Goal: Download file/media: Download file/media

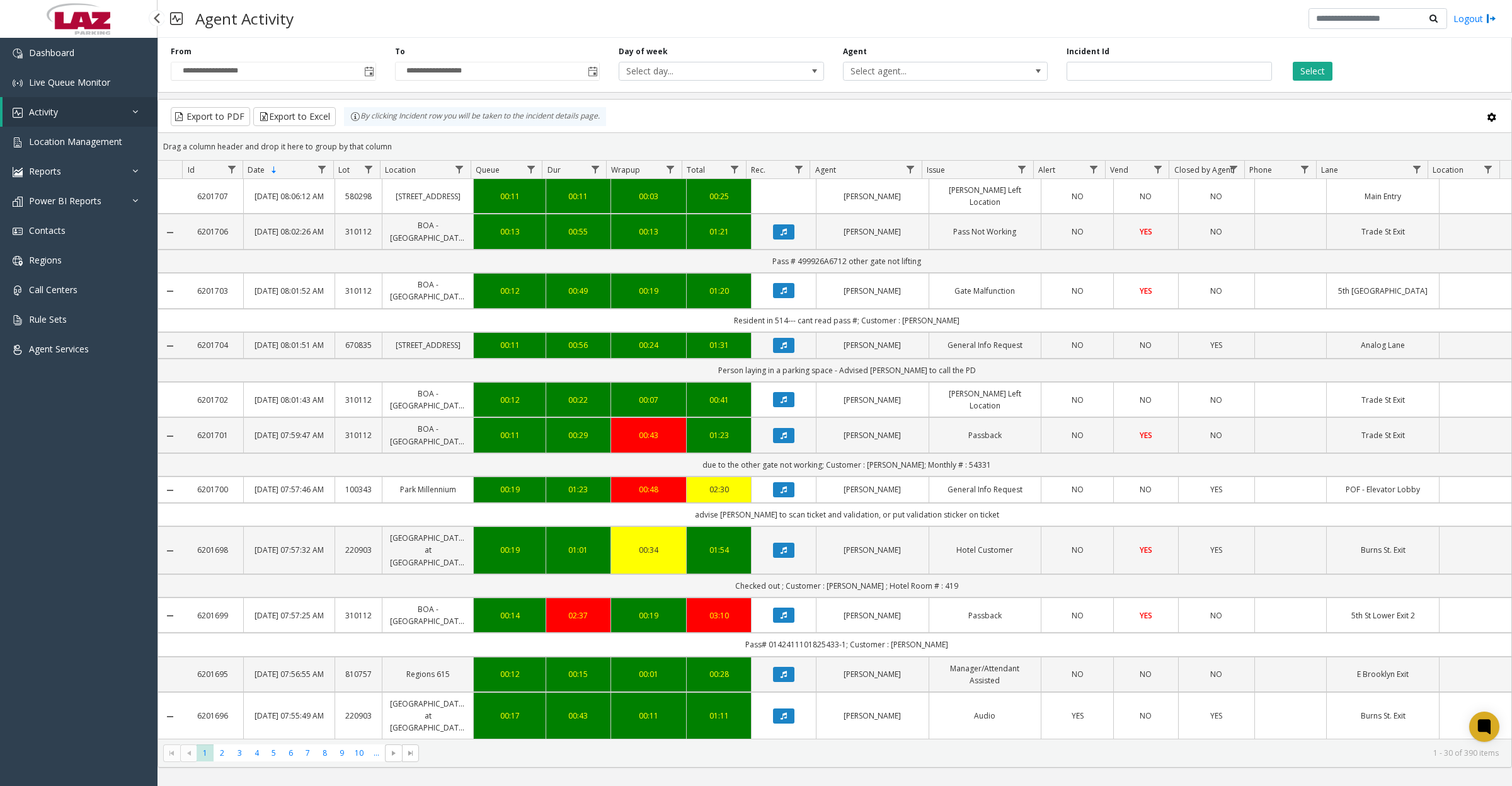
click at [69, 110] on link "Activity" at bounding box center [80, 112] width 155 height 30
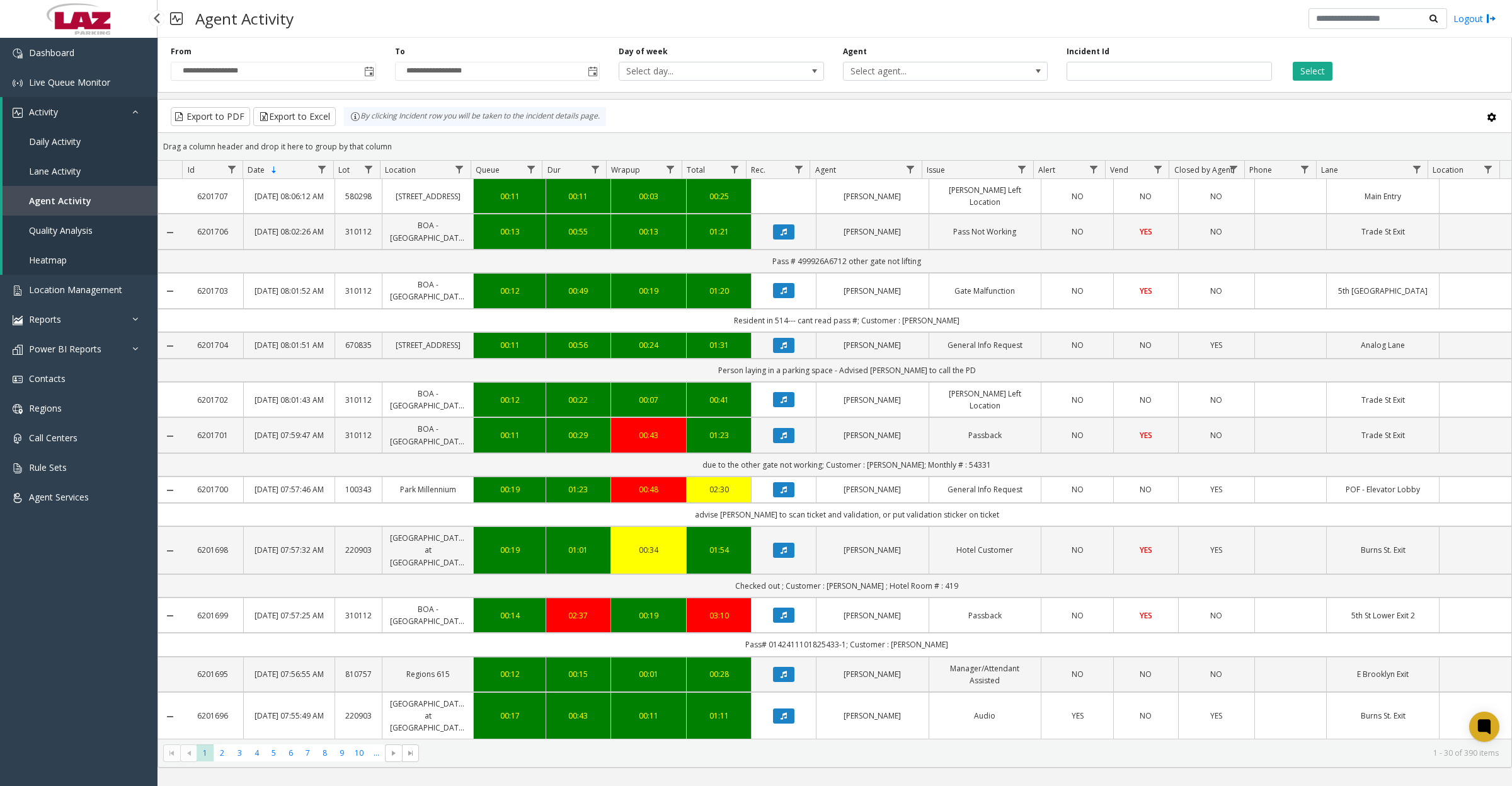
click at [68, 143] on span "Daily Activity" at bounding box center [55, 141] width 52 height 12
click at [370, 69] on span "Toggle popup" at bounding box center [369, 71] width 10 height 10
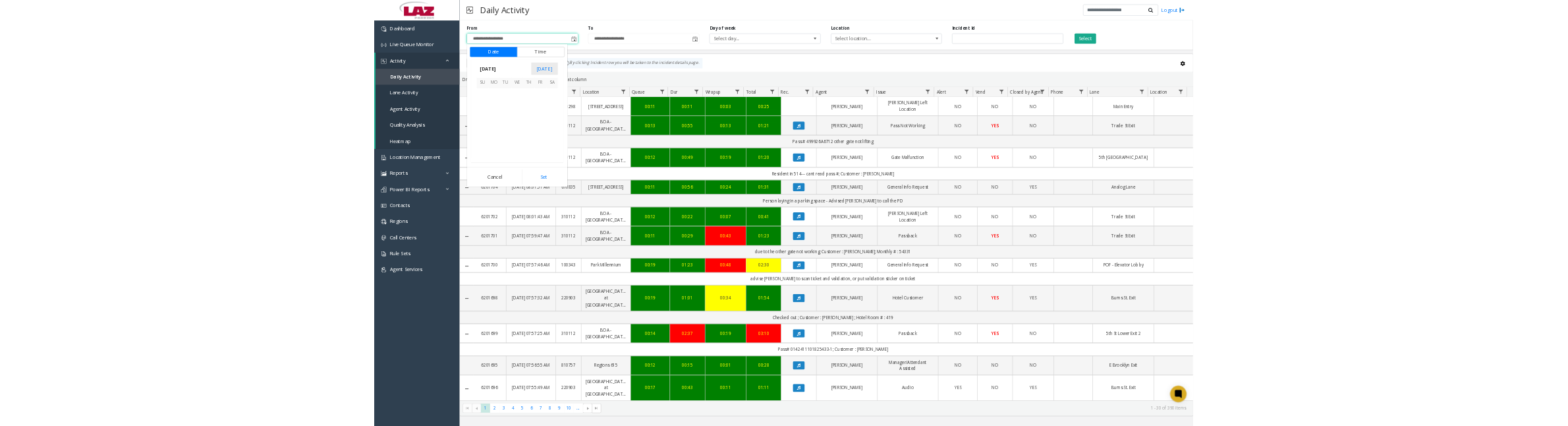
scroll to position [236664, 0]
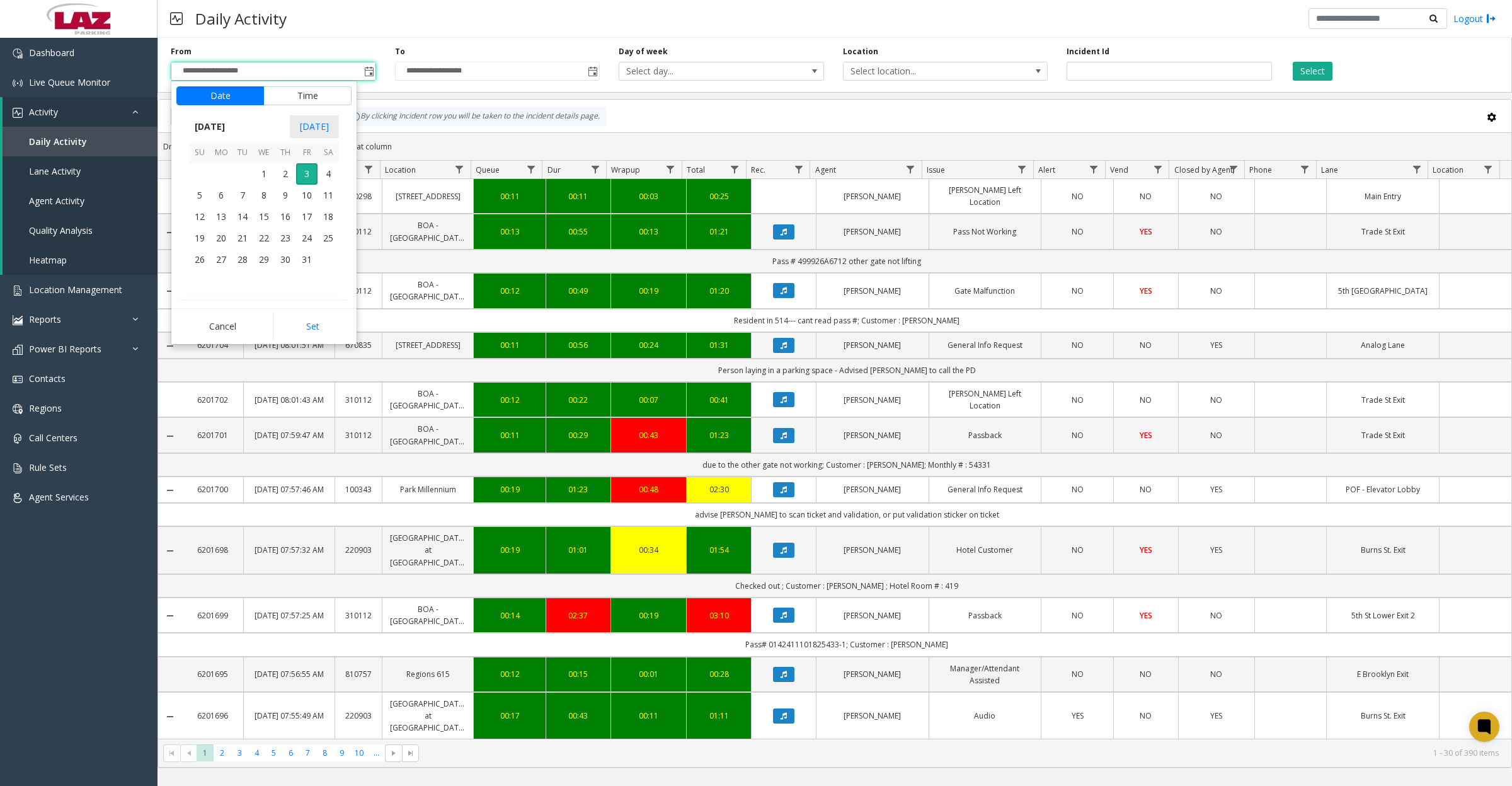
click at [262, 174] on span "1" at bounding box center [264, 174] width 22 height 22
click at [301, 330] on button "Set" at bounding box center [312, 326] width 79 height 28
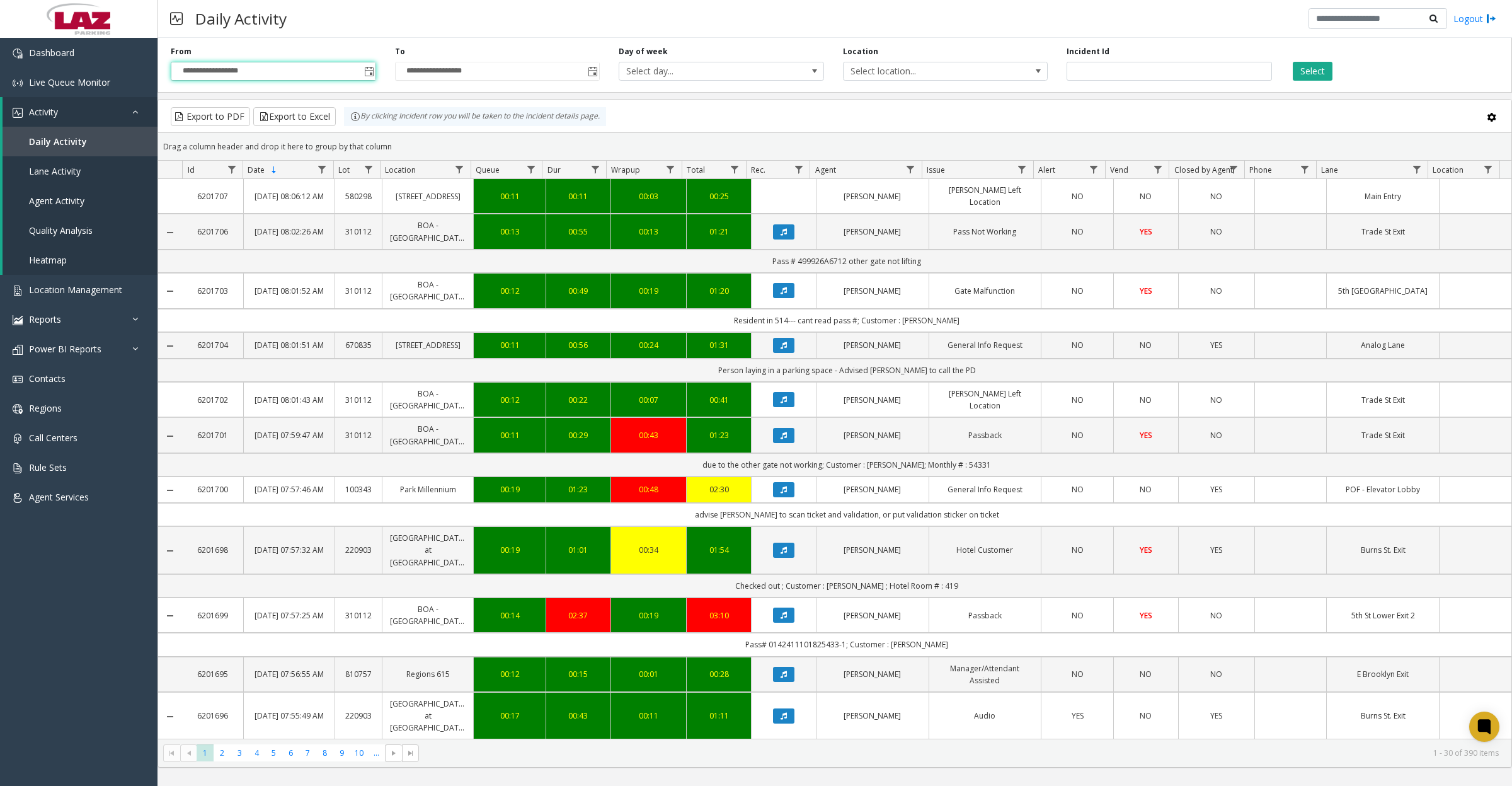
type input "**********"
click at [949, 67] on span "Select location..." at bounding box center [925, 71] width 163 height 17
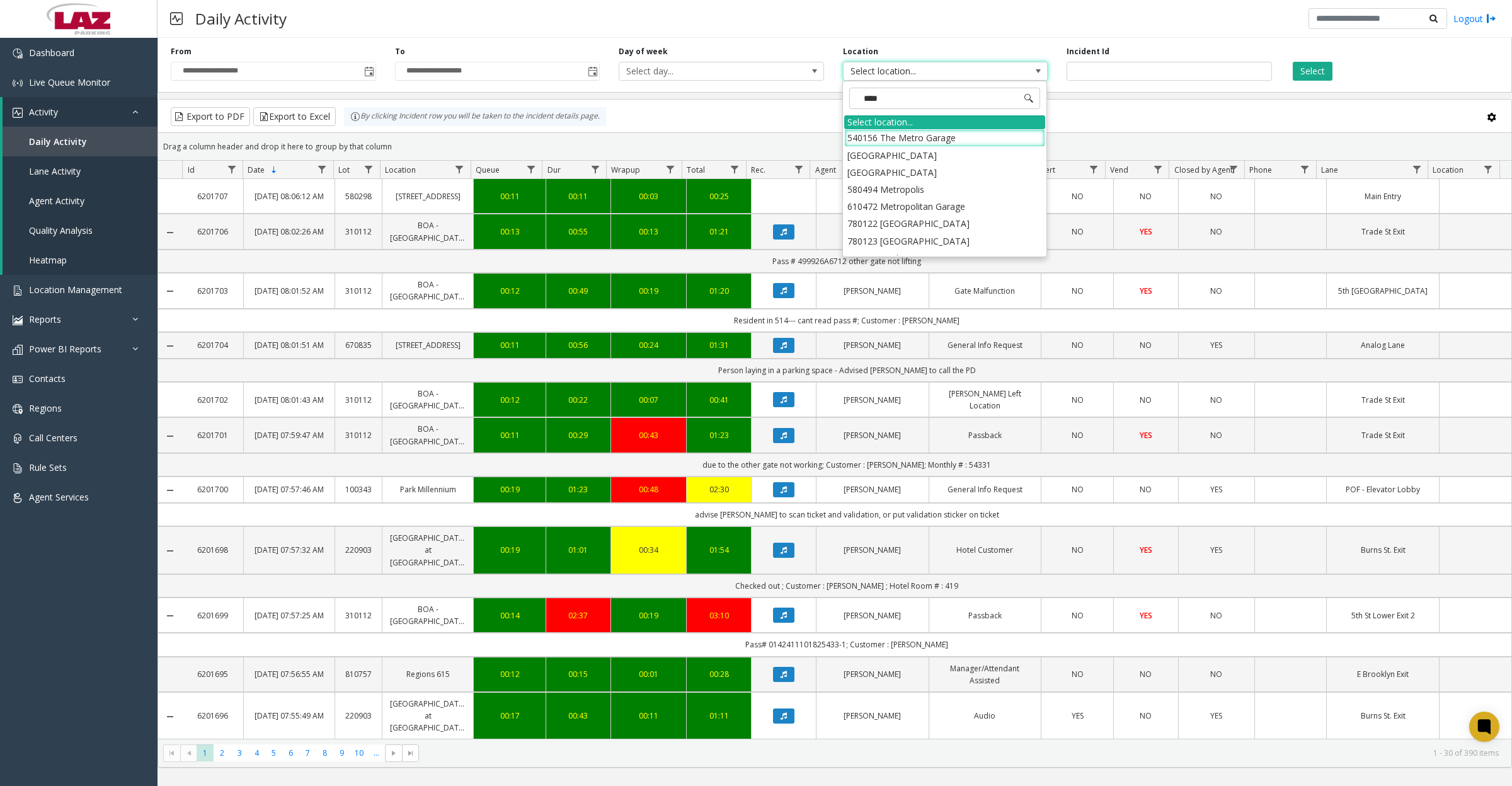
type input "*****"
click at [849, 133] on li "100240 Chicago Meters" at bounding box center [945, 137] width 201 height 17
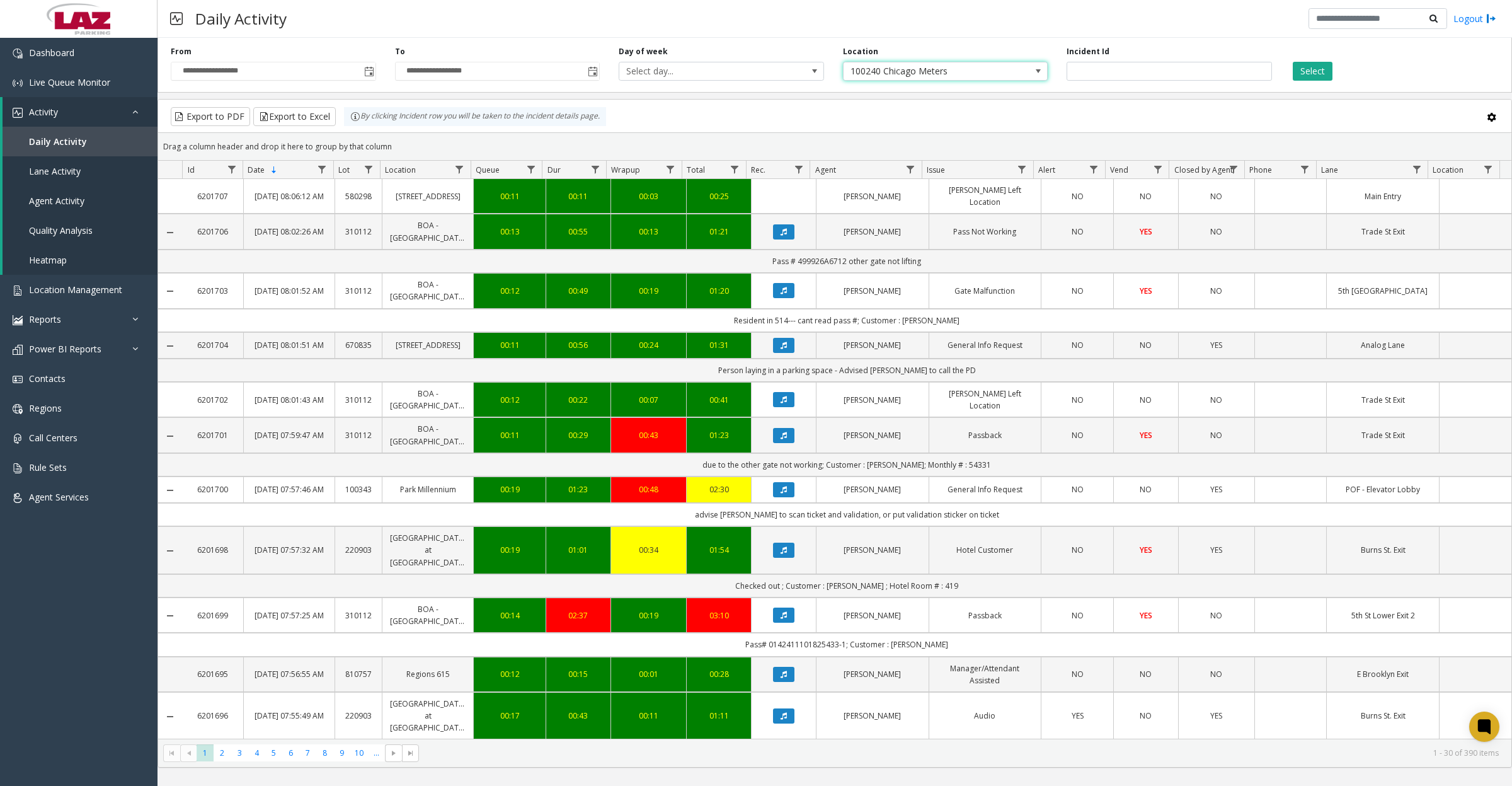
click at [1315, 66] on button "Select" at bounding box center [1312, 71] width 40 height 19
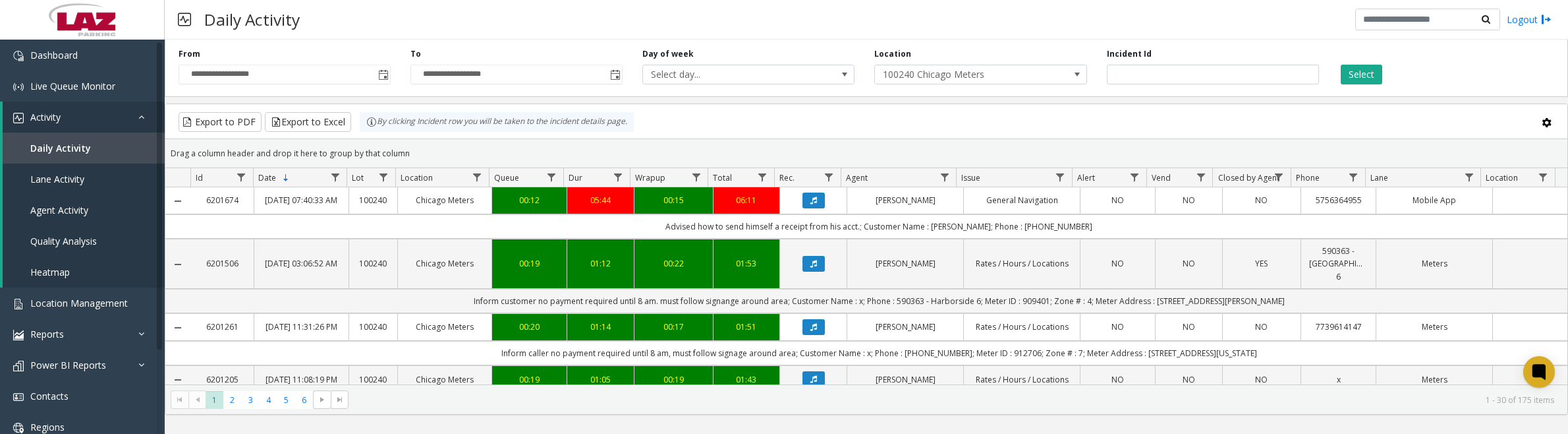
click at [654, 398] on kendo-pager-info "1 - 30 of 175 items" at bounding box center [956, 400] width 1198 height 11
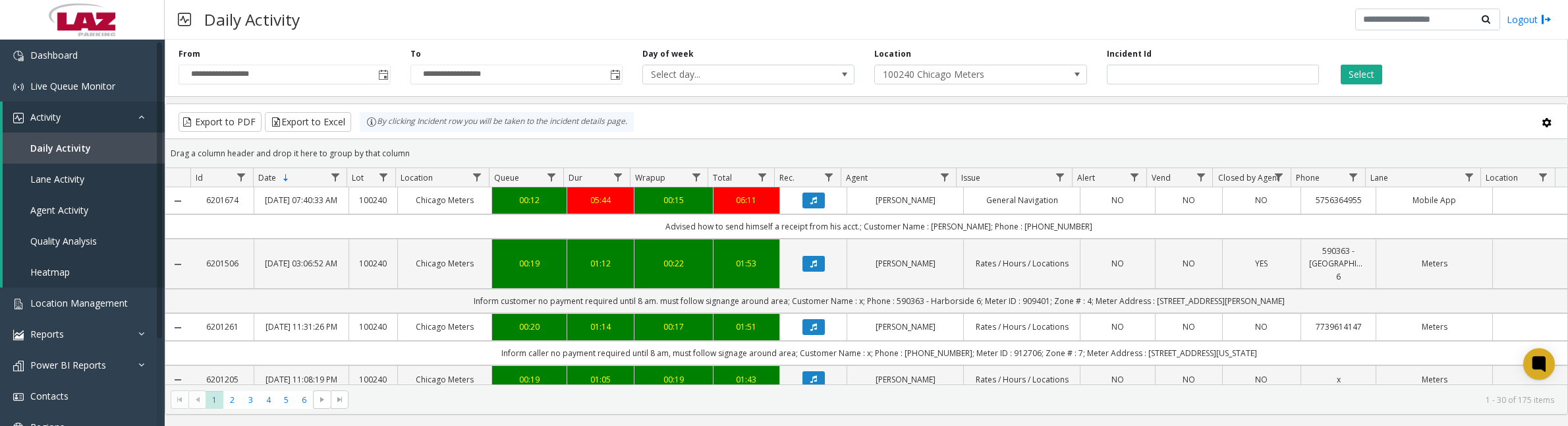
click at [814, 272] on button "Data table" at bounding box center [814, 263] width 23 height 15
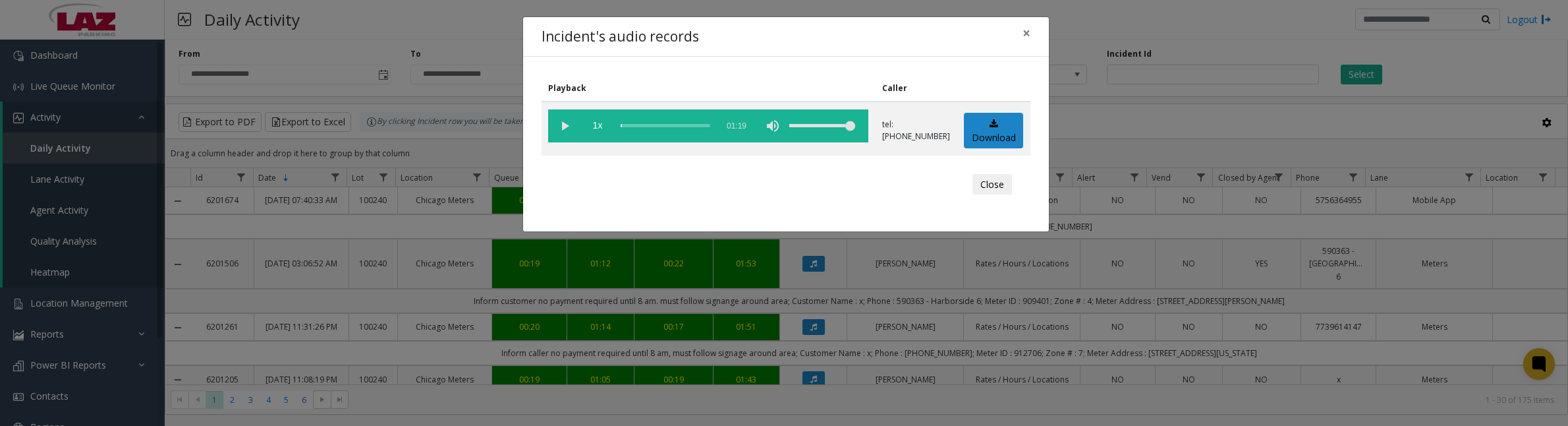
click at [567, 130] on vg-play-pause at bounding box center [564, 125] width 33 height 33
drag, startPoint x: 570, startPoint y: 129, endPoint x: 608, endPoint y: 134, distance: 38.3
click at [570, 129] on vg-play-pause at bounding box center [564, 125] width 33 height 33
click at [1000, 142] on link "Download" at bounding box center [994, 130] width 59 height 36
click at [1002, 183] on button "Close" at bounding box center [992, 184] width 39 height 21
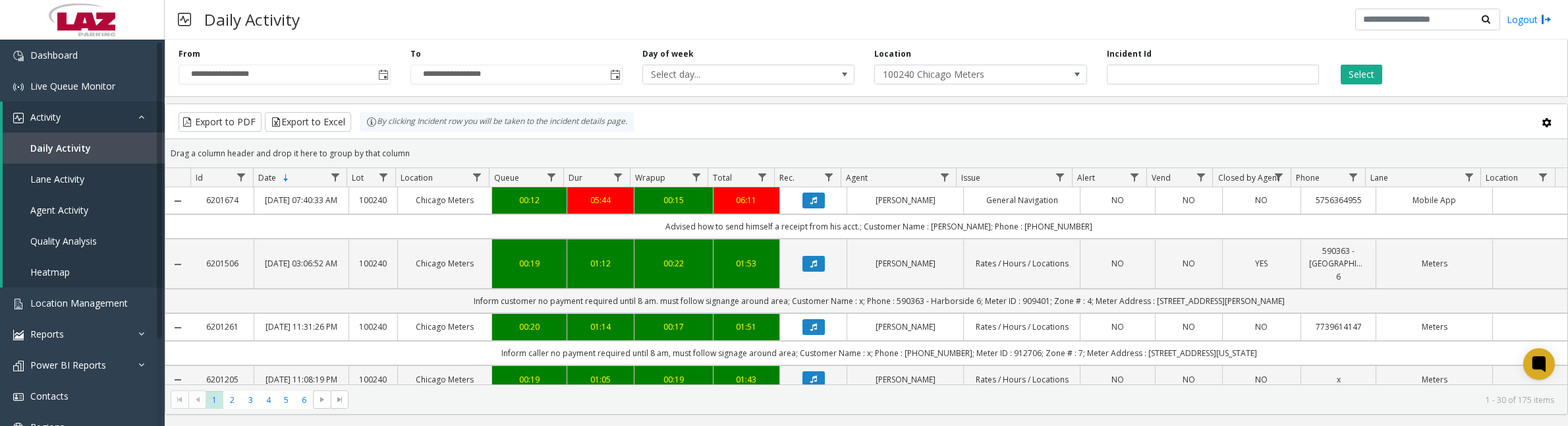
click at [802, 327] on button "Data table" at bounding box center [814, 327] width 23 height 15
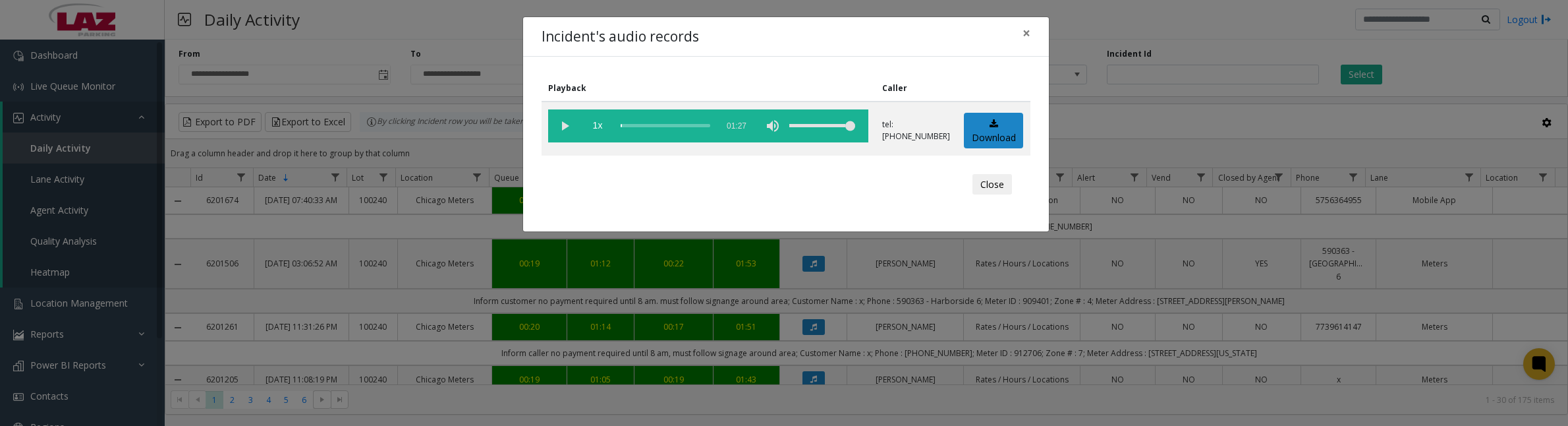
click at [568, 123] on vg-play-pause at bounding box center [564, 125] width 33 height 33
click at [980, 137] on link "Download" at bounding box center [994, 130] width 59 height 36
drag, startPoint x: 997, startPoint y: 182, endPoint x: 1027, endPoint y: 188, distance: 30.6
click at [997, 182] on button "Close" at bounding box center [992, 184] width 39 height 21
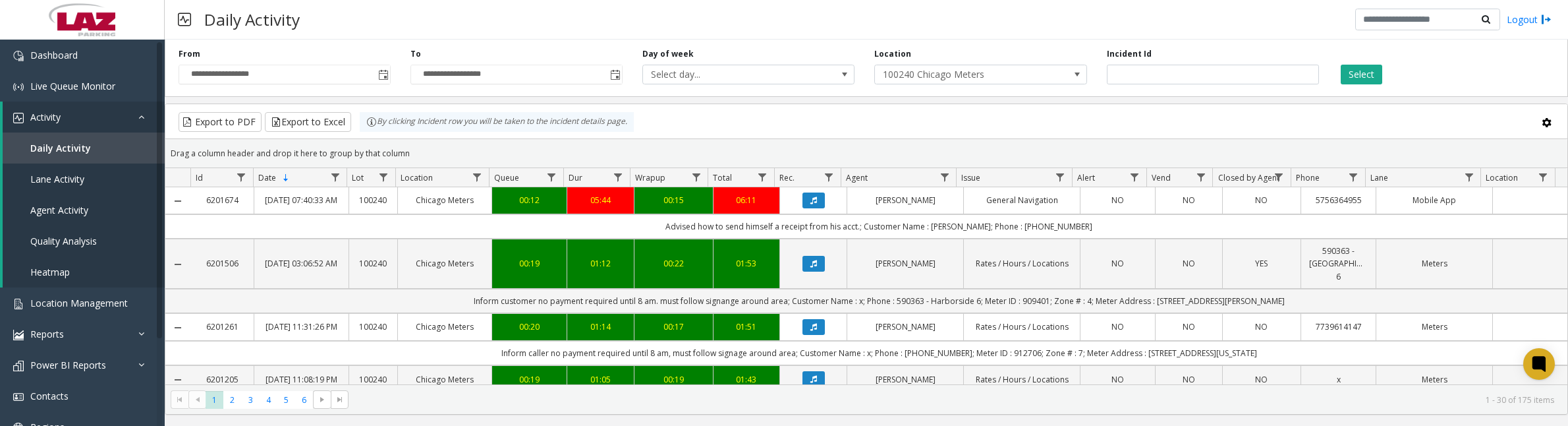
click at [812, 206] on button "Data table" at bounding box center [814, 200] width 23 height 15
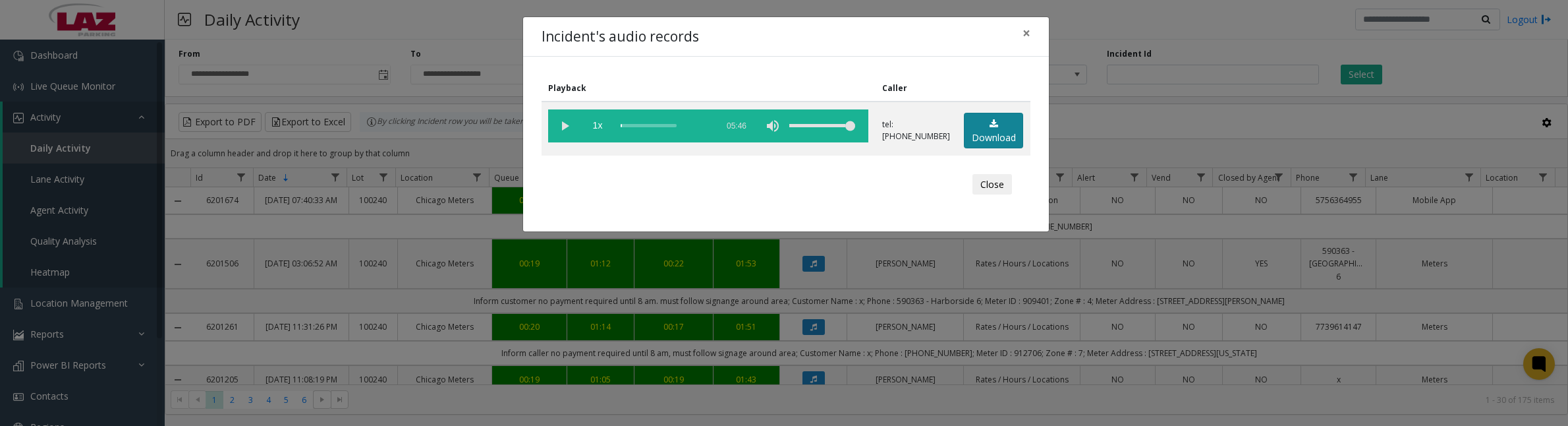
click at [969, 130] on link "Download" at bounding box center [994, 130] width 59 height 36
click at [1000, 180] on button "Close" at bounding box center [992, 184] width 39 height 21
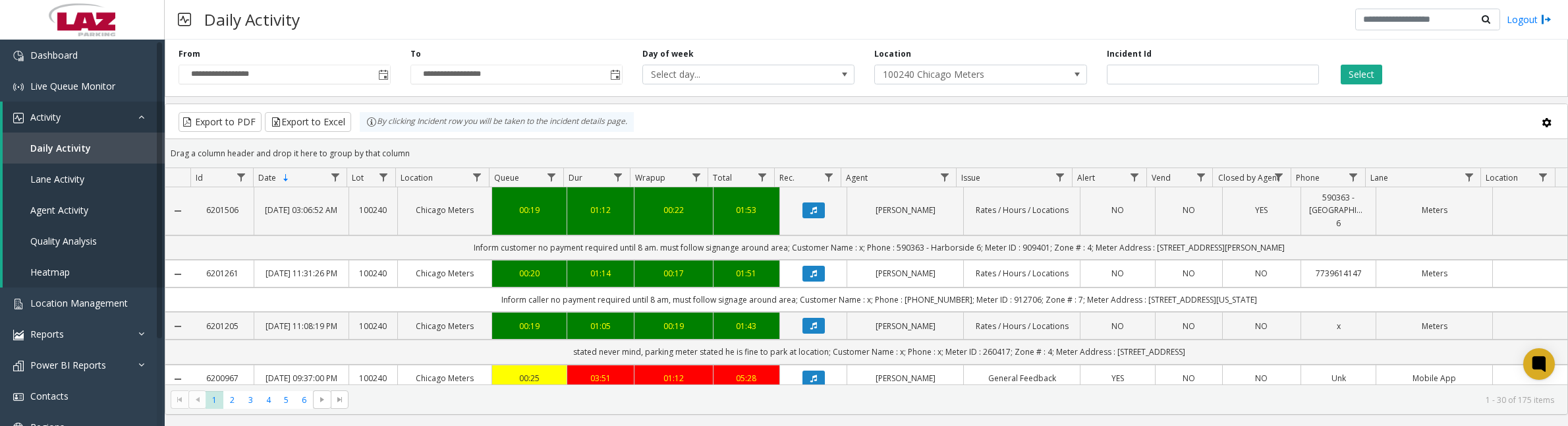
scroll to position [82, 0]
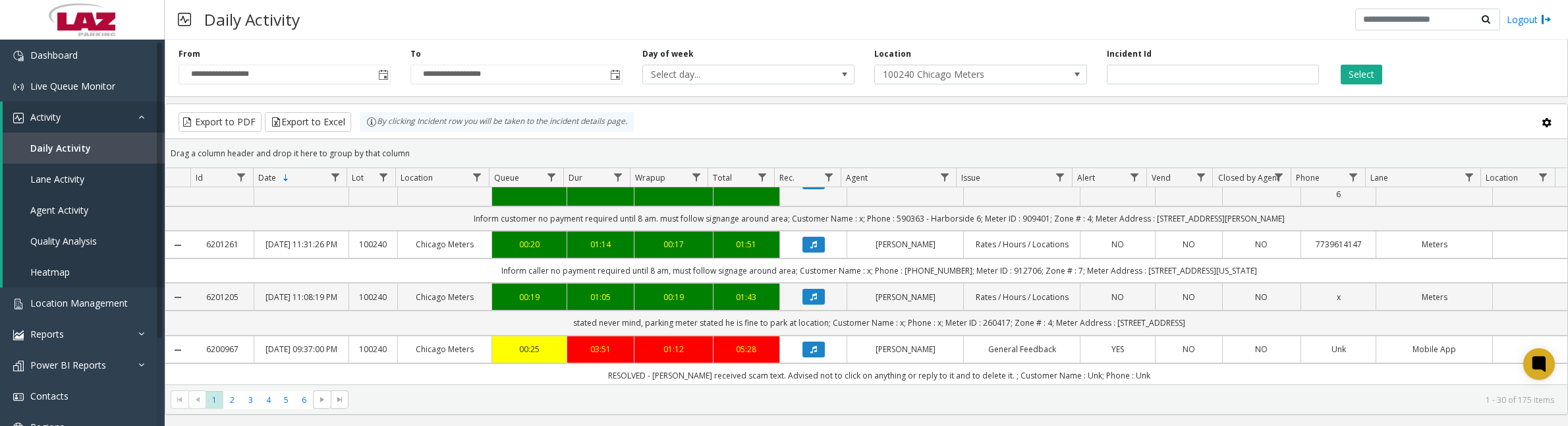
click at [811, 301] on icon "Data table" at bounding box center [814, 296] width 6 height 8
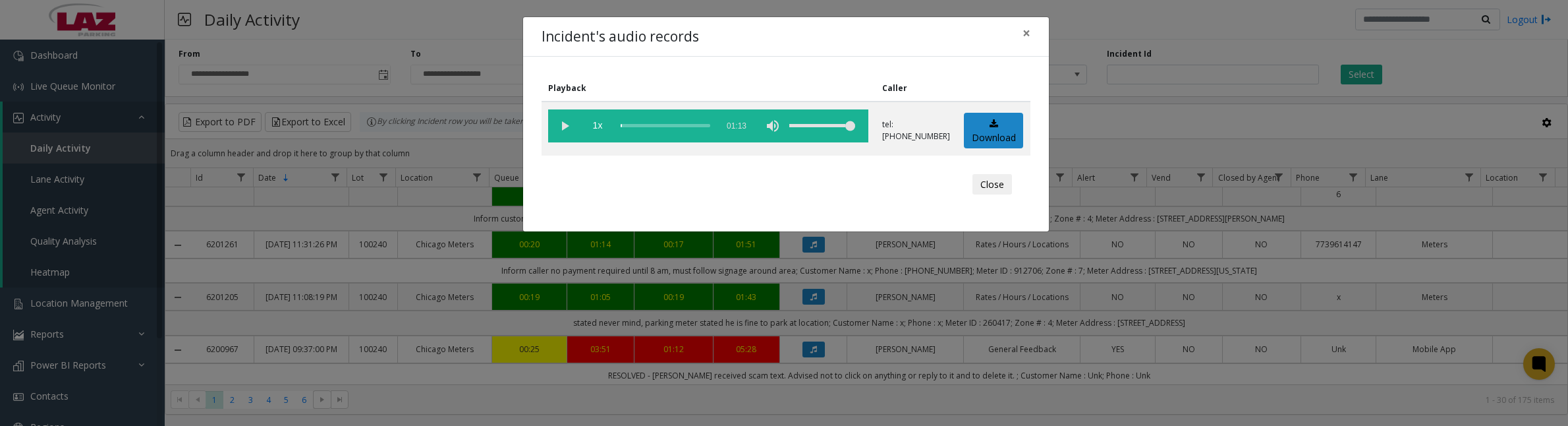
click at [565, 120] on vg-play-pause at bounding box center [564, 125] width 33 height 33
click at [1005, 132] on link "Download" at bounding box center [994, 130] width 59 height 36
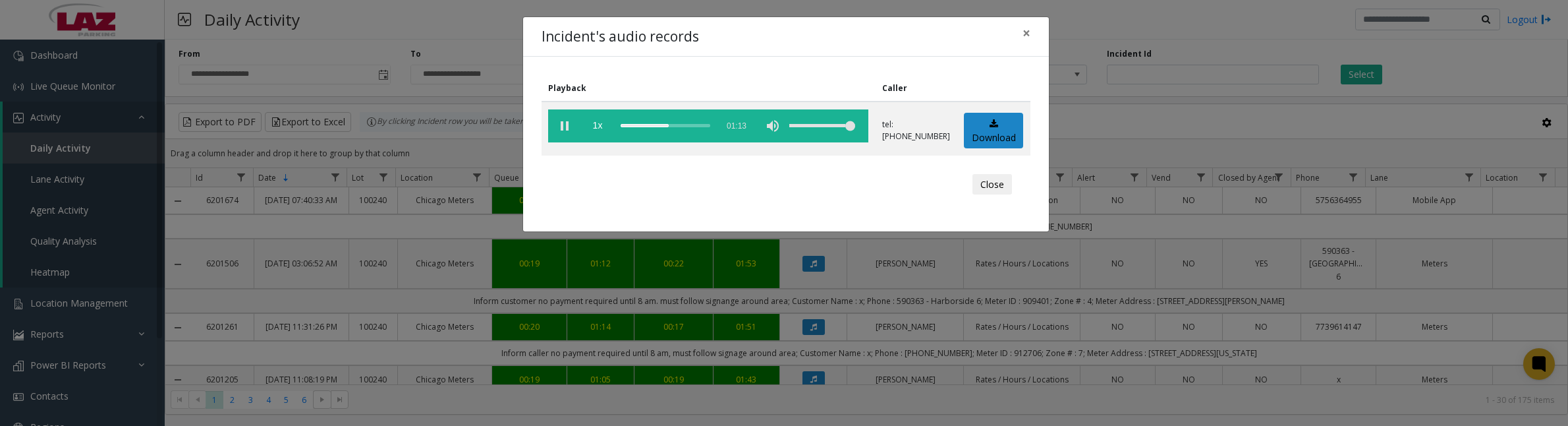
scroll to position [82, 0]
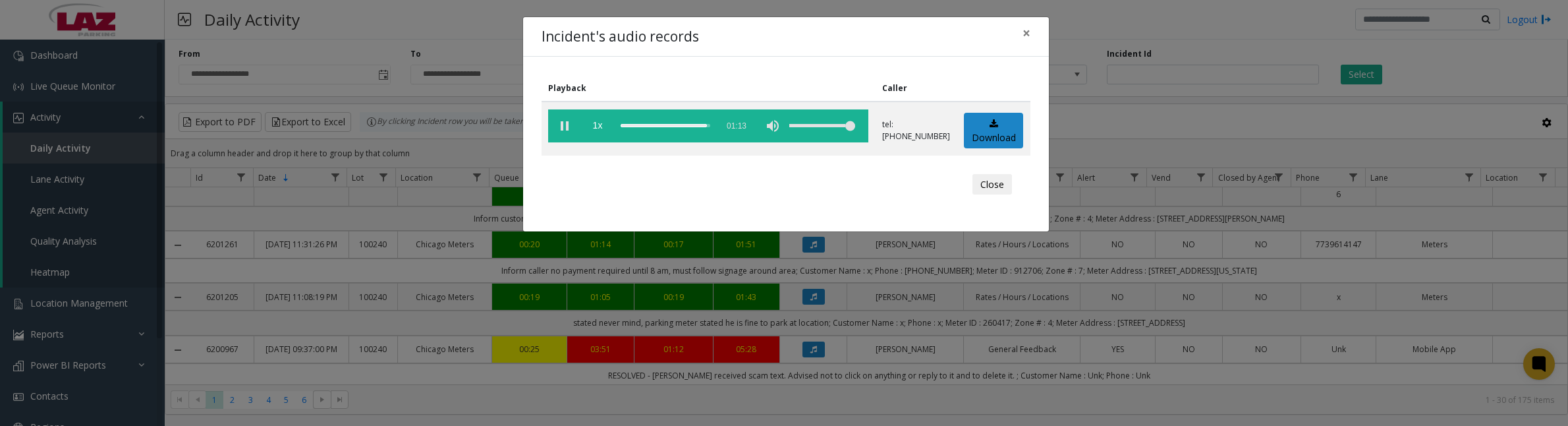
click at [990, 186] on button "Close" at bounding box center [992, 184] width 39 height 21
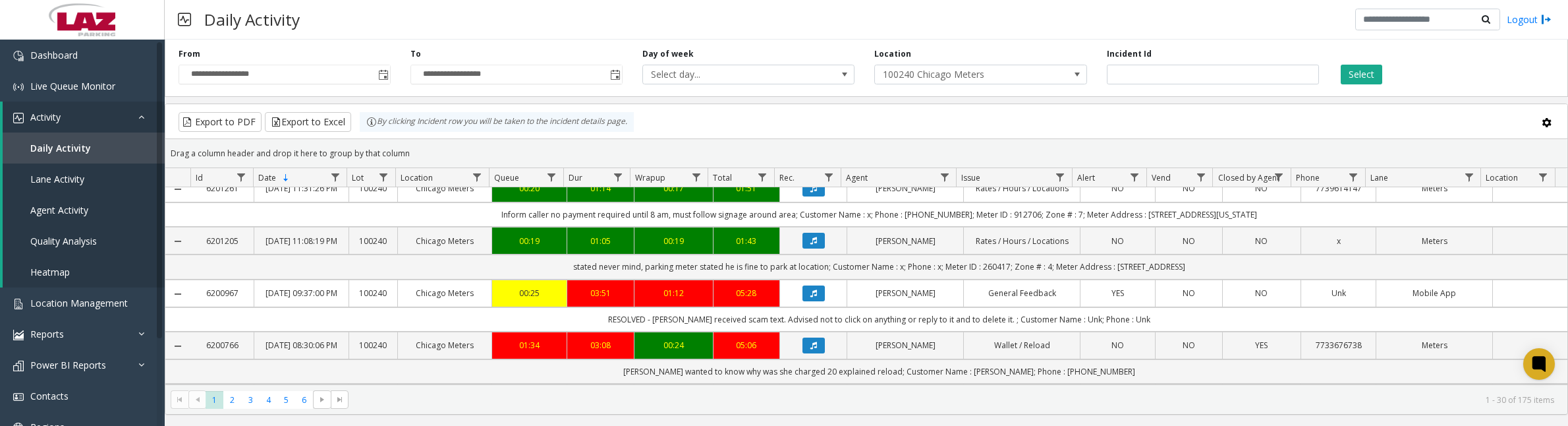
scroll to position [165, 0]
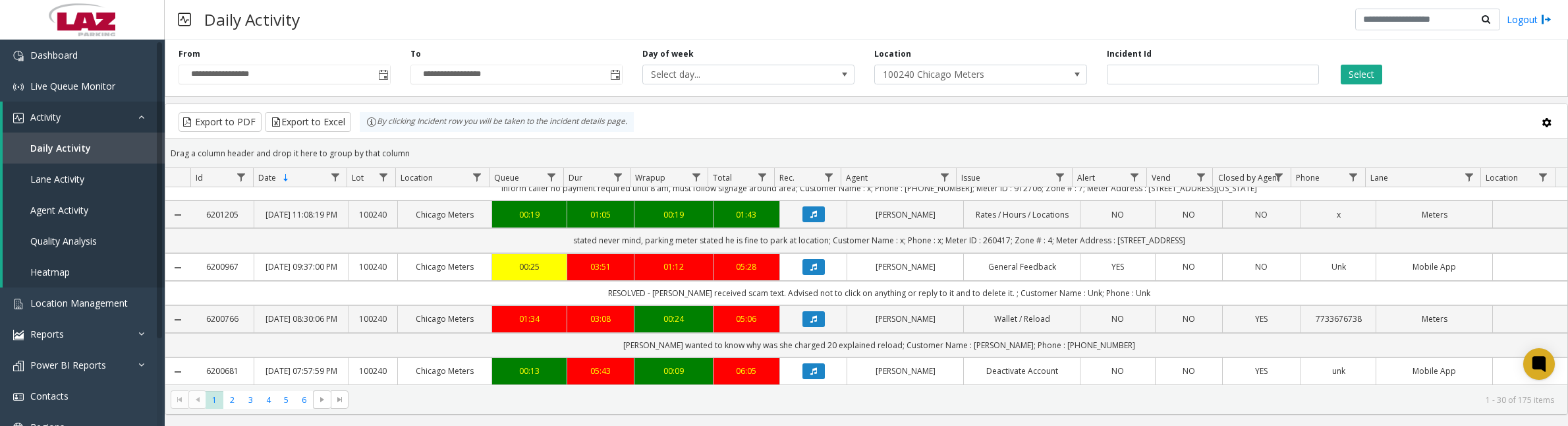
click at [812, 275] on button "Data table" at bounding box center [814, 267] width 23 height 15
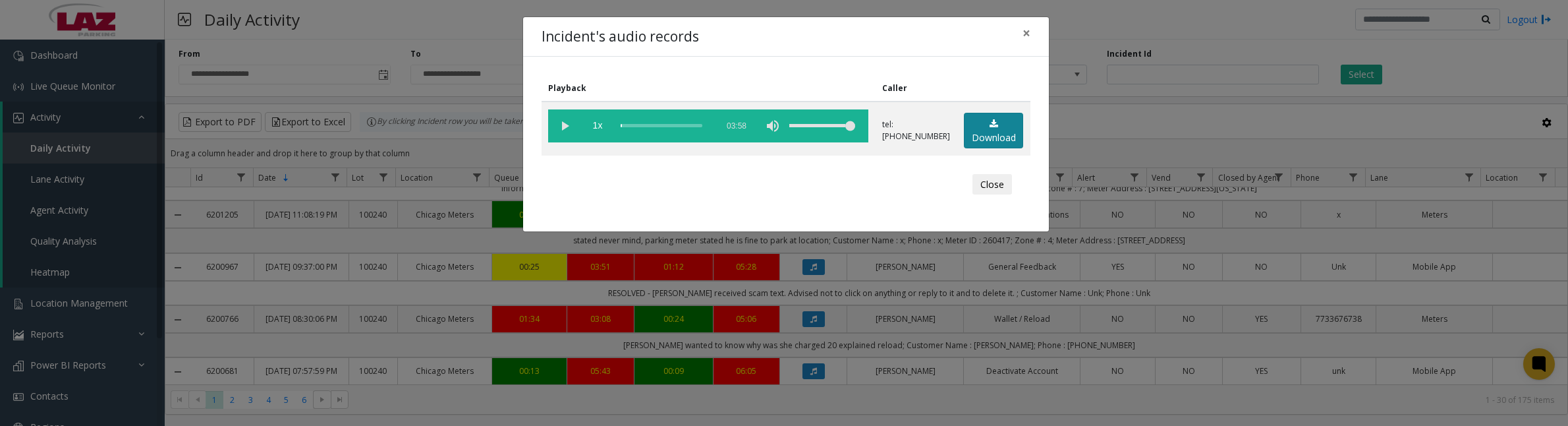
click at [1000, 130] on link "Download" at bounding box center [994, 130] width 59 height 36
click at [564, 127] on vg-play-pause at bounding box center [564, 125] width 33 height 33
click at [565, 125] on vg-play-pause at bounding box center [564, 125] width 33 height 33
drag, startPoint x: 633, startPoint y: 127, endPoint x: 617, endPoint y: 127, distance: 16.0
click at [617, 127] on vg-controls "1x 03:58" at bounding box center [708, 125] width 320 height 33
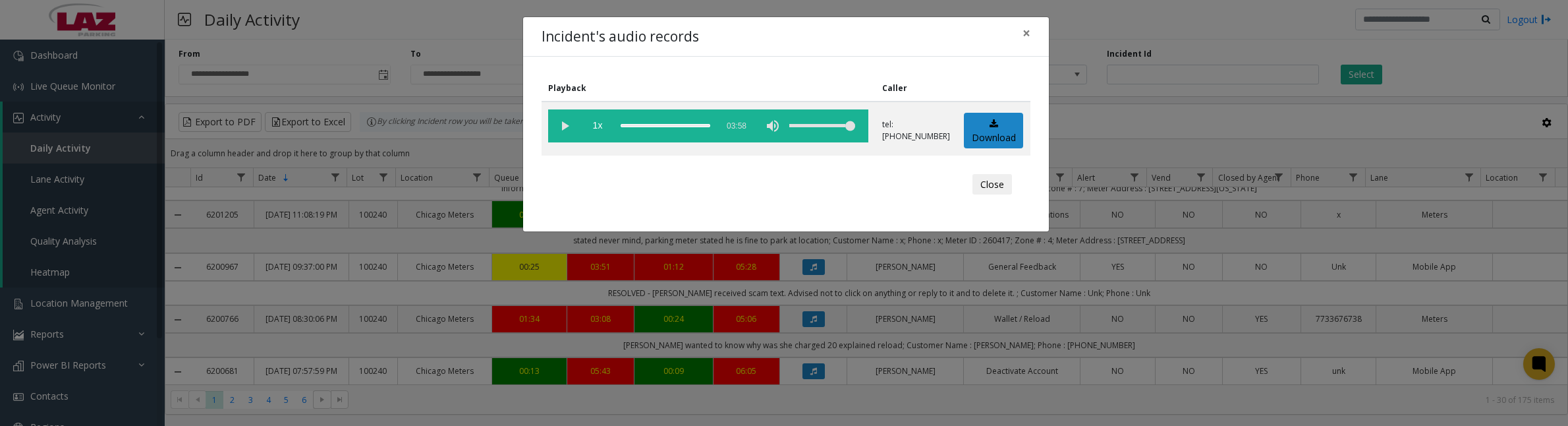
click at [567, 124] on vg-play-pause at bounding box center [564, 125] width 33 height 33
click at [565, 129] on vg-play-pause at bounding box center [564, 125] width 33 height 33
drag, startPoint x: 992, startPoint y: 180, endPoint x: 1028, endPoint y: 175, distance: 36.3
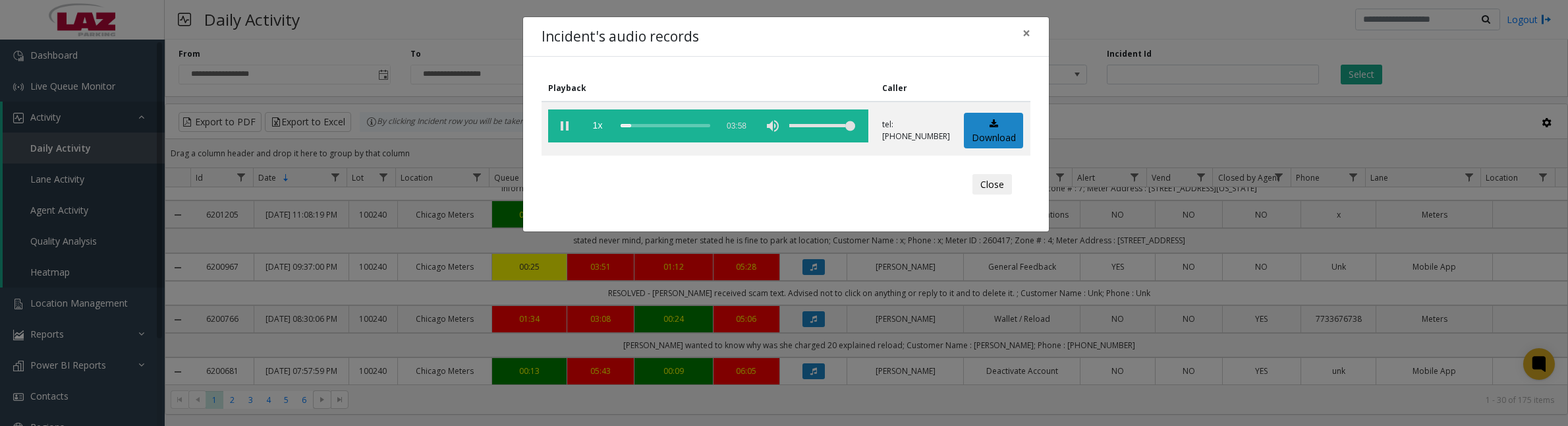
click at [992, 180] on button "Close" at bounding box center [992, 184] width 39 height 21
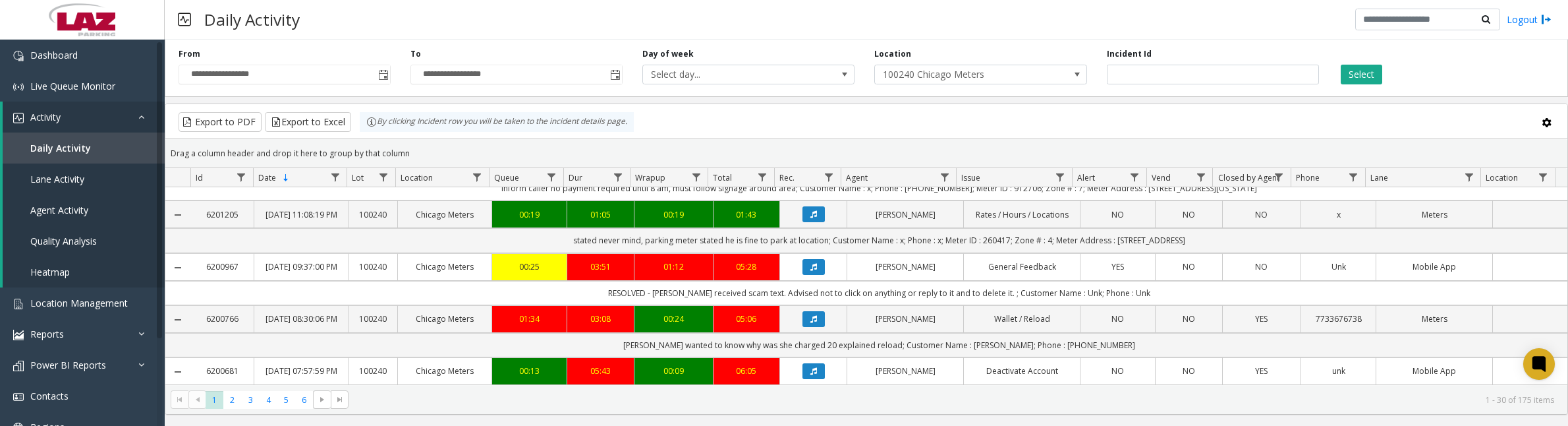
scroll to position [247, 0]
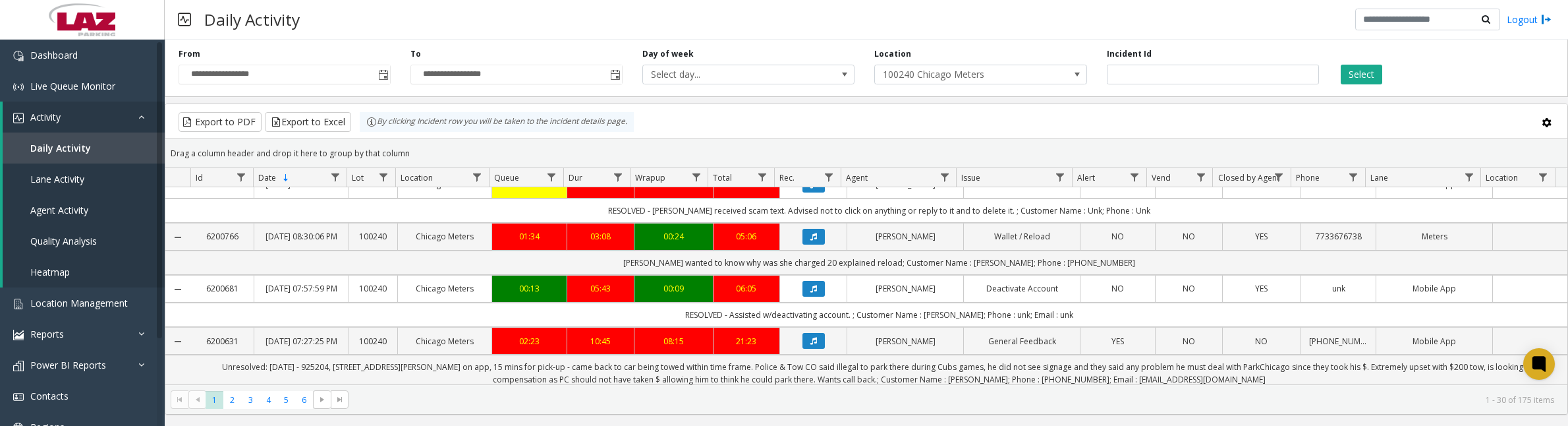
click at [811, 241] on icon "Data table" at bounding box center [814, 237] width 6 height 8
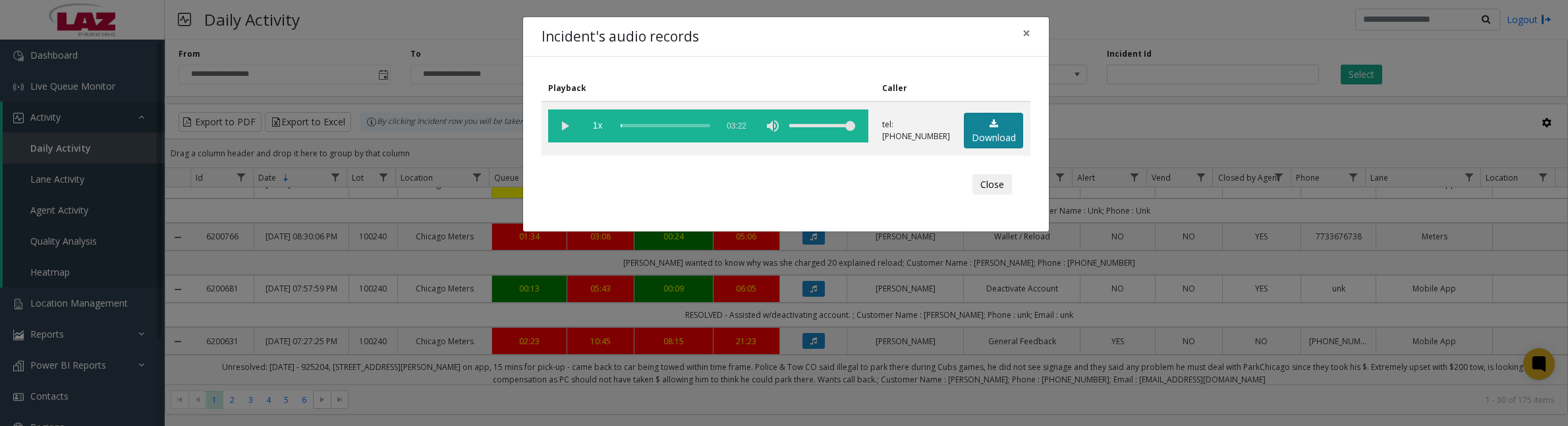
click at [1010, 123] on link "Download" at bounding box center [994, 130] width 59 height 36
click at [562, 126] on vg-play-pause at bounding box center [564, 125] width 33 height 33
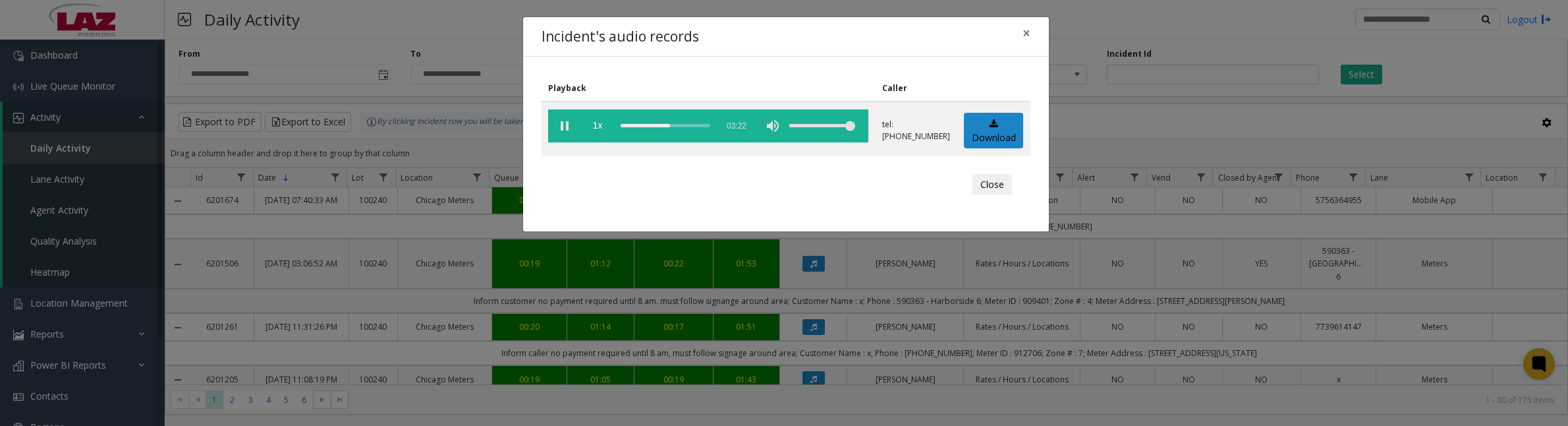
scroll to position [247, 0]
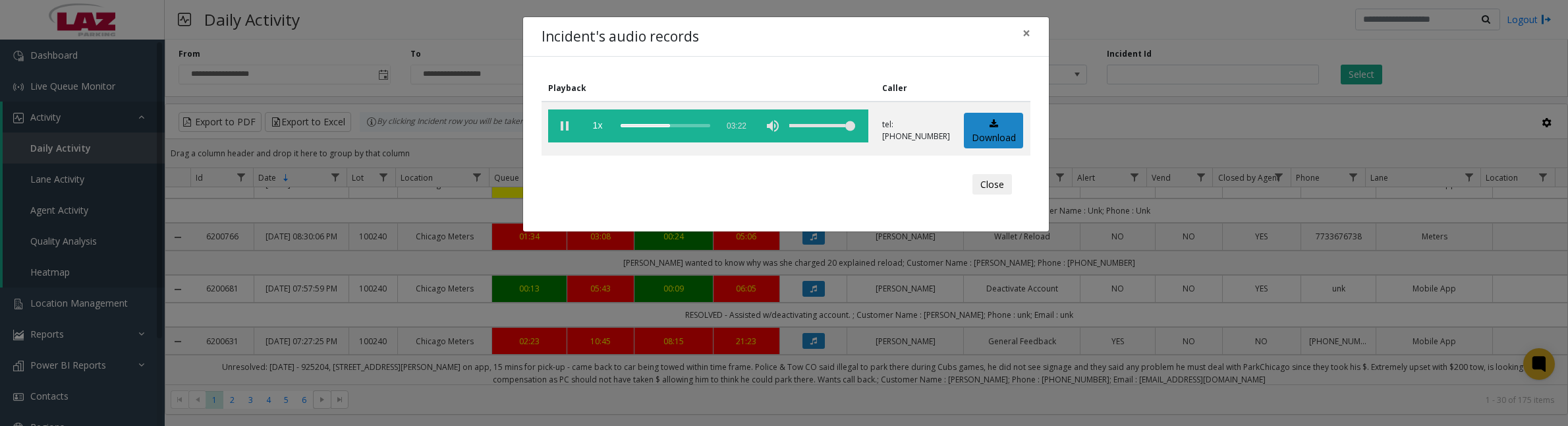
click at [564, 130] on vg-play-pause at bounding box center [564, 125] width 33 height 33
click at [565, 129] on vg-play-pause at bounding box center [564, 125] width 33 height 33
click at [987, 189] on button "Close" at bounding box center [992, 184] width 39 height 21
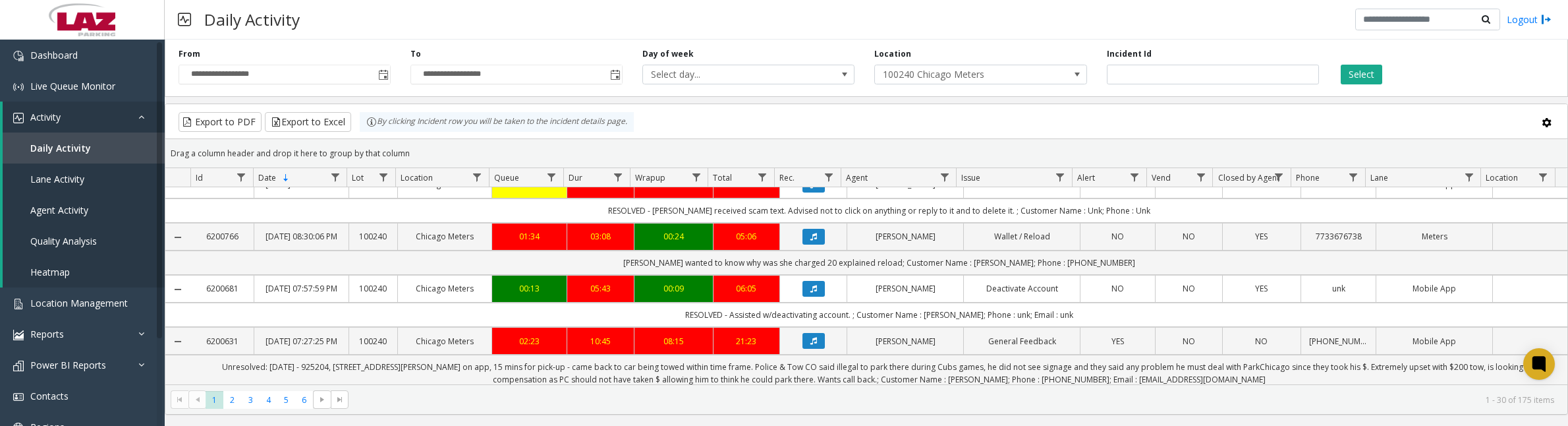
scroll to position [330, 0]
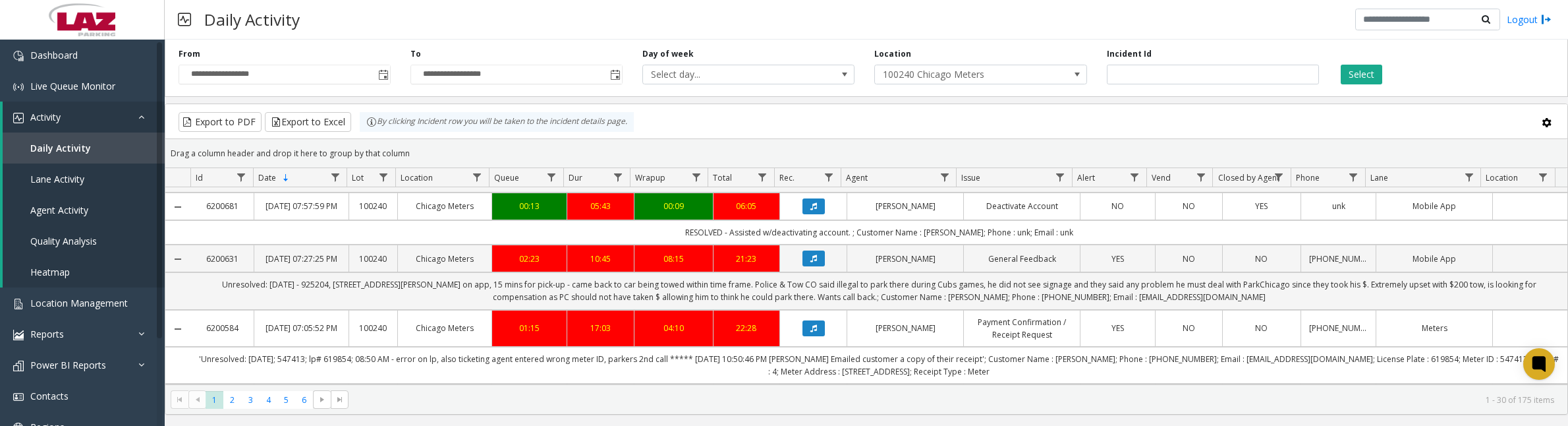
click at [811, 211] on icon "Data table" at bounding box center [814, 206] width 6 height 8
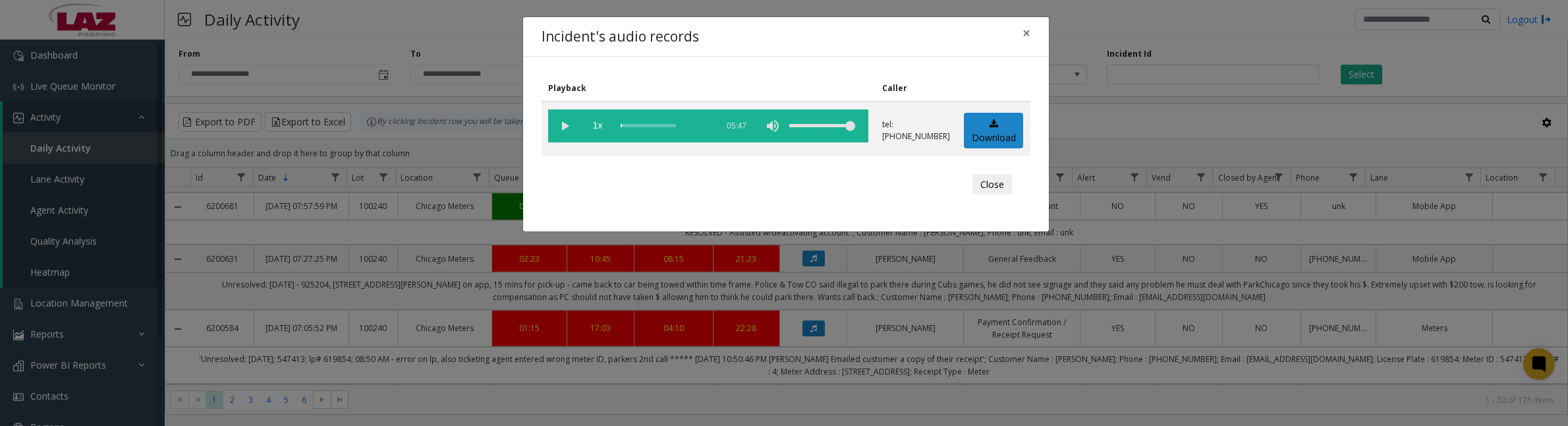
click at [992, 188] on button "Close" at bounding box center [992, 184] width 39 height 21
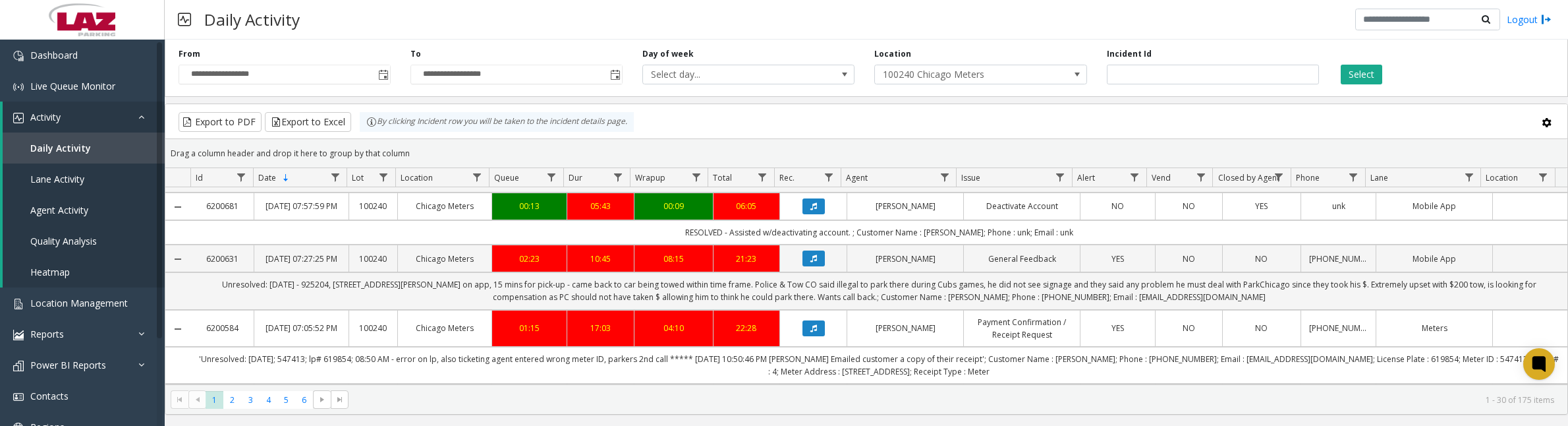
click at [814, 214] on button "Data table" at bounding box center [814, 206] width 23 height 15
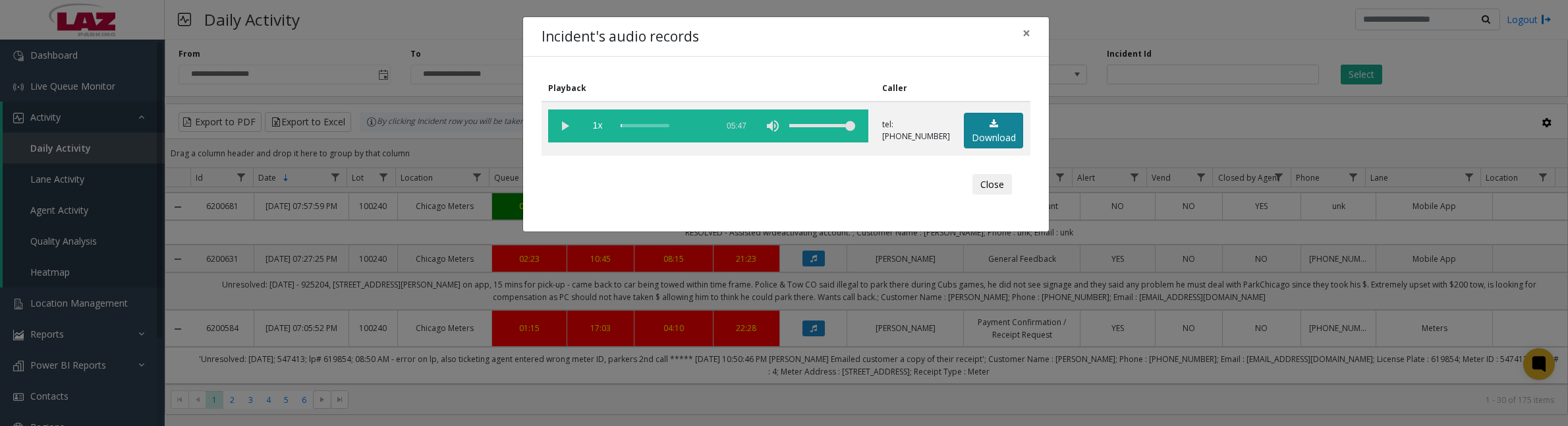
click at [986, 130] on link "Download" at bounding box center [994, 130] width 59 height 36
click at [568, 127] on vg-play-pause at bounding box center [564, 125] width 33 height 33
click at [565, 130] on vg-play-pause at bounding box center [564, 125] width 33 height 33
click at [564, 127] on vg-play-pause at bounding box center [564, 125] width 33 height 33
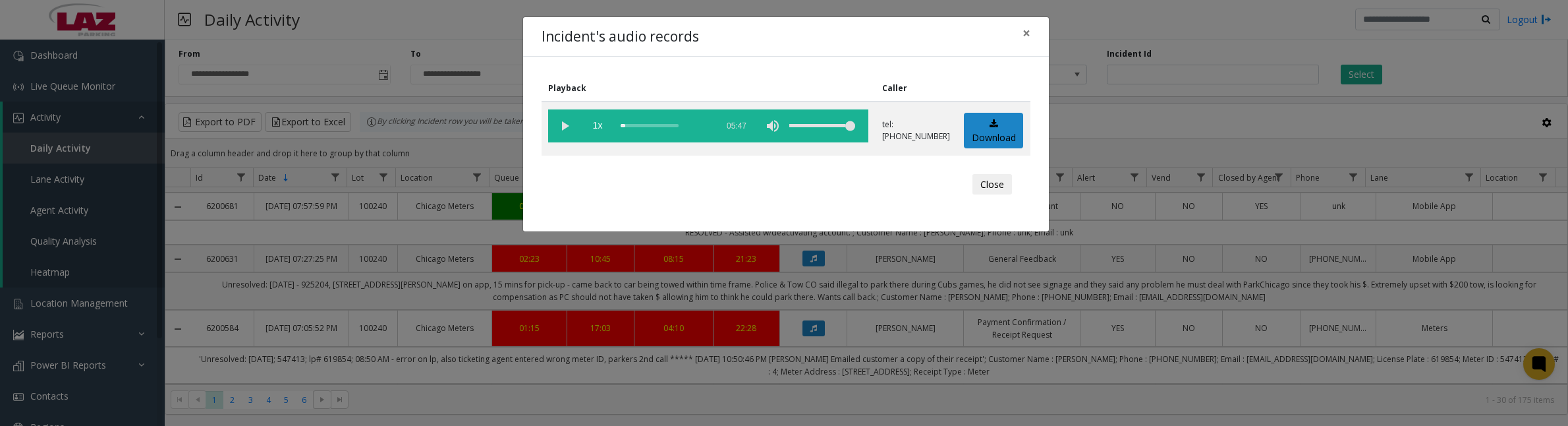
click at [562, 127] on vg-play-pause at bounding box center [564, 125] width 33 height 33
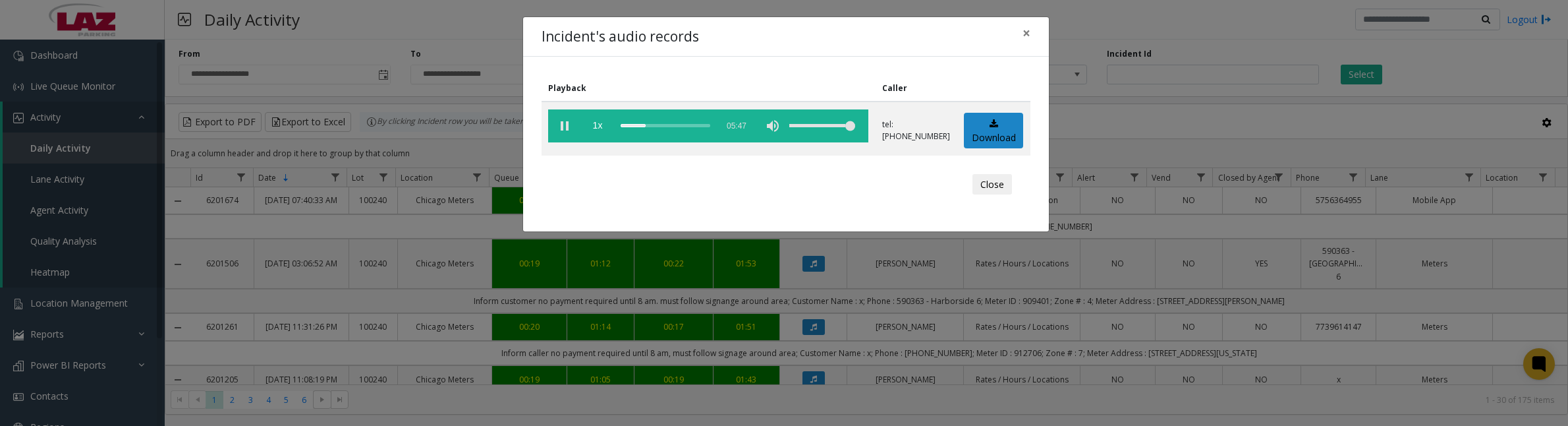
scroll to position [330, 0]
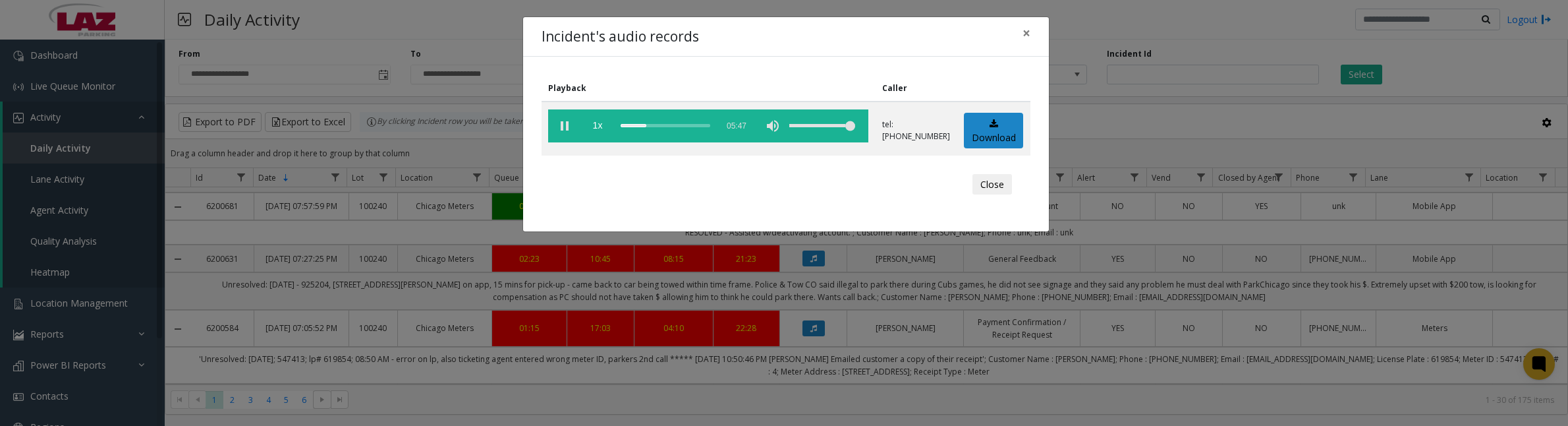
click at [567, 124] on vg-play-pause at bounding box center [564, 125] width 33 height 33
click at [565, 132] on vg-play-pause at bounding box center [564, 125] width 33 height 33
click at [561, 127] on vg-play-pause at bounding box center [564, 125] width 33 height 33
click at [999, 184] on button "Close" at bounding box center [992, 184] width 39 height 21
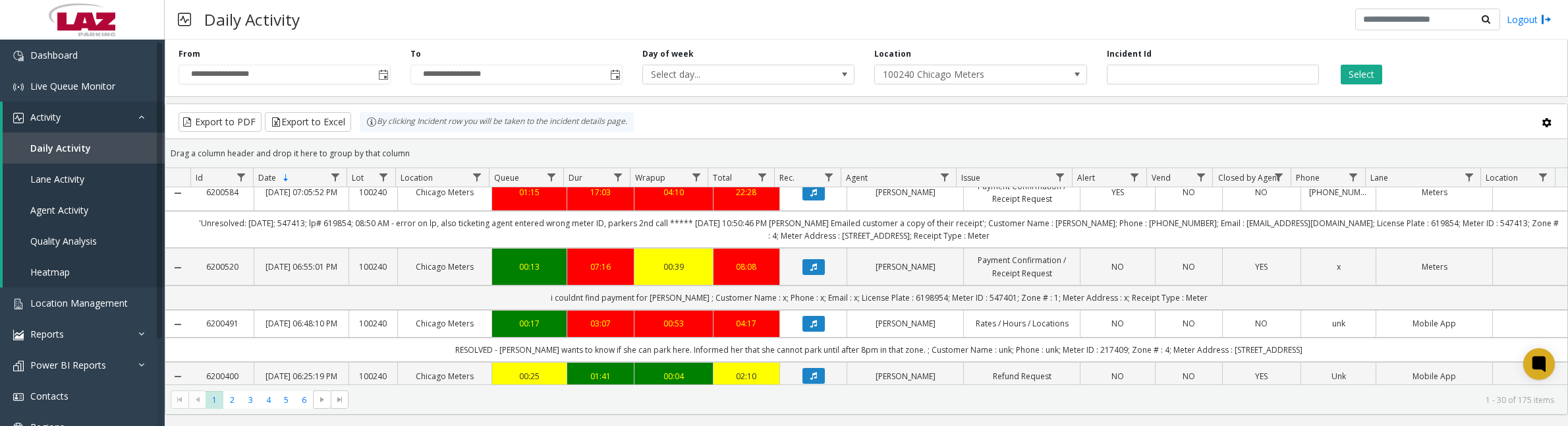
scroll to position [494, 0]
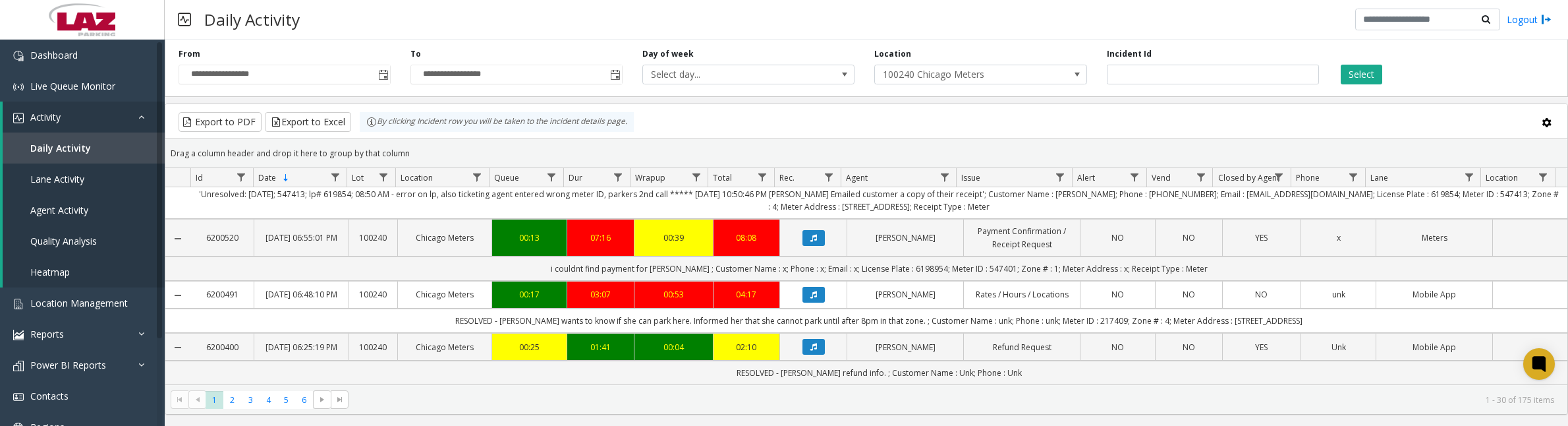
click at [811, 242] on icon "Data table" at bounding box center [814, 237] width 6 height 8
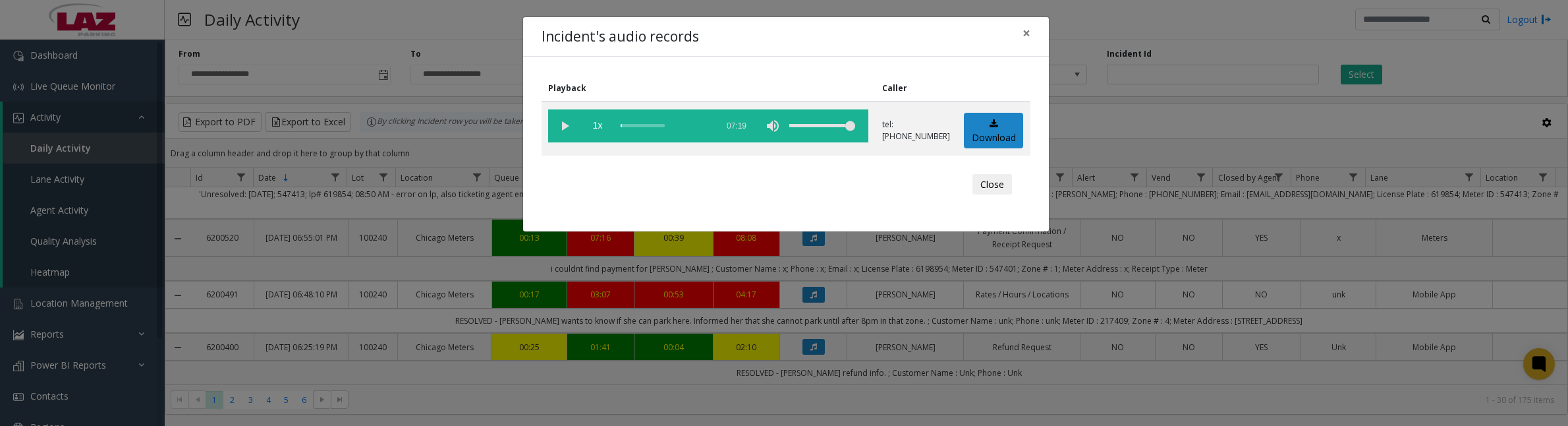
click at [558, 125] on vg-play-pause at bounding box center [564, 125] width 33 height 33
click at [567, 130] on vg-play-pause at bounding box center [564, 125] width 33 height 33
click at [982, 120] on link "Download" at bounding box center [994, 130] width 59 height 36
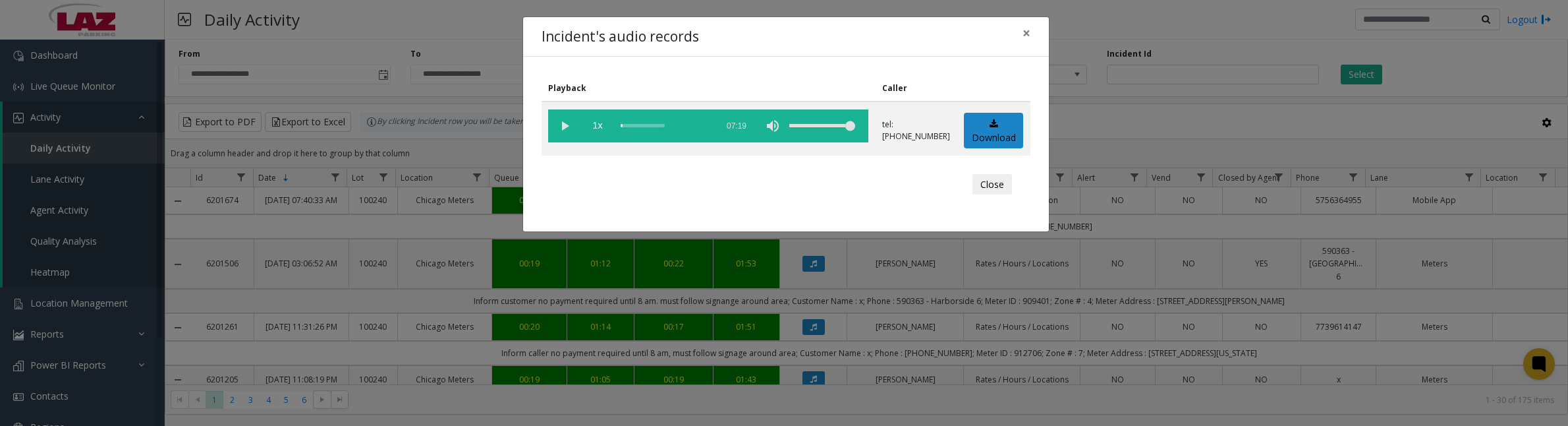
scroll to position [494, 0]
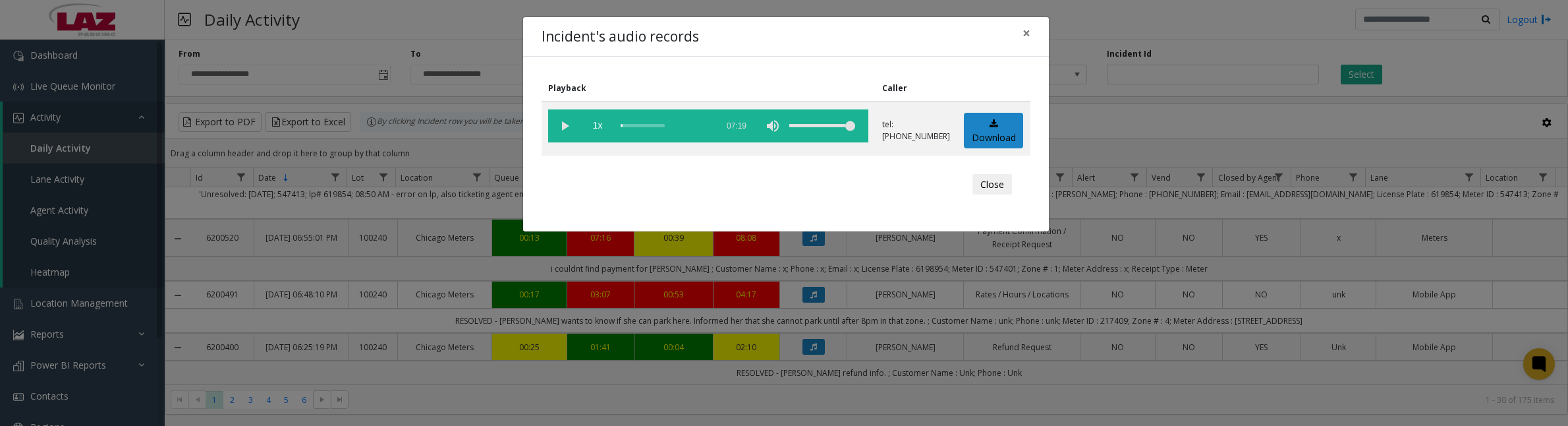
click at [564, 130] on vg-play-pause at bounding box center [564, 125] width 33 height 33
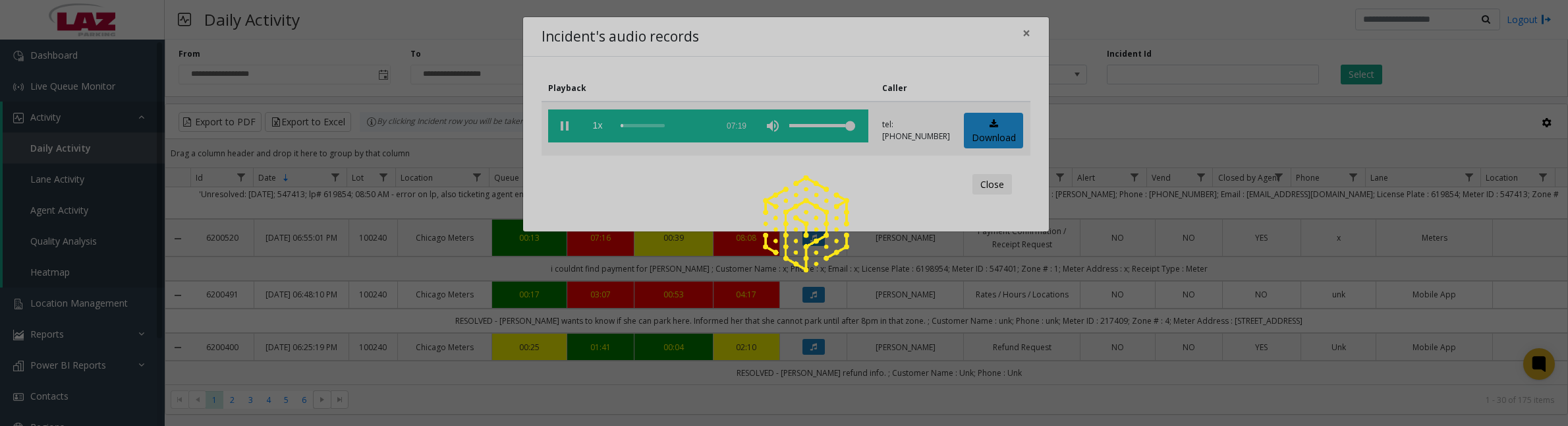
click at [574, 127] on vg-play-pause at bounding box center [564, 125] width 33 height 33
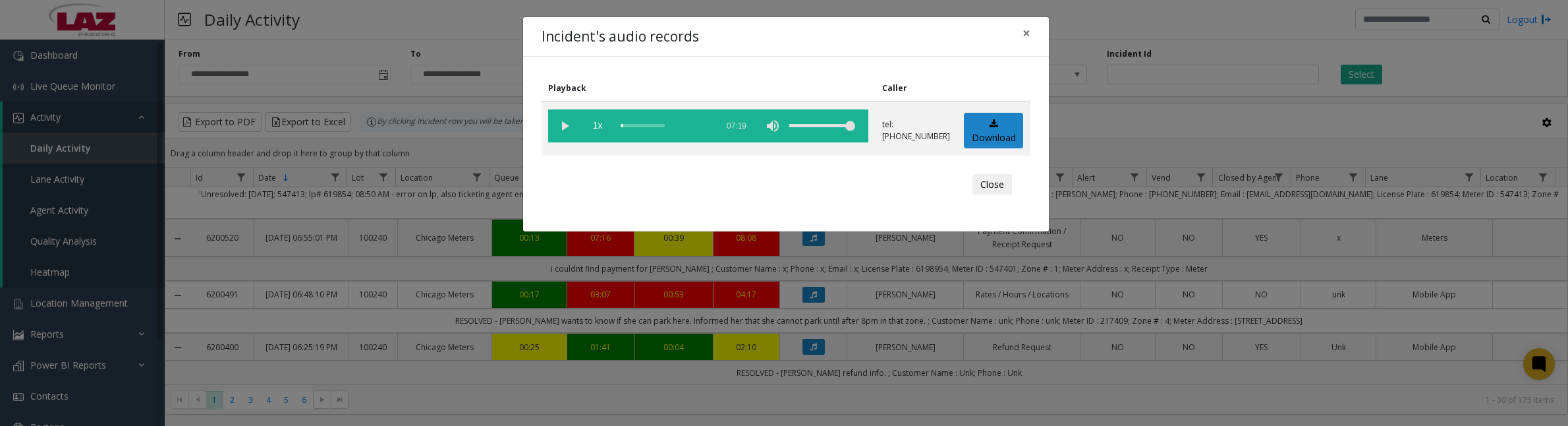
click at [562, 126] on vg-play-pause at bounding box center [564, 125] width 33 height 33
drag, startPoint x: 626, startPoint y: 125, endPoint x: 713, endPoint y: 130, distance: 87.1
click at [713, 130] on vg-controls "1x 07:19" at bounding box center [708, 125] width 320 height 33
click at [568, 125] on vg-play-pause at bounding box center [564, 125] width 33 height 33
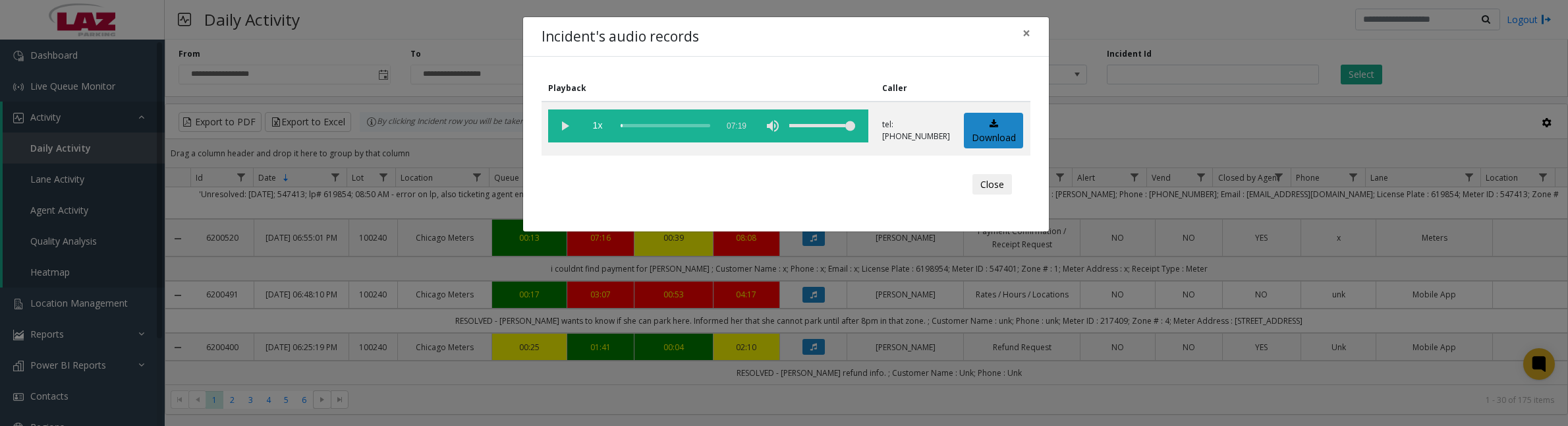
click at [568, 125] on vg-play-pause at bounding box center [564, 125] width 33 height 33
click at [564, 124] on vg-play-pause at bounding box center [564, 125] width 33 height 33
click at [564, 125] on vg-play-pause at bounding box center [564, 125] width 33 height 33
click at [571, 129] on vg-play-pause at bounding box center [564, 125] width 33 height 33
click at [559, 132] on vg-play-pause at bounding box center [564, 125] width 33 height 33
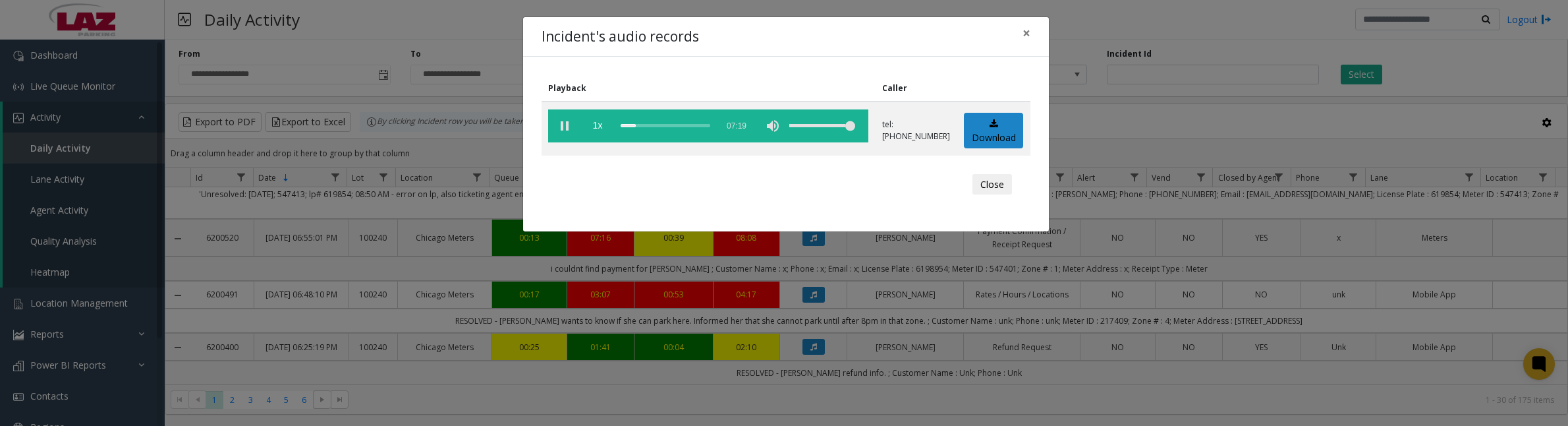
click at [559, 132] on vg-play-pause at bounding box center [564, 125] width 33 height 33
click at [565, 132] on vg-play-pause at bounding box center [564, 125] width 33 height 33
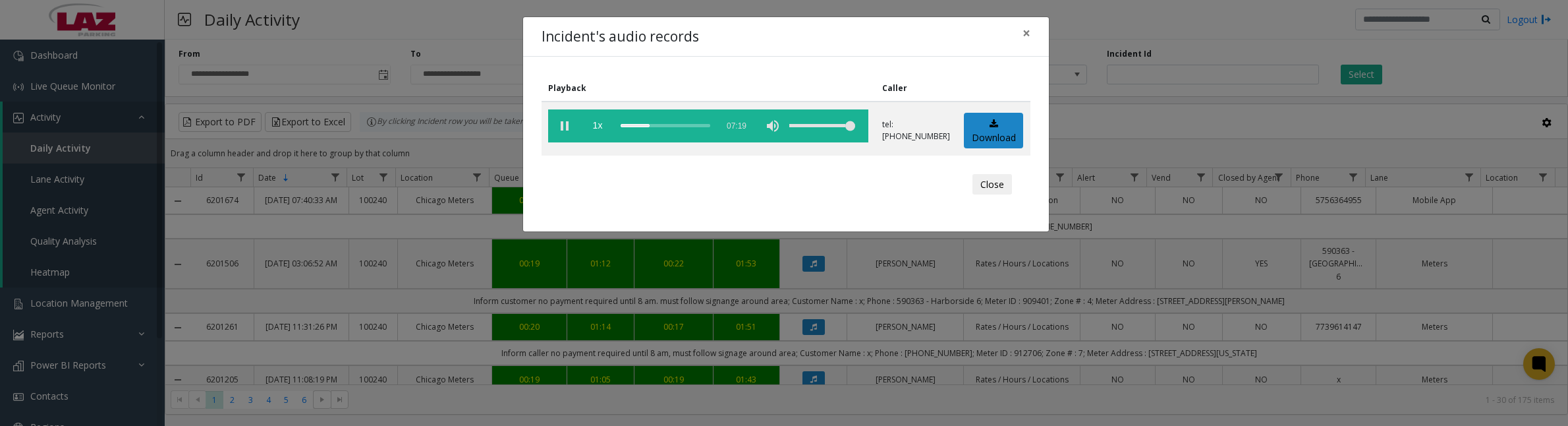
scroll to position [494, 0]
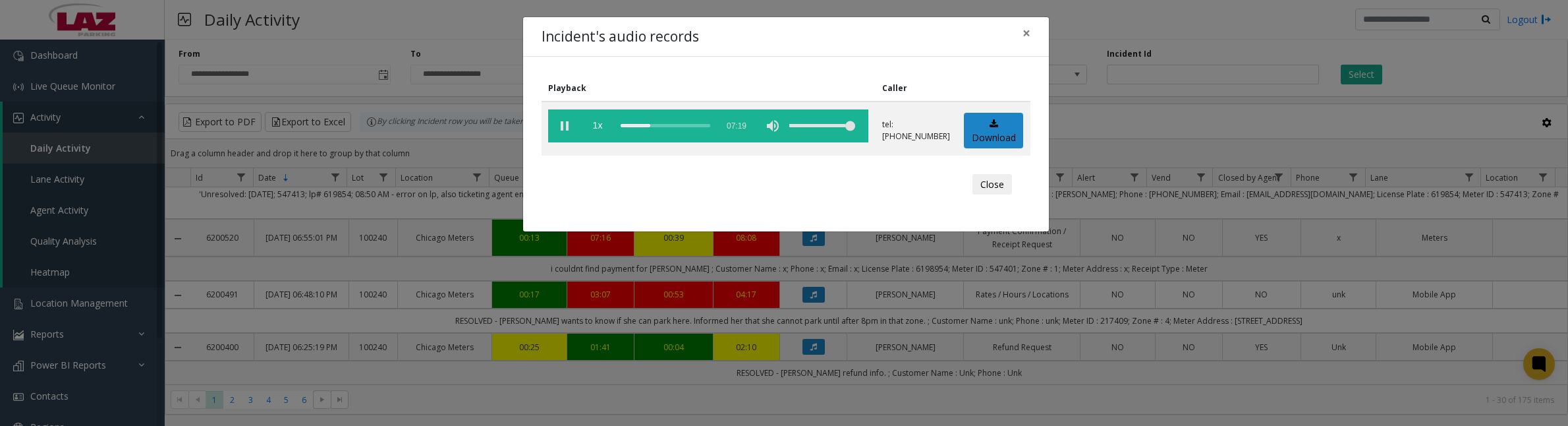
click at [567, 130] on vg-play-pause at bounding box center [564, 125] width 33 height 33
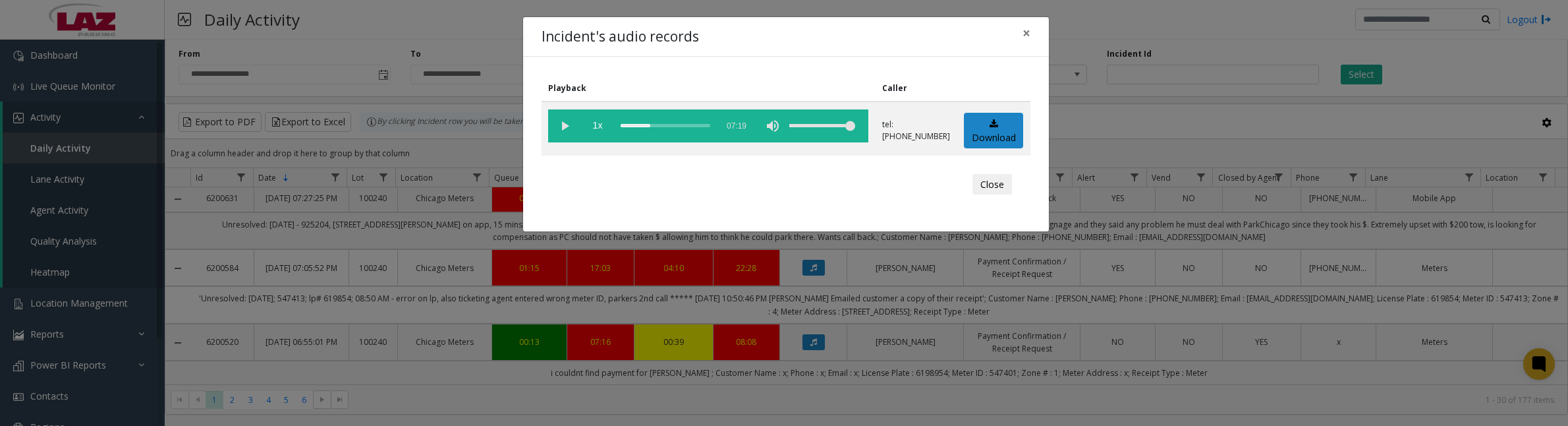
click at [978, 184] on button "Close" at bounding box center [992, 184] width 39 height 21
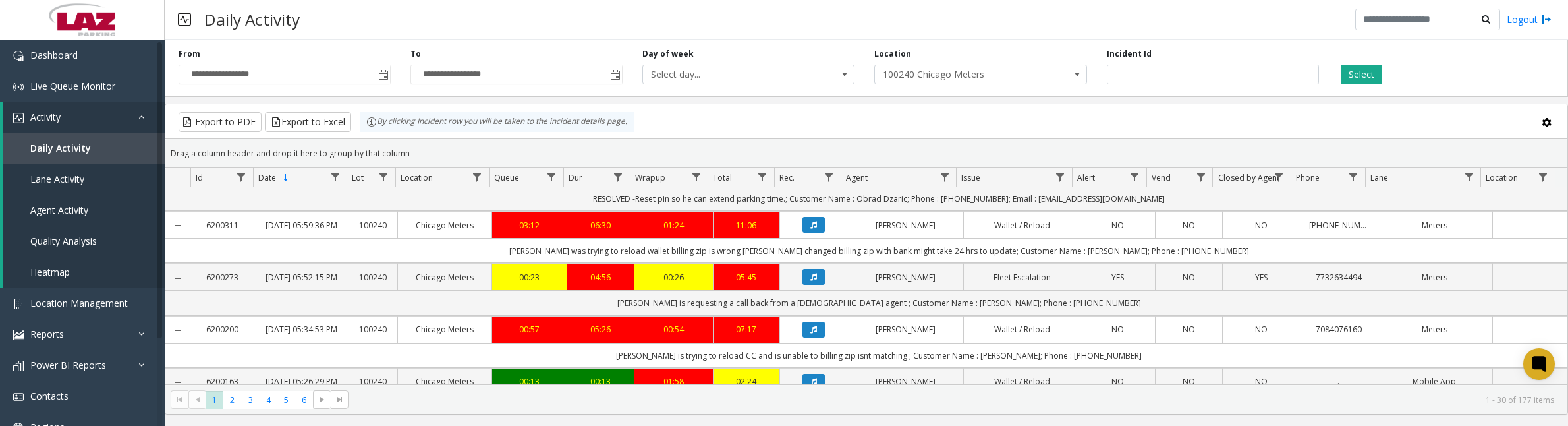
scroll to position [906, 0]
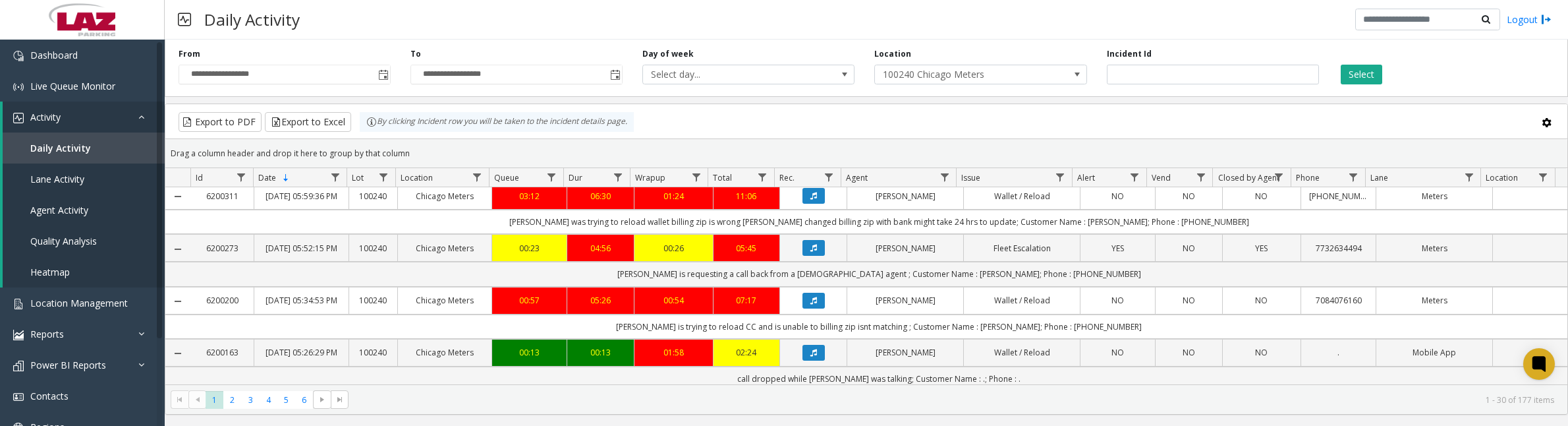
click at [811, 151] on button "Data table" at bounding box center [814, 144] width 23 height 15
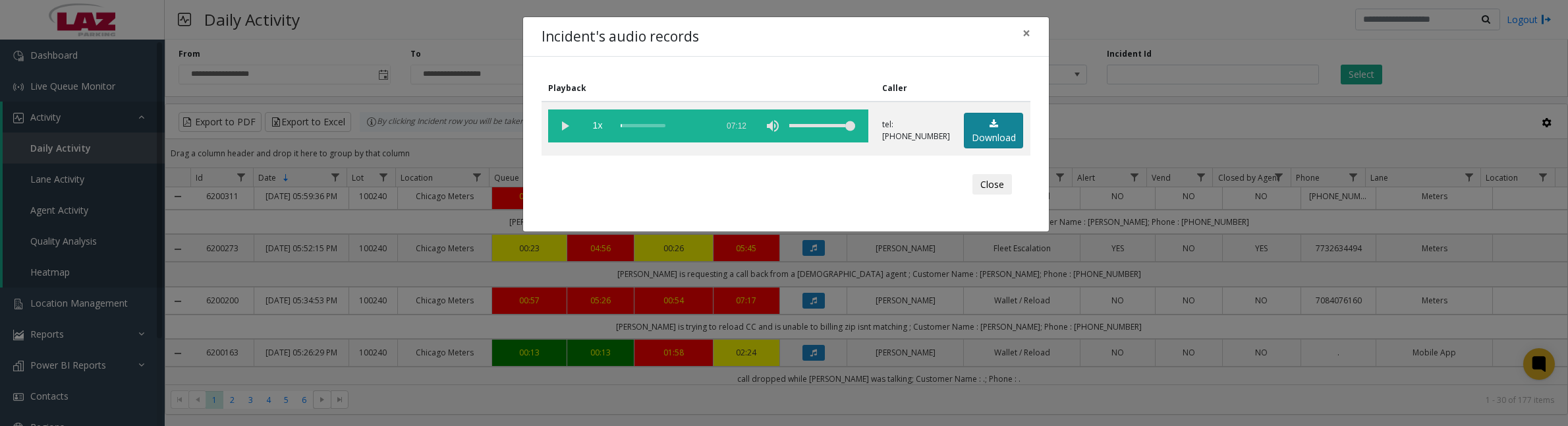
click at [998, 137] on link "Download" at bounding box center [994, 130] width 59 height 36
click at [568, 127] on vg-play-pause at bounding box center [564, 125] width 33 height 33
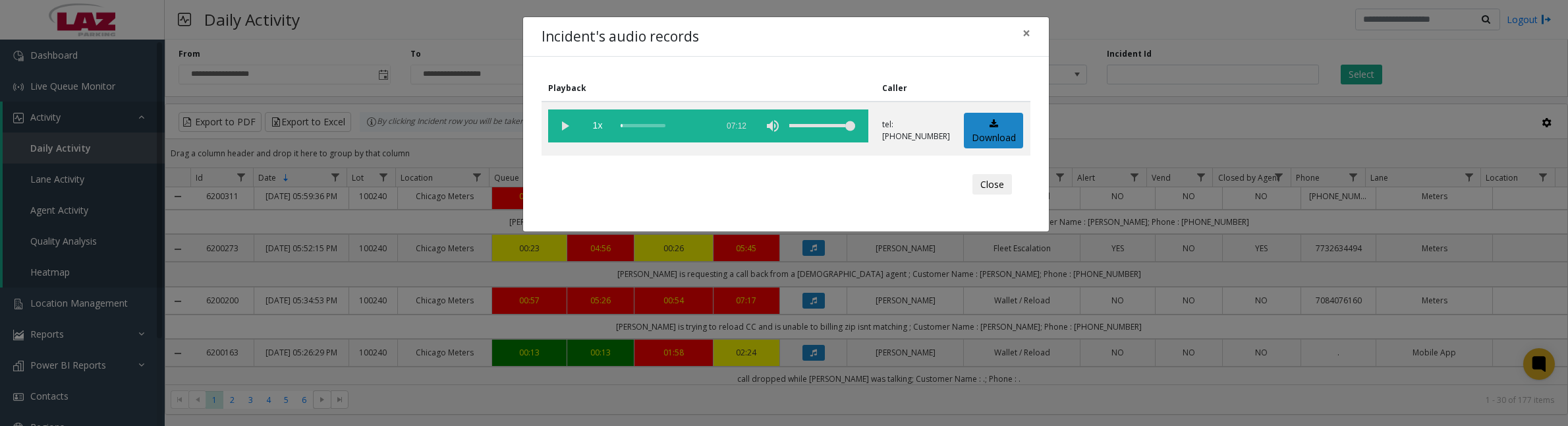
click at [568, 127] on vg-play-pause at bounding box center [564, 125] width 33 height 33
click at [568, 125] on vg-play-pause at bounding box center [564, 125] width 33 height 33
click at [564, 127] on vg-play-pause at bounding box center [564, 125] width 33 height 33
click at [565, 130] on vg-play-pause at bounding box center [564, 125] width 33 height 33
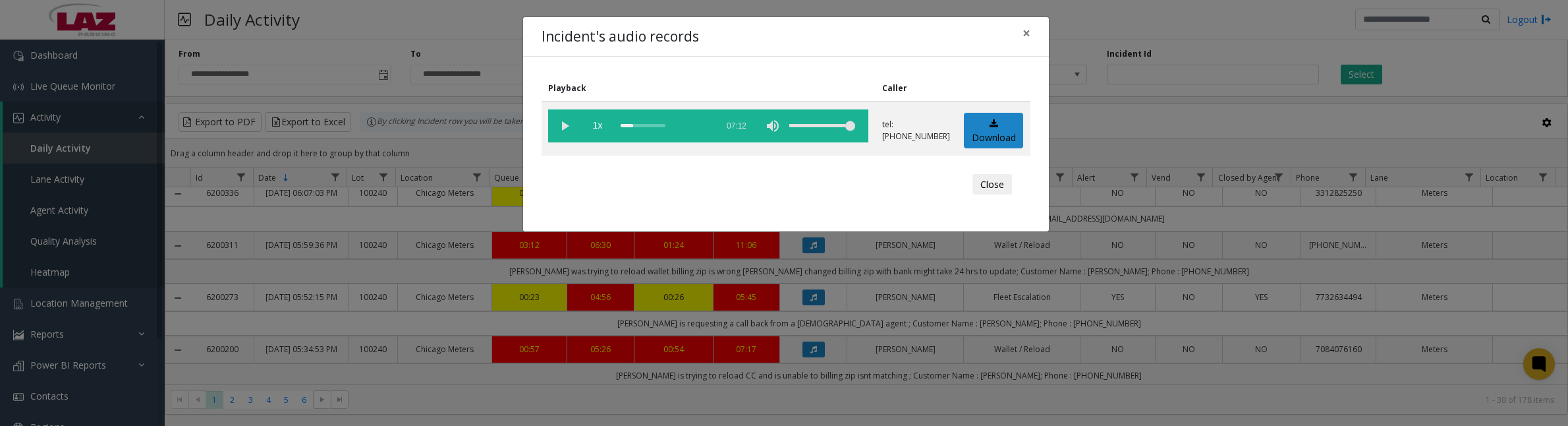
click at [570, 122] on vg-play-pause at bounding box center [564, 125] width 33 height 33
click at [567, 133] on vg-play-pause at bounding box center [564, 125] width 33 height 33
click at [567, 132] on vg-play-pause at bounding box center [564, 125] width 33 height 33
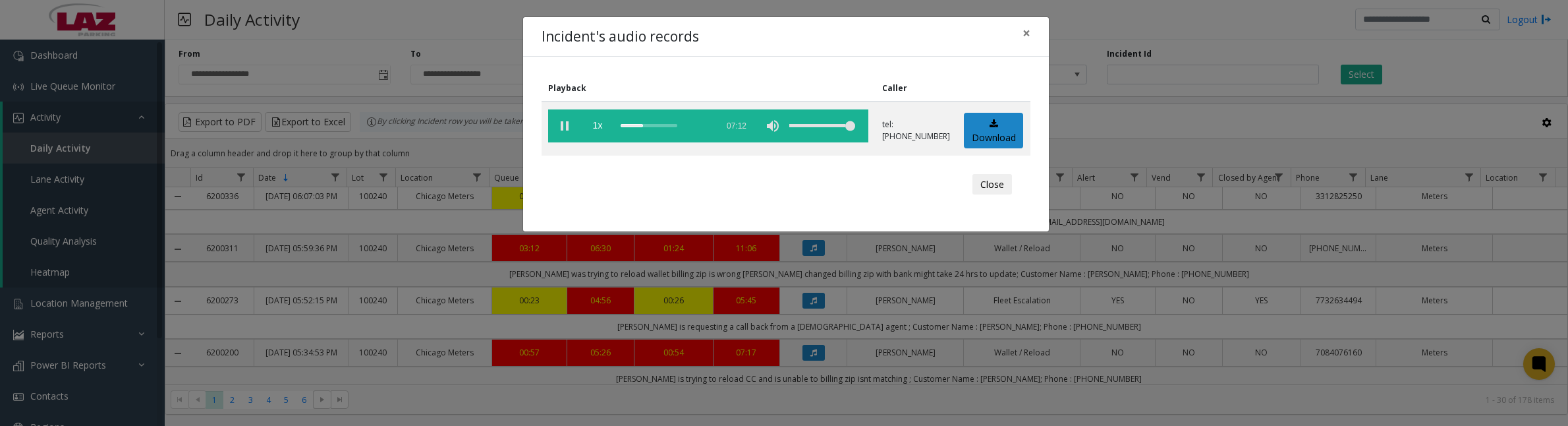
click at [569, 132] on vg-play-pause at bounding box center [564, 125] width 33 height 33
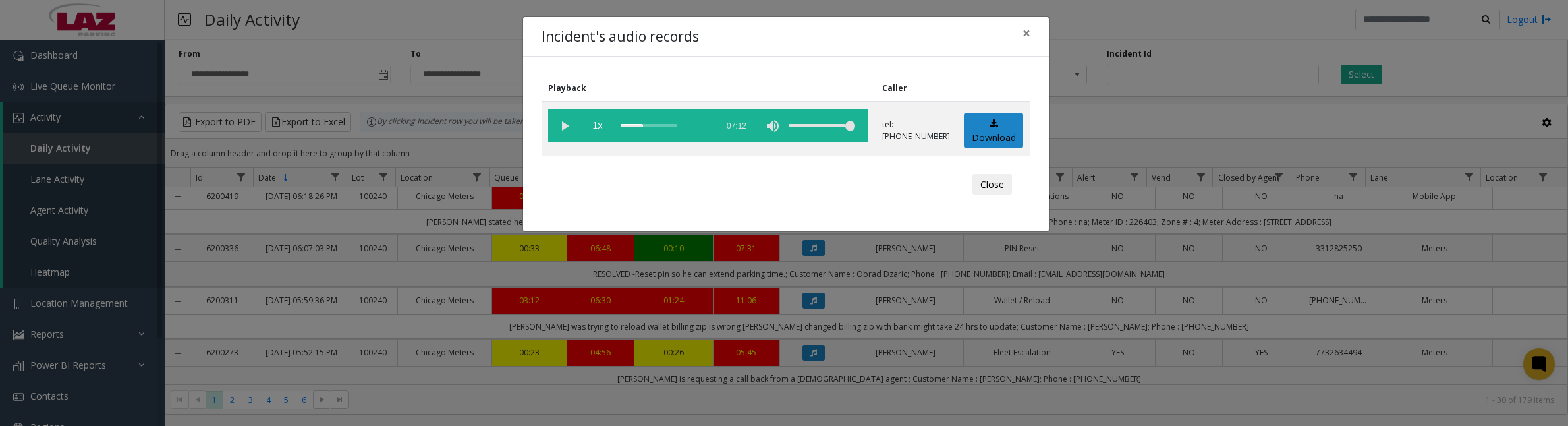
click at [567, 127] on vg-play-pause at bounding box center [564, 125] width 33 height 33
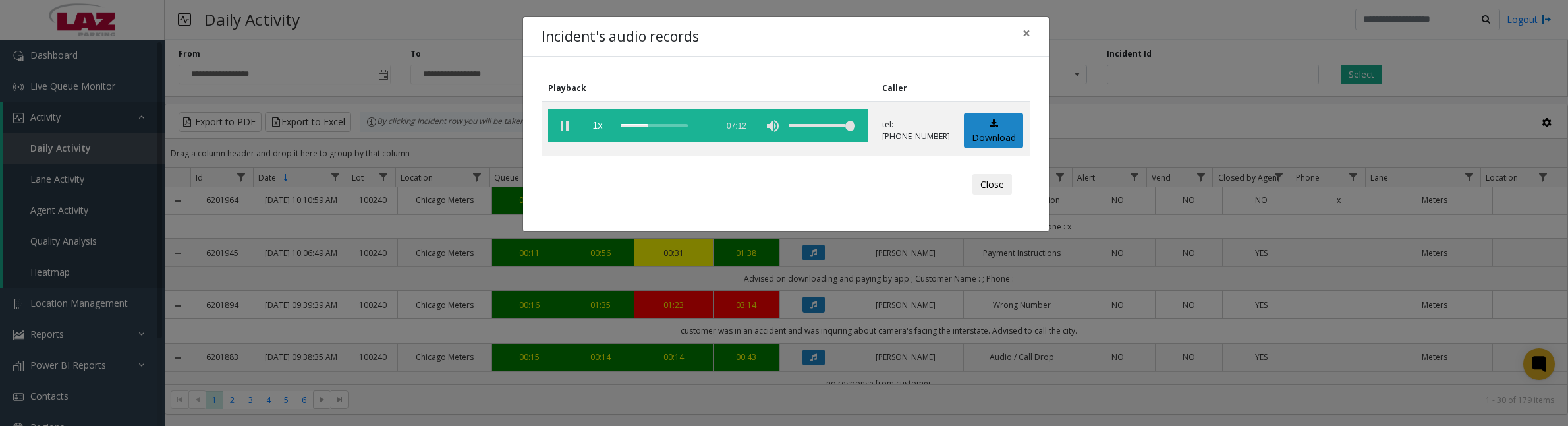
scroll to position [906, 0]
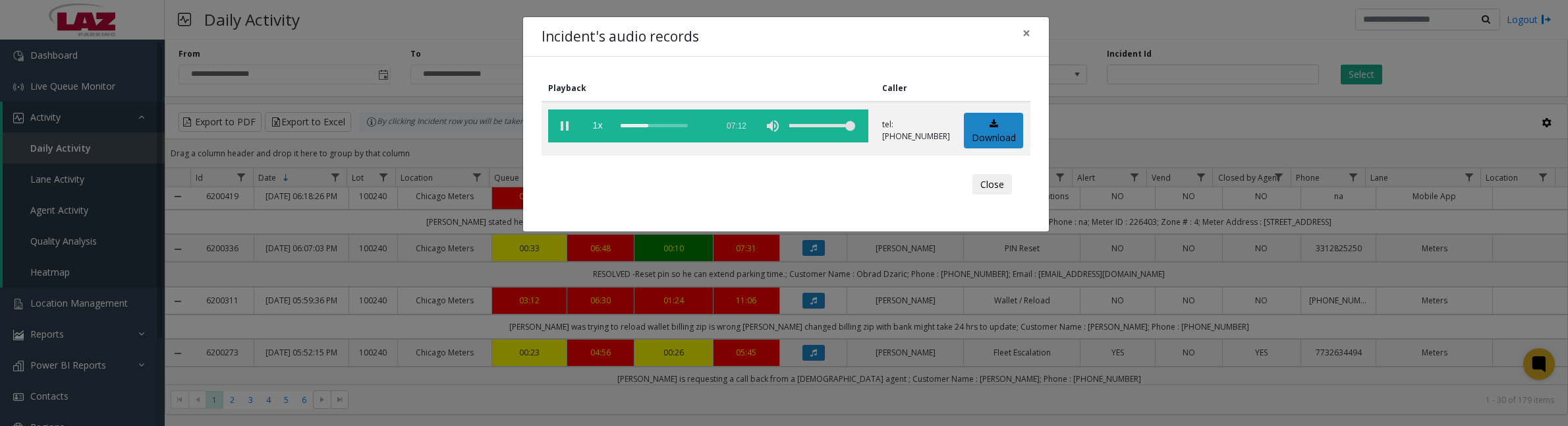
click at [567, 130] on vg-play-pause at bounding box center [564, 125] width 33 height 33
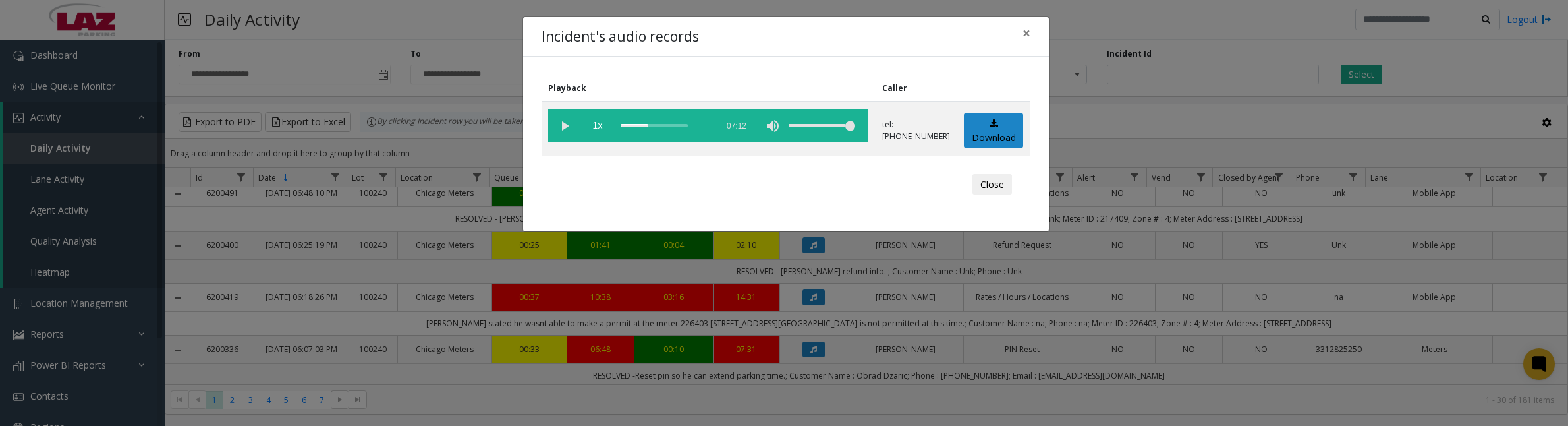
click at [562, 124] on vg-play-pause at bounding box center [564, 125] width 33 height 33
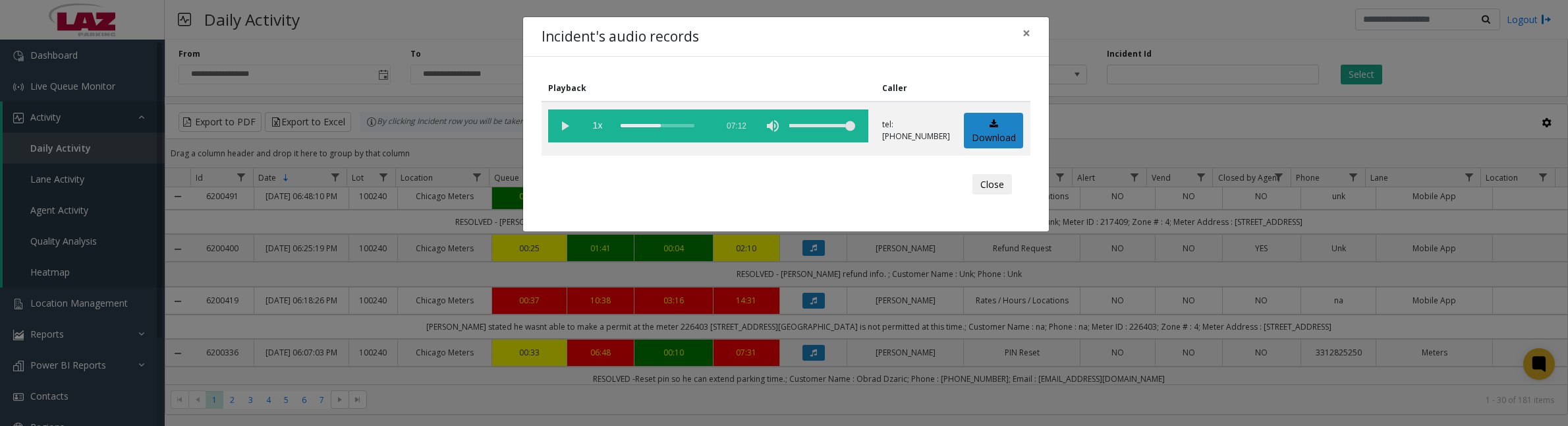
click at [567, 125] on vg-play-pause at bounding box center [564, 125] width 33 height 33
click at [1001, 183] on button "Close" at bounding box center [992, 184] width 39 height 21
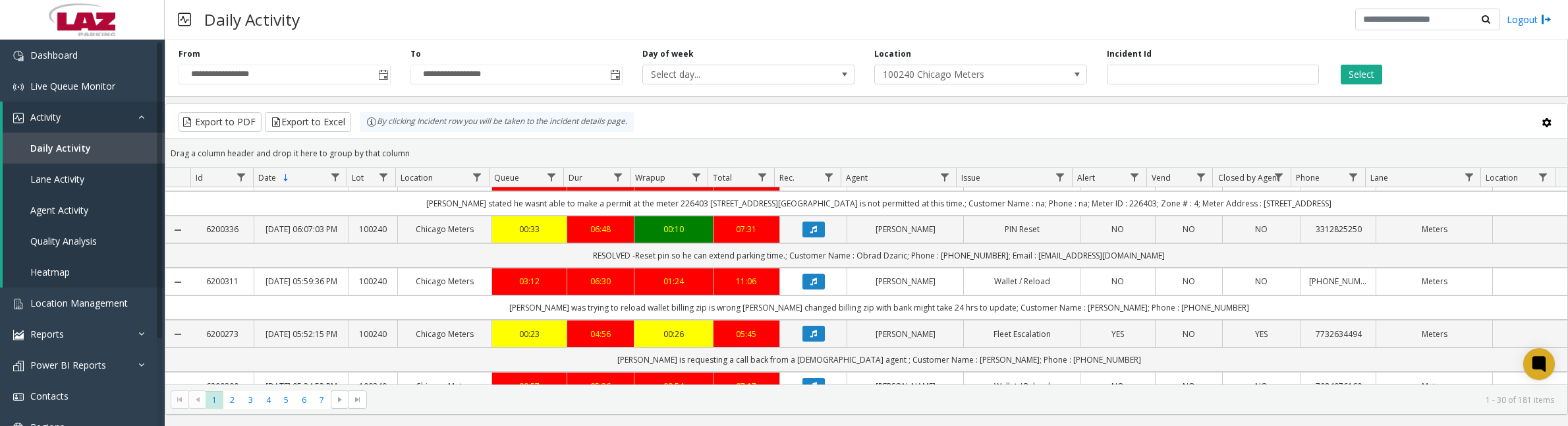
scroll to position [1071, 0]
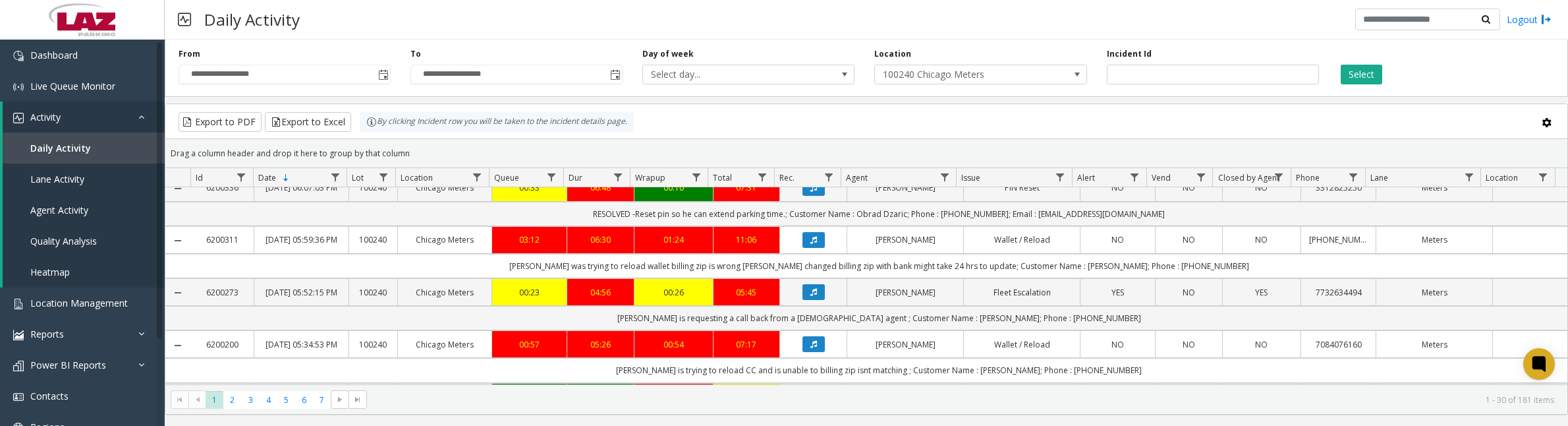
click at [811, 139] on icon "Data table" at bounding box center [814, 135] width 6 height 8
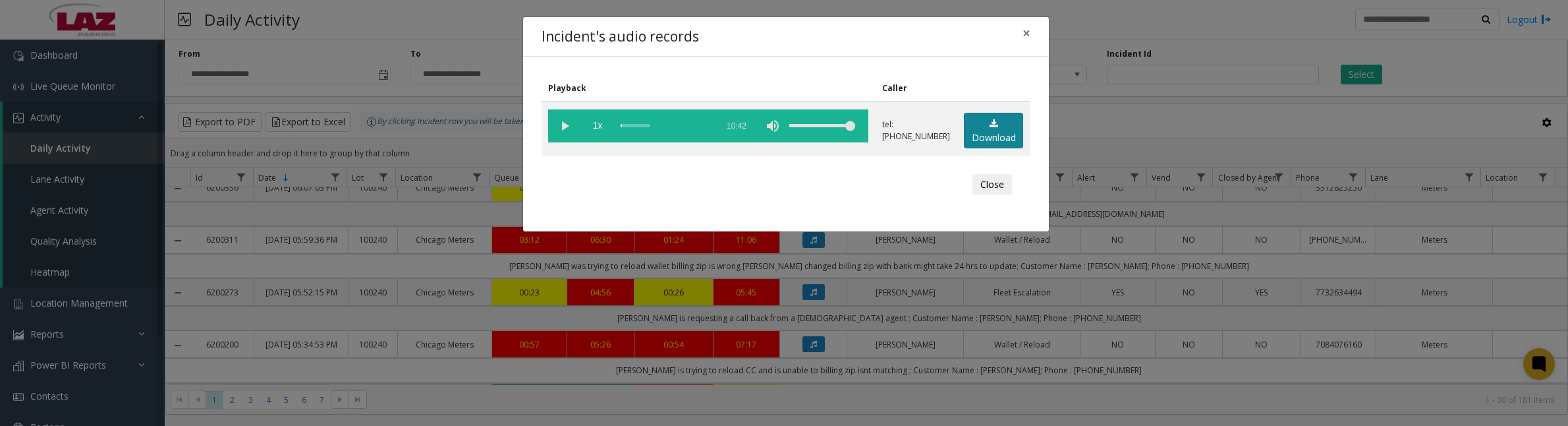
click at [997, 130] on link "Download" at bounding box center [994, 130] width 59 height 36
click at [562, 130] on vg-play-pause at bounding box center [564, 125] width 33 height 33
click at [564, 125] on vg-play-pause at bounding box center [564, 125] width 33 height 33
click at [564, 127] on vg-play-pause at bounding box center [564, 125] width 33 height 33
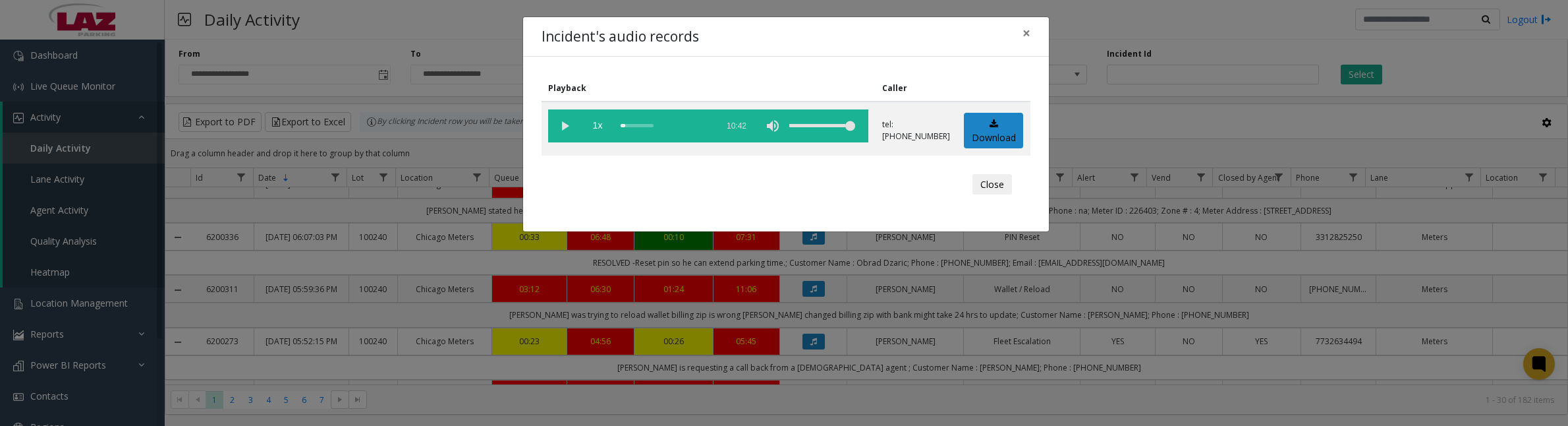
click at [562, 126] on vg-play-pause at bounding box center [564, 125] width 33 height 33
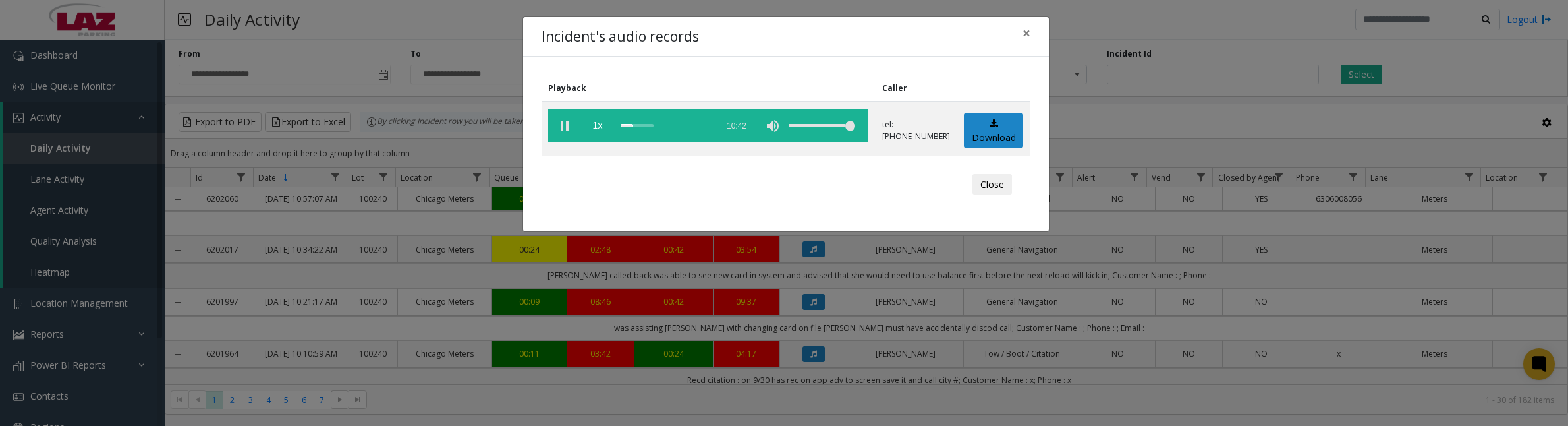
scroll to position [1071, 0]
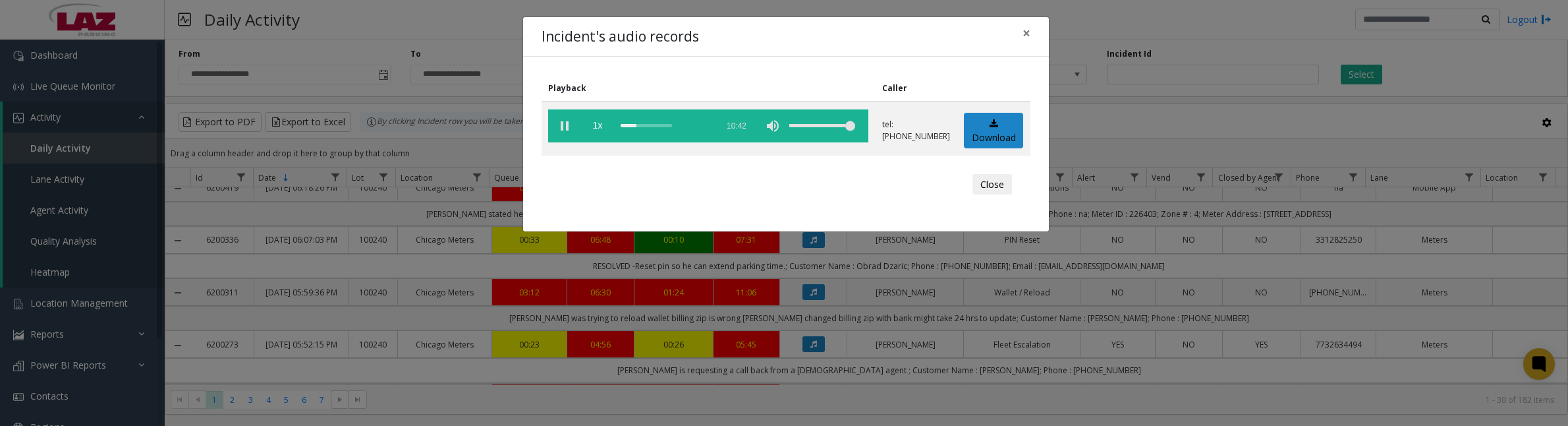
click at [562, 126] on vg-play-pause at bounding box center [564, 125] width 33 height 33
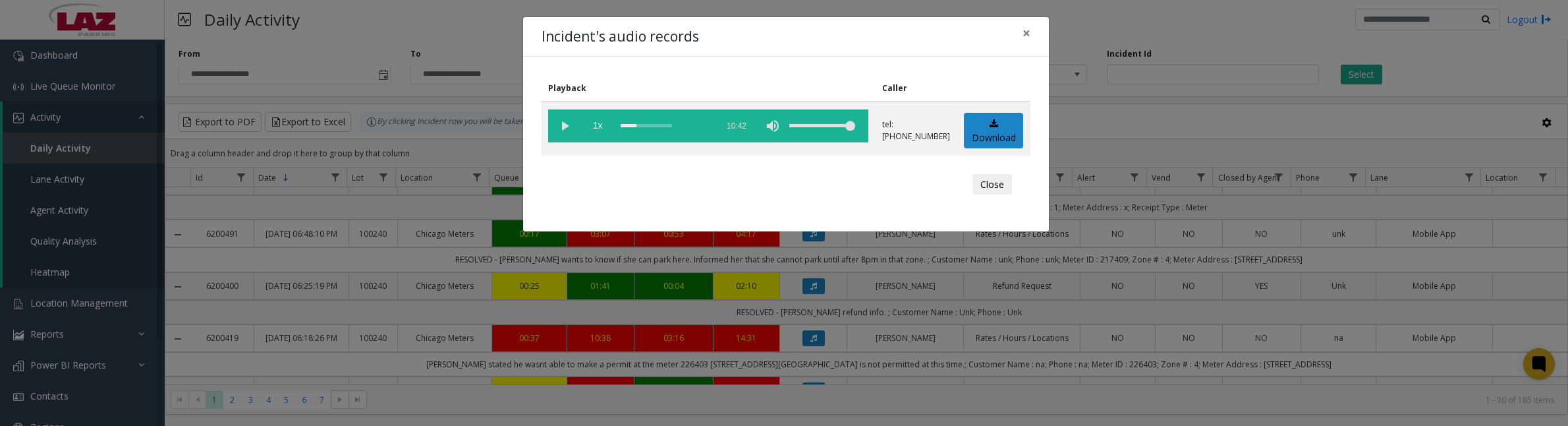
click at [565, 130] on vg-play-pause at bounding box center [564, 125] width 33 height 33
click at [564, 130] on vg-play-pause at bounding box center [564, 125] width 33 height 33
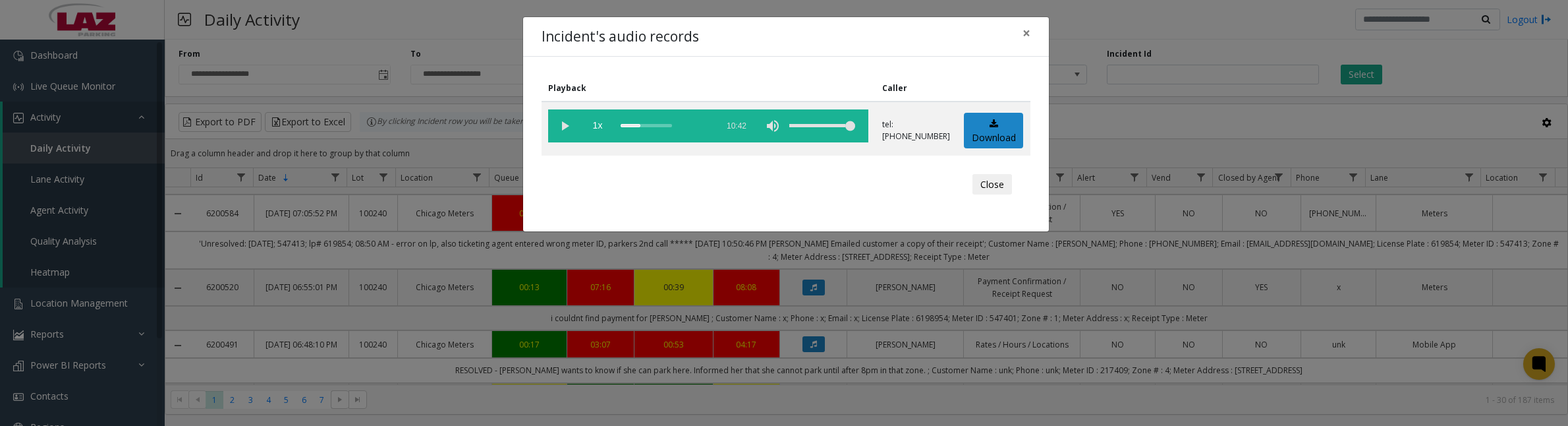
click at [562, 130] on vg-play-pause at bounding box center [564, 125] width 33 height 33
click at [995, 182] on button "Close" at bounding box center [992, 184] width 39 height 21
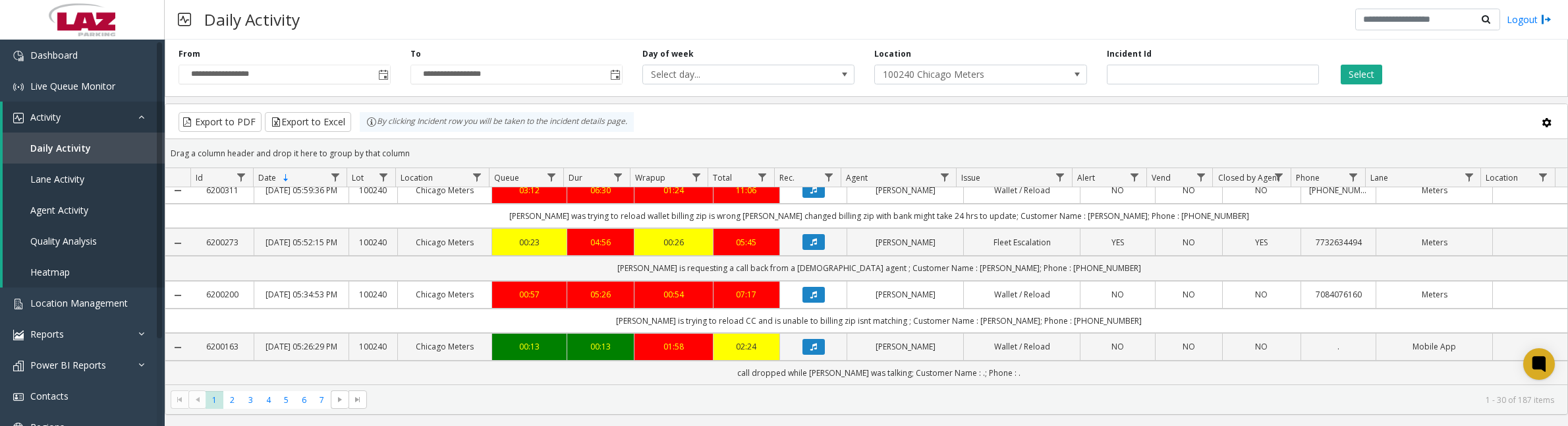
scroll to position [1531, 0]
click at [802, 198] on button "Data table" at bounding box center [814, 189] width 23 height 15
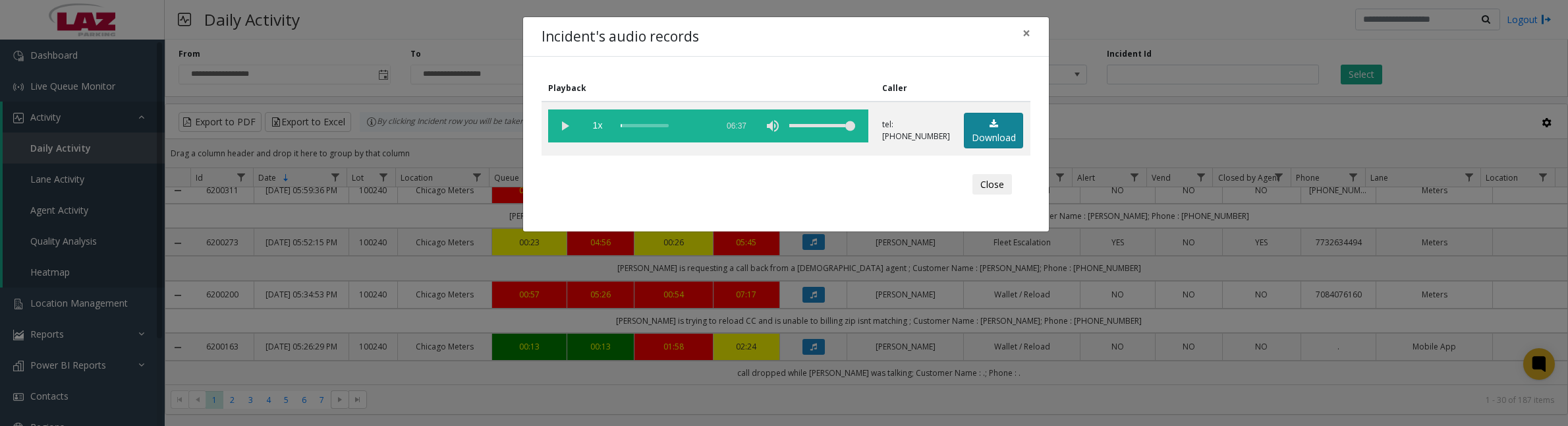
click at [1007, 130] on link "Download" at bounding box center [994, 130] width 59 height 36
click at [976, 134] on link "Download" at bounding box center [994, 130] width 59 height 36
click at [570, 124] on vg-play-pause at bounding box center [564, 125] width 33 height 33
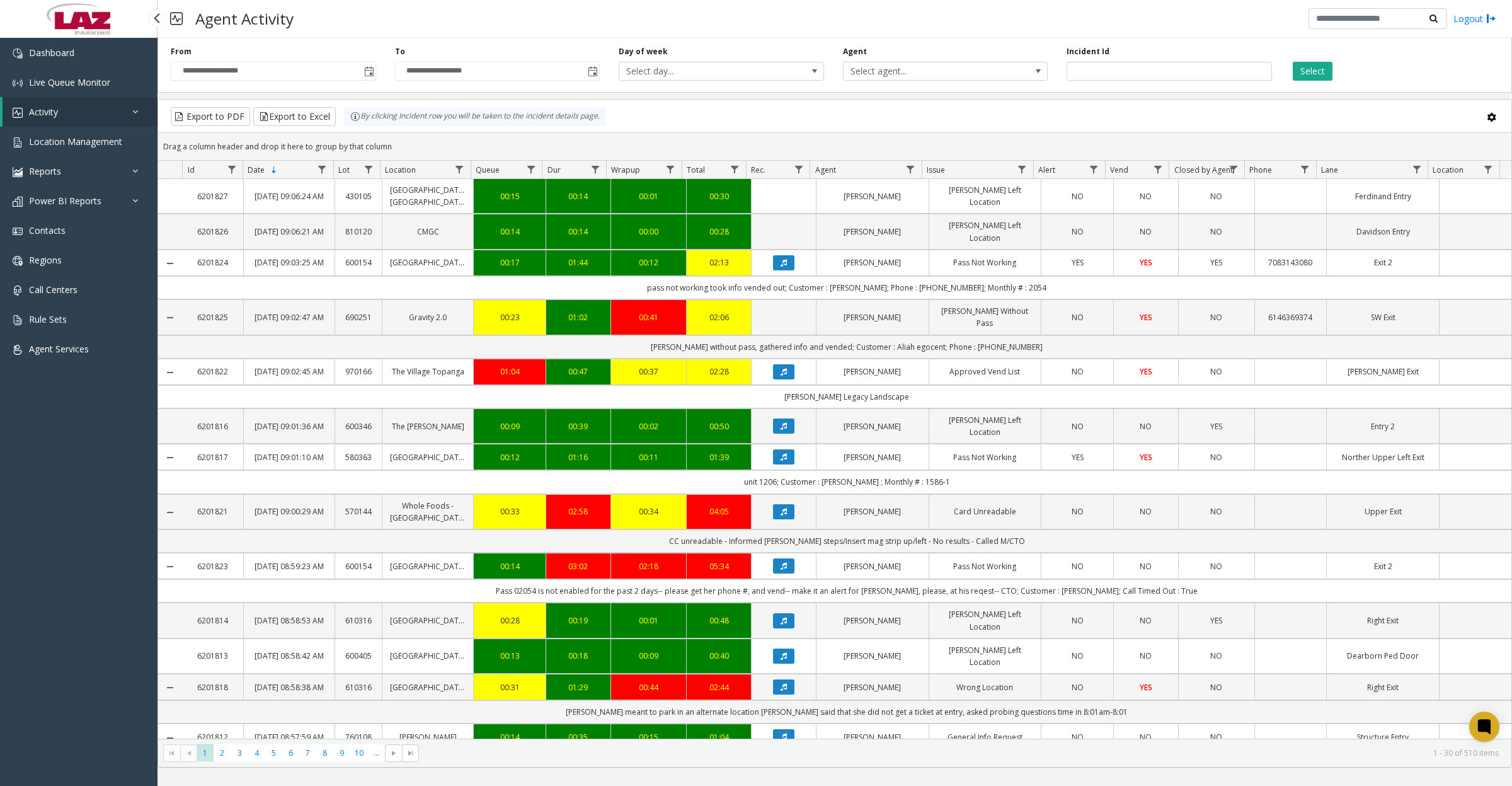
click at [55, 111] on span "Activity" at bounding box center [43, 112] width 29 height 12
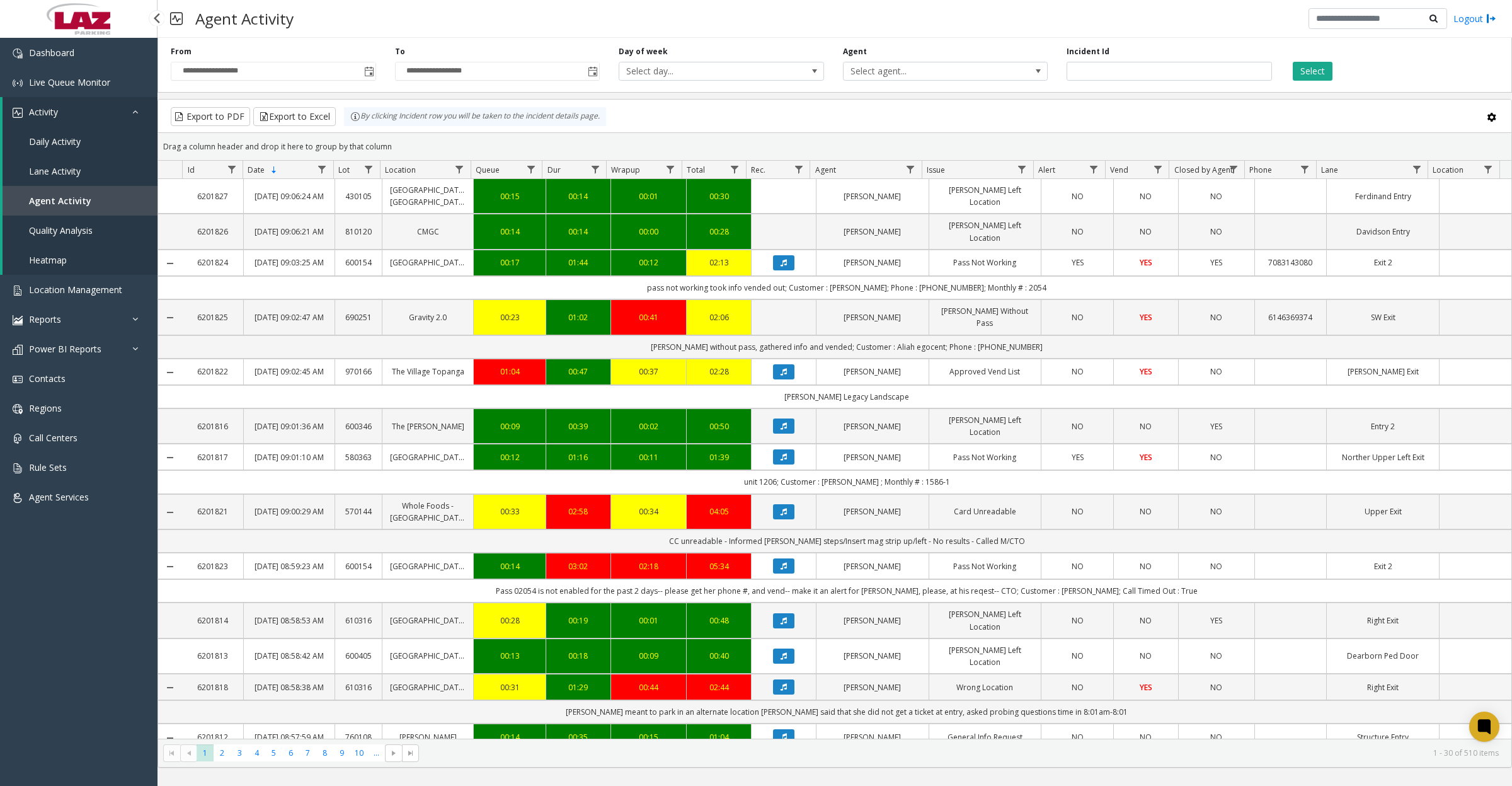
click at [63, 199] on span "Agent Activity" at bounding box center [60, 201] width 63 height 12
click at [933, 82] on div "**********" at bounding box center [834, 63] width 1355 height 60
click at [922, 66] on span "Select agent..." at bounding box center [925, 71] width 163 height 17
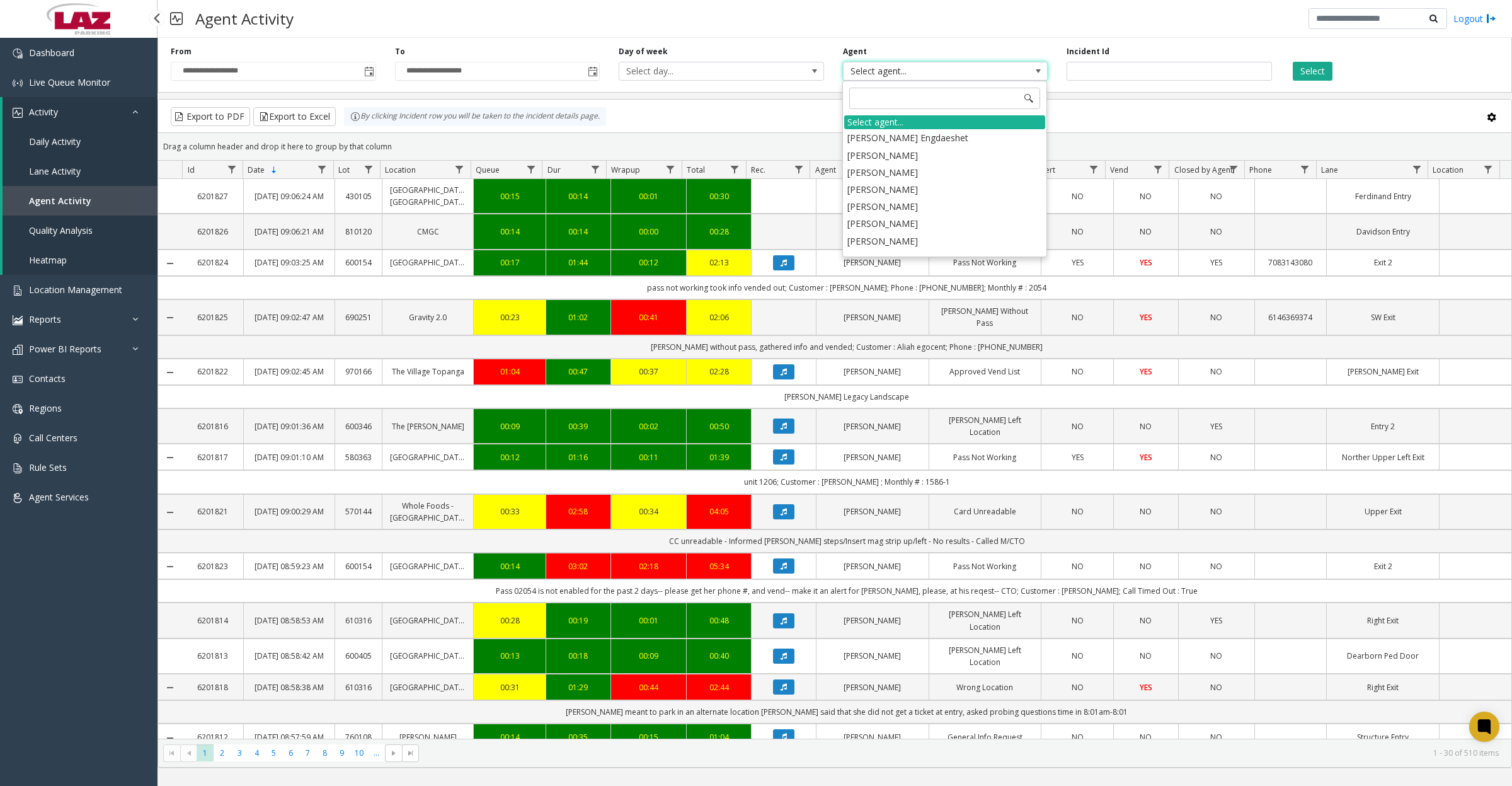
click at [73, 127] on link "Daily Activity" at bounding box center [80, 141] width 155 height 30
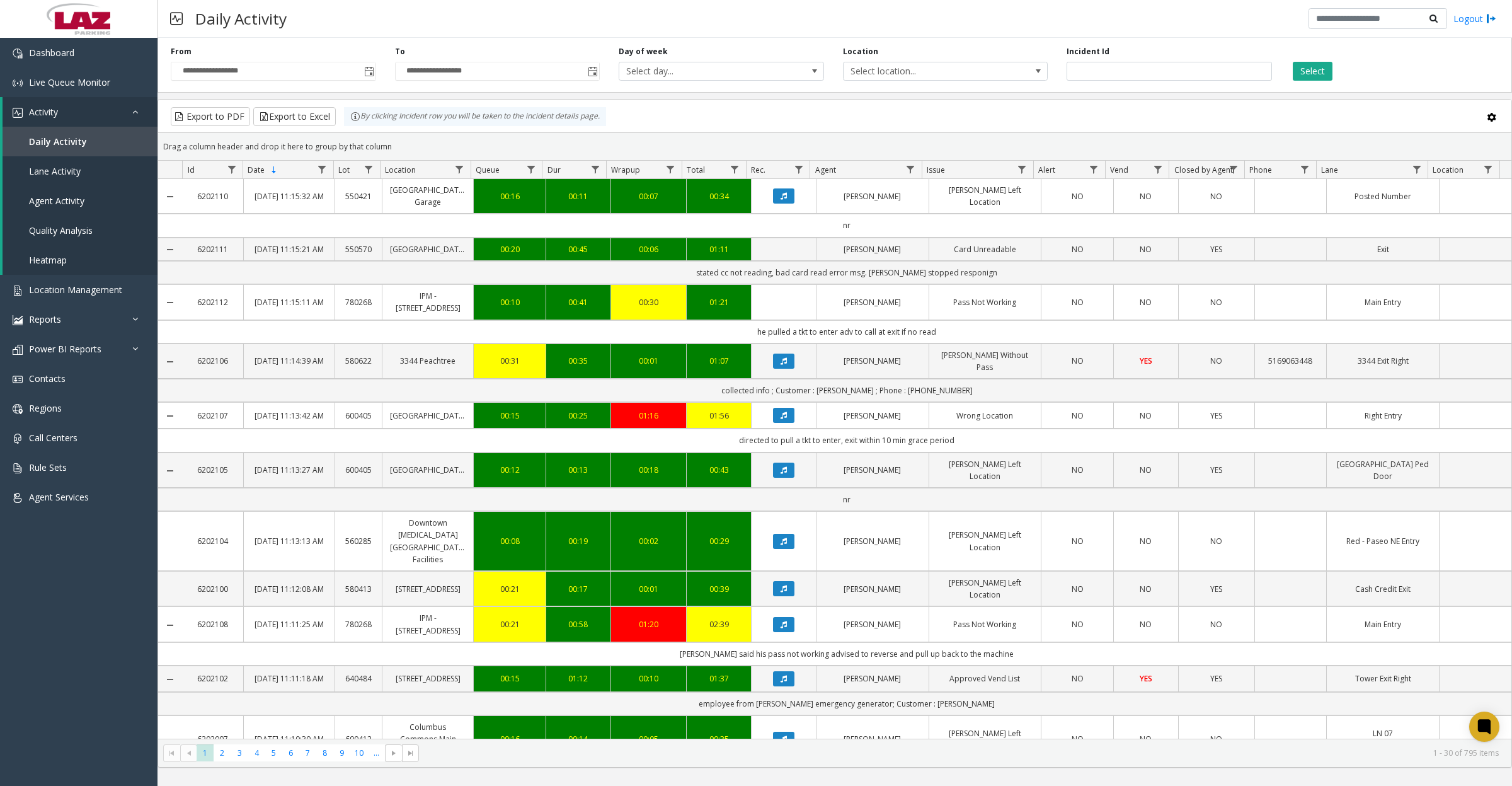
click at [908, 172] on span "Data table" at bounding box center [910, 169] width 10 height 10
click at [919, 221] on input "Agent Filter" at bounding box center [964, 224] width 107 height 22
type input "****"
click button "Filter" at bounding box center [992, 341] width 52 height 28
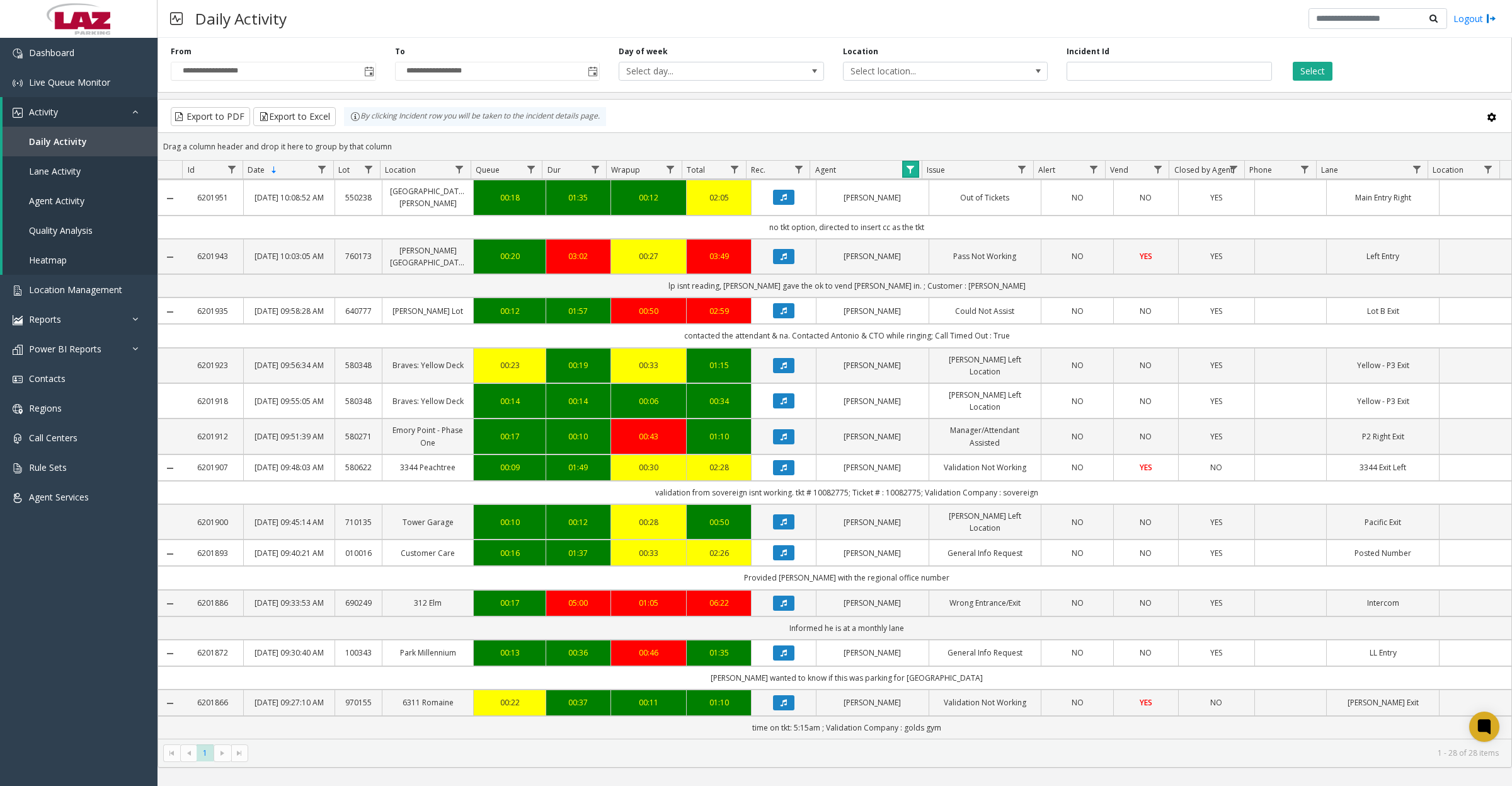
scroll to position [965, 0]
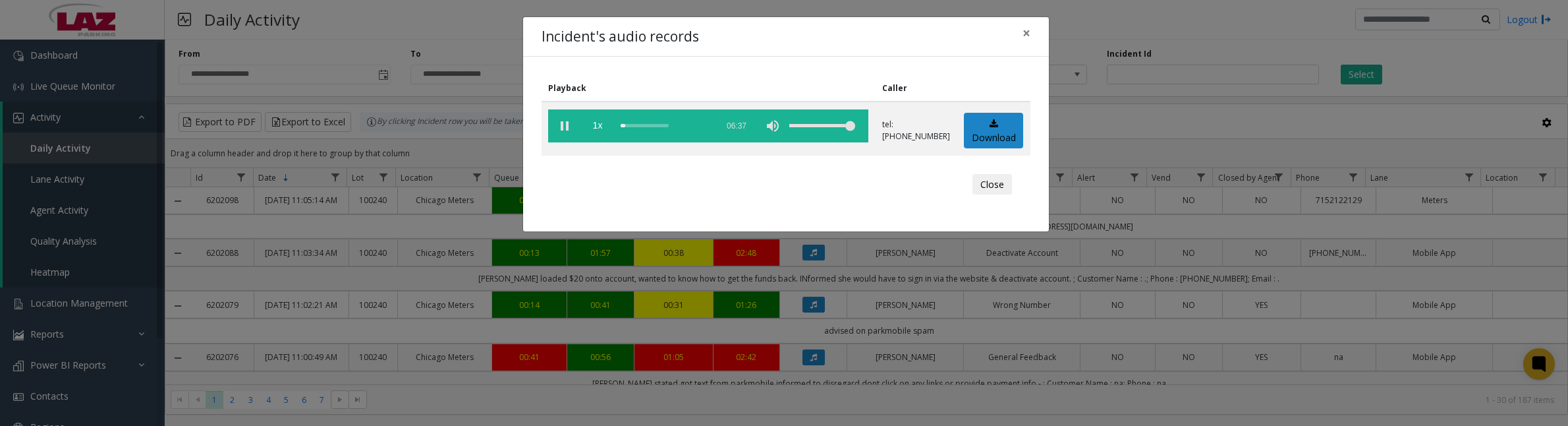
scroll to position [1531, 0]
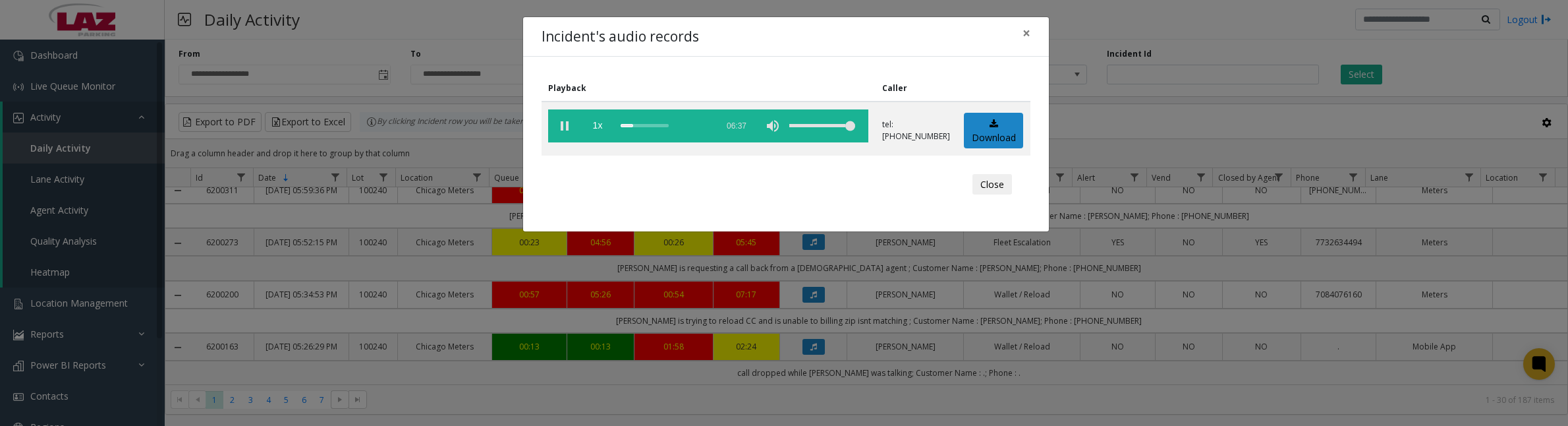
click at [568, 130] on vg-play-pause at bounding box center [564, 125] width 33 height 33
click at [995, 183] on button "Close" at bounding box center [992, 184] width 39 height 21
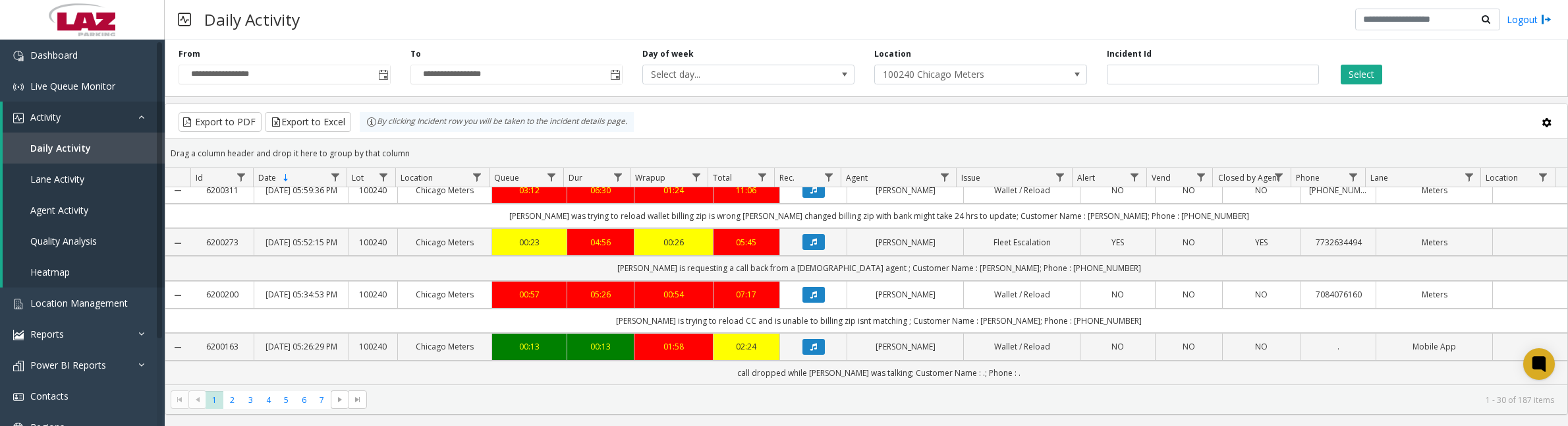
scroll to position [1696, 0]
click at [234, 399] on span "2" at bounding box center [232, 399] width 18 height 18
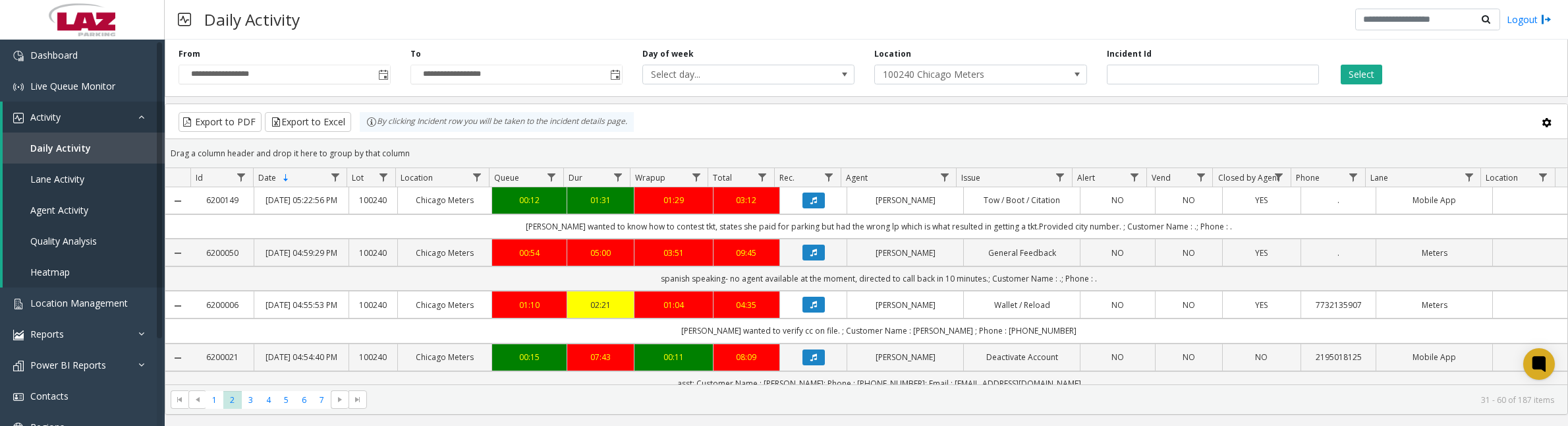
click at [811, 204] on icon "Data table" at bounding box center [814, 200] width 6 height 8
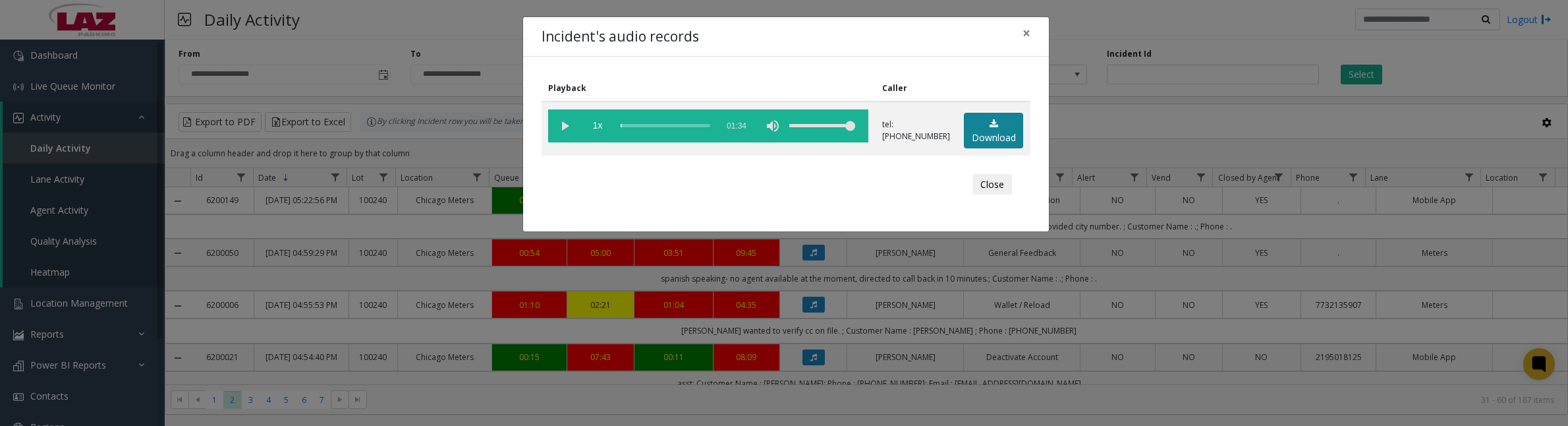
click at [988, 132] on link "Download" at bounding box center [994, 130] width 59 height 36
click at [567, 130] on vg-play-pause at bounding box center [564, 125] width 33 height 33
click at [568, 123] on vg-play-pause at bounding box center [564, 125] width 33 height 33
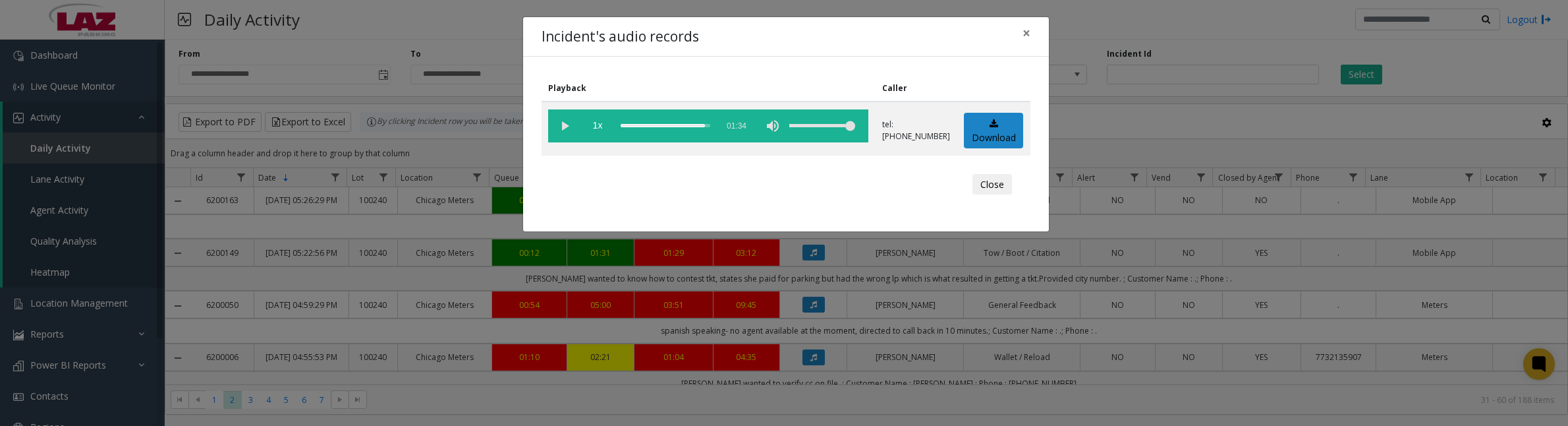
click at [985, 186] on button "Close" at bounding box center [992, 184] width 39 height 21
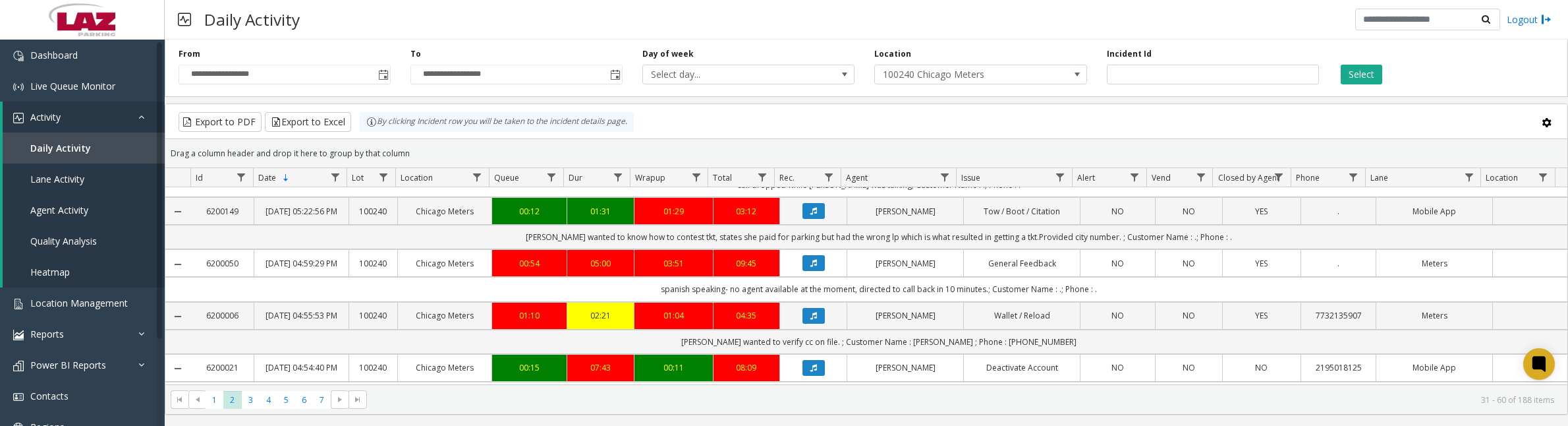
scroll to position [82, 0]
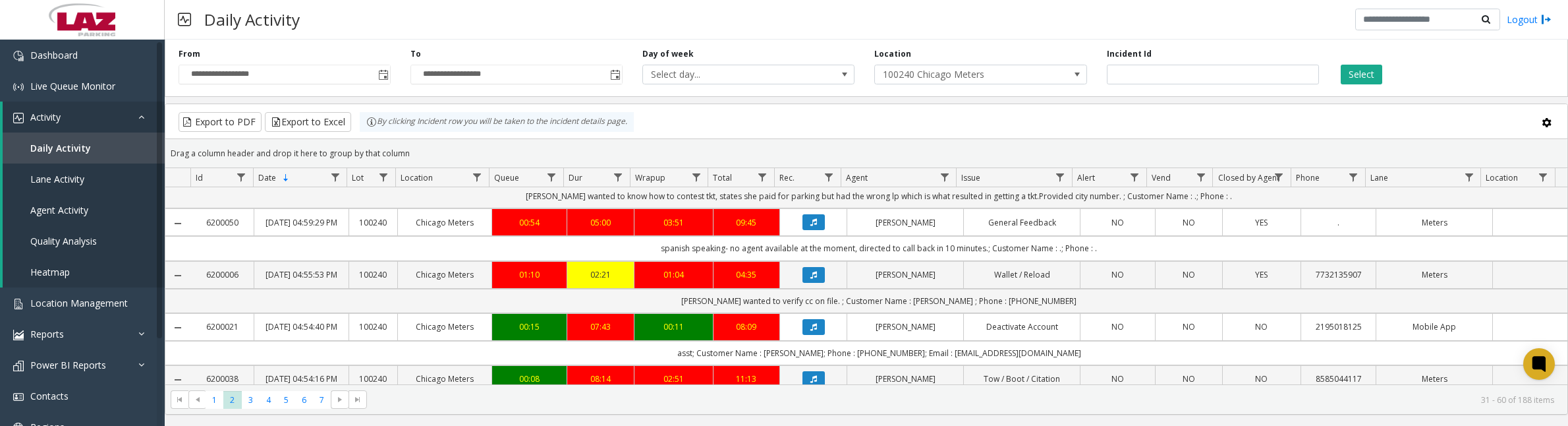
click at [811, 279] on icon "Data table" at bounding box center [814, 275] width 6 height 8
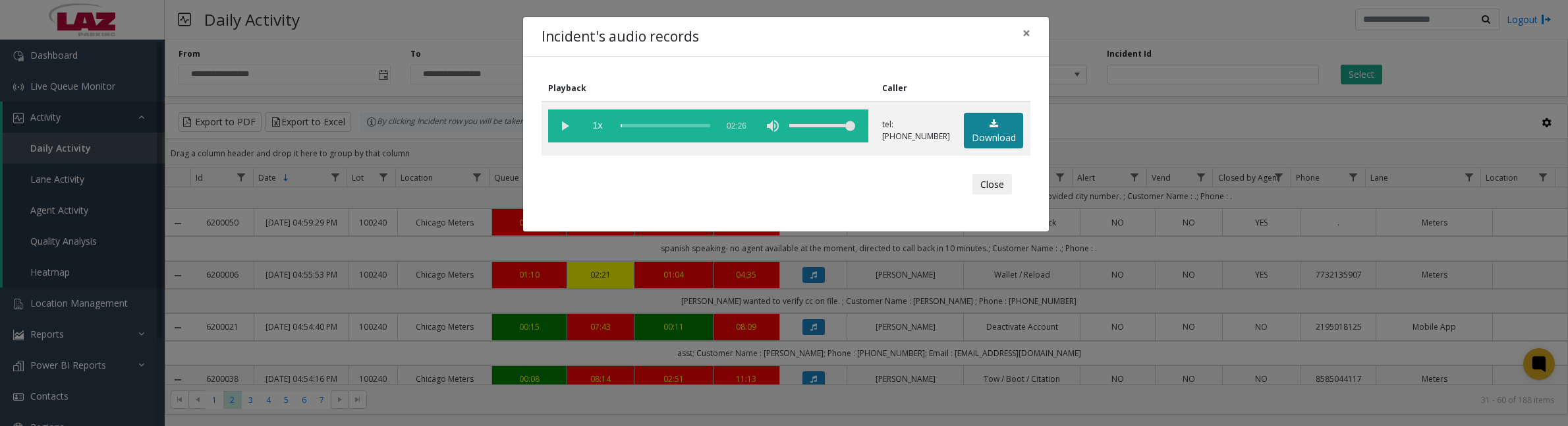
click at [980, 133] on link "Download" at bounding box center [994, 130] width 59 height 36
click at [562, 123] on vg-play-pause at bounding box center [564, 125] width 33 height 33
click at [564, 122] on vg-play-pause at bounding box center [564, 125] width 33 height 33
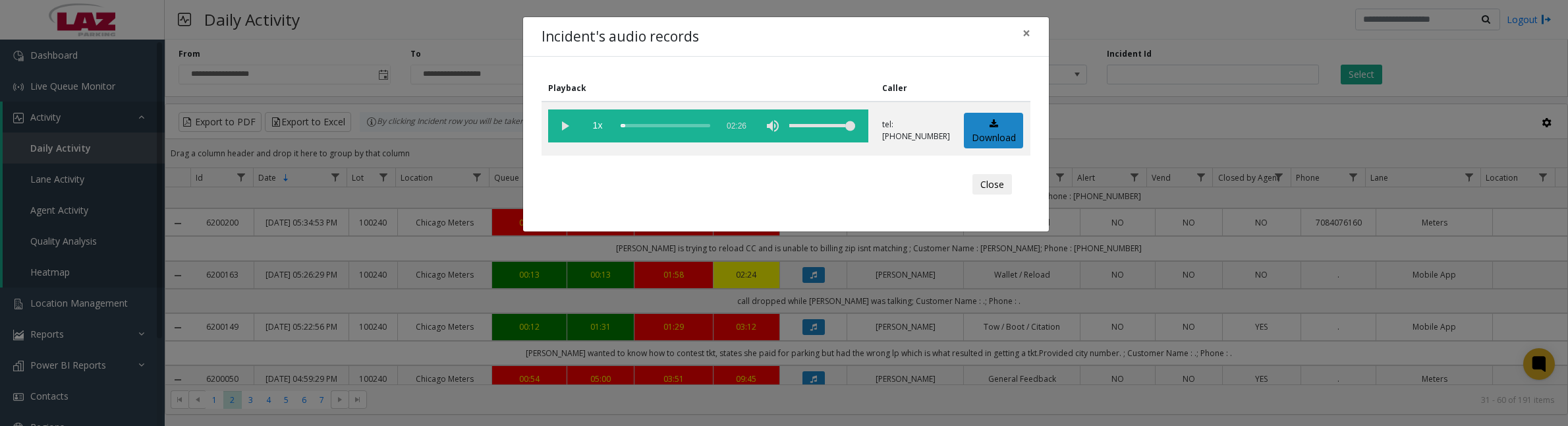
click at [567, 123] on vg-play-pause at bounding box center [564, 125] width 33 height 33
click at [990, 182] on button "Close" at bounding box center [992, 184] width 39 height 21
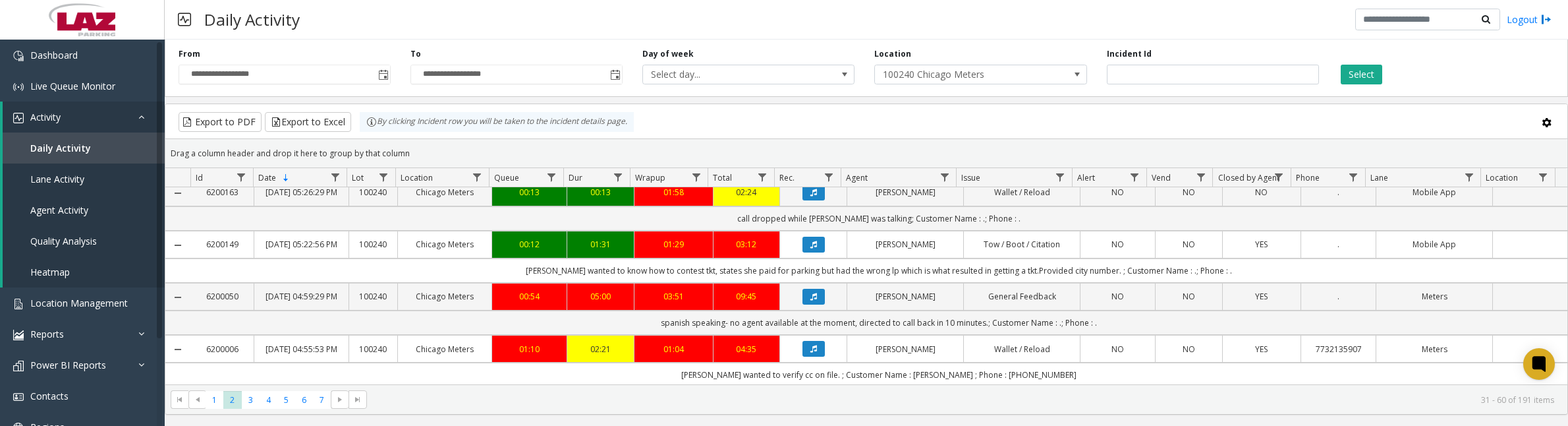
scroll to position [247, 0]
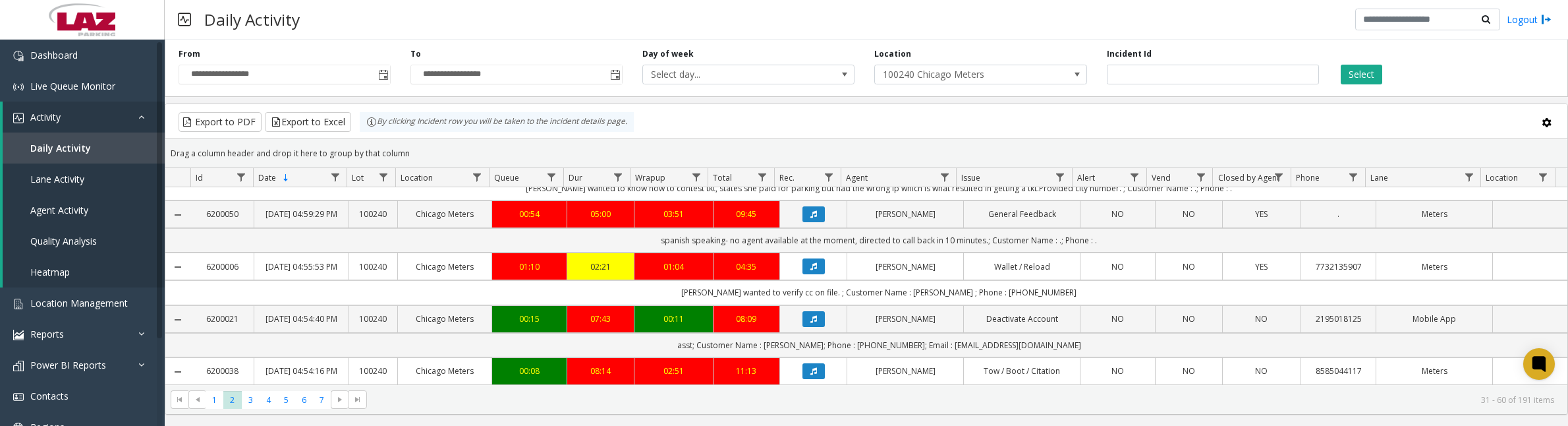
click at [811, 270] on icon "Data table" at bounding box center [814, 266] width 6 height 8
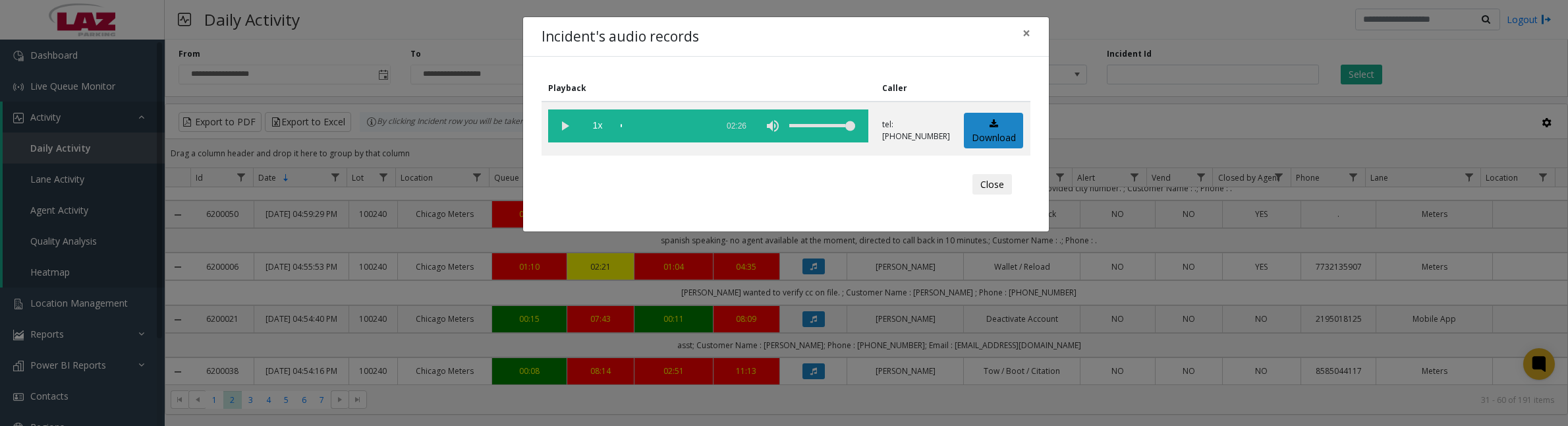
click at [559, 120] on vg-play-pause at bounding box center [564, 125] width 33 height 33
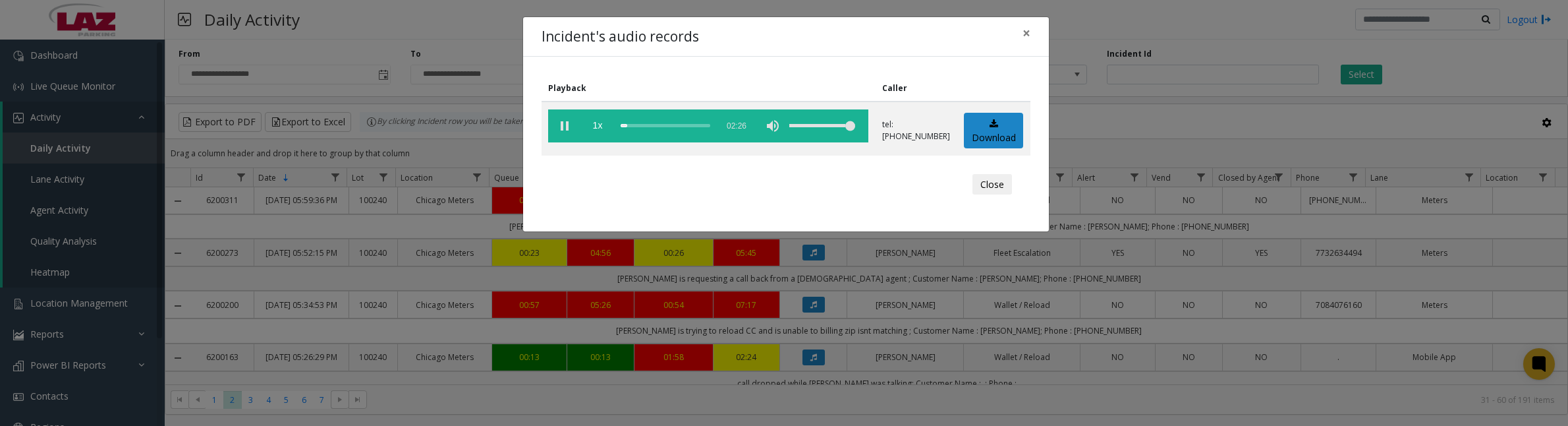
scroll to position [247, 0]
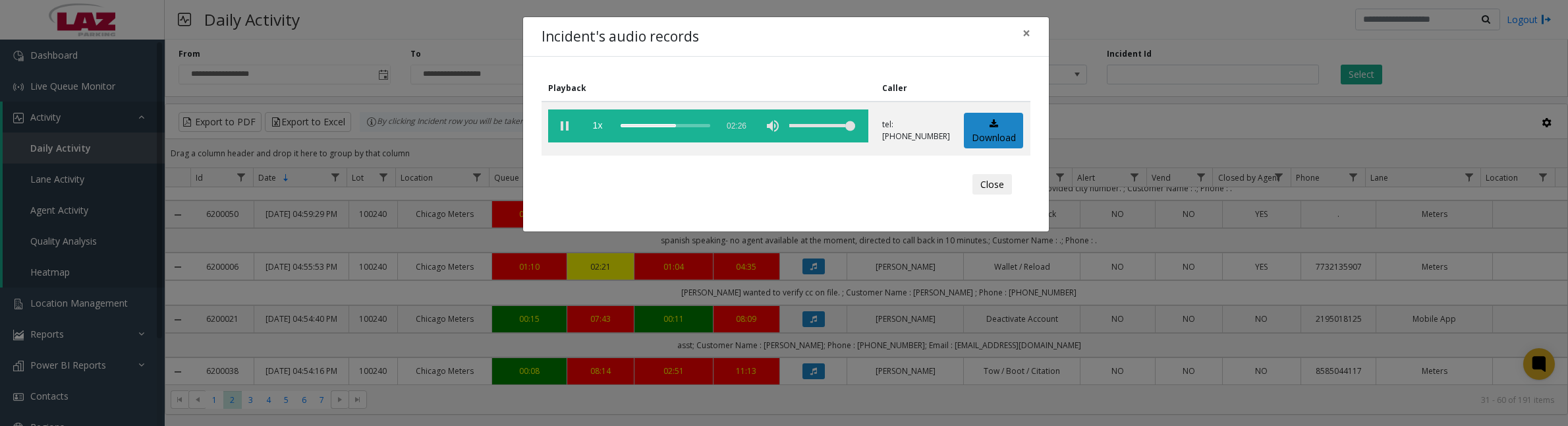
click at [995, 187] on button "Close" at bounding box center [992, 184] width 39 height 21
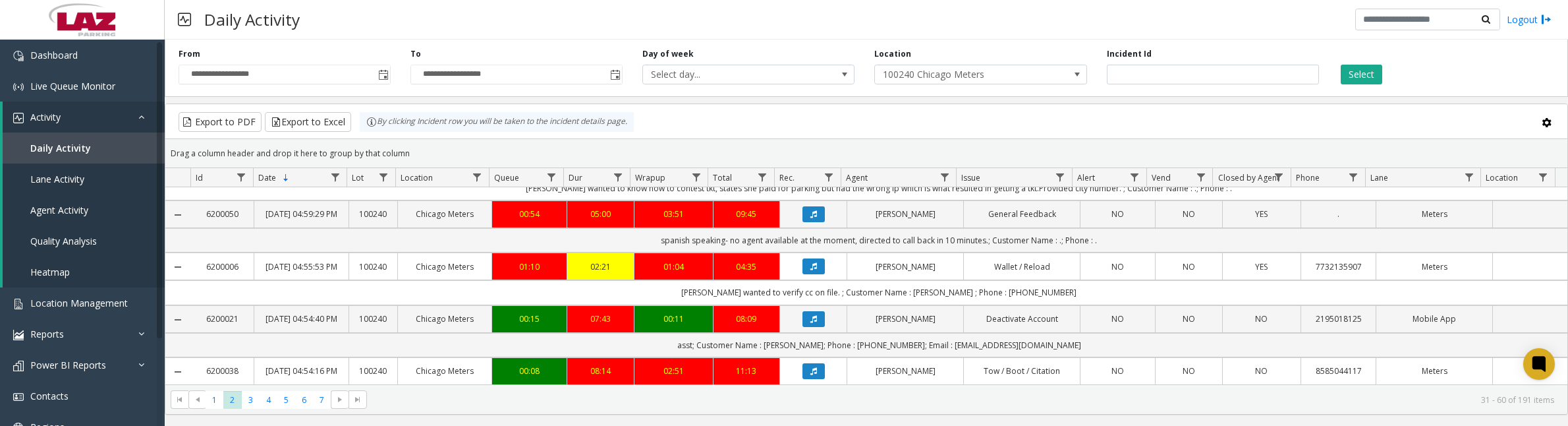
scroll to position [330, 0]
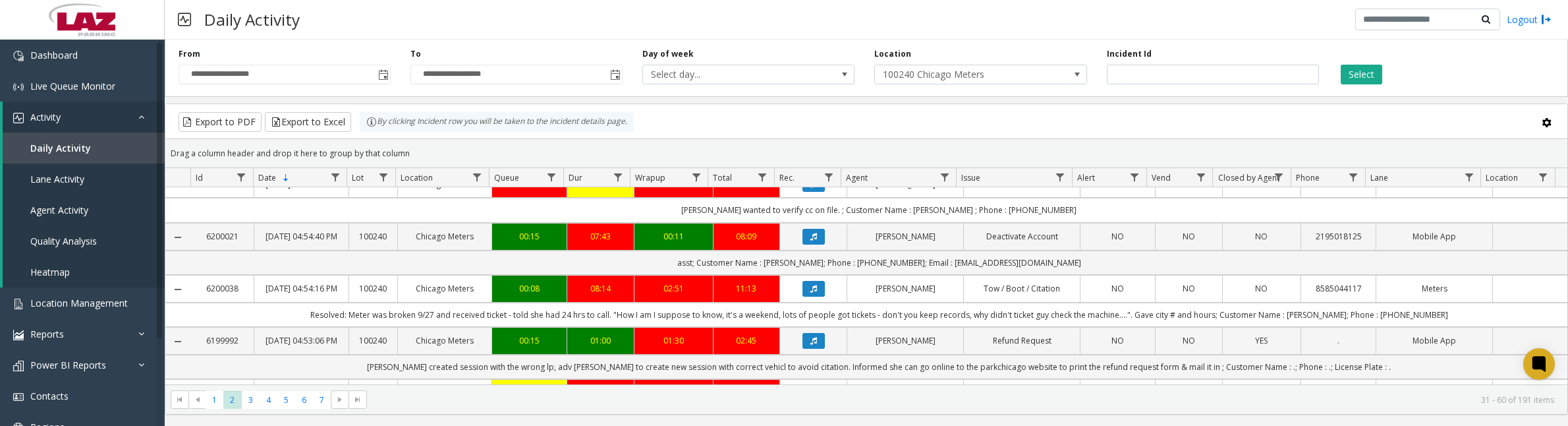
click at [811, 241] on icon "Data table" at bounding box center [814, 237] width 6 height 8
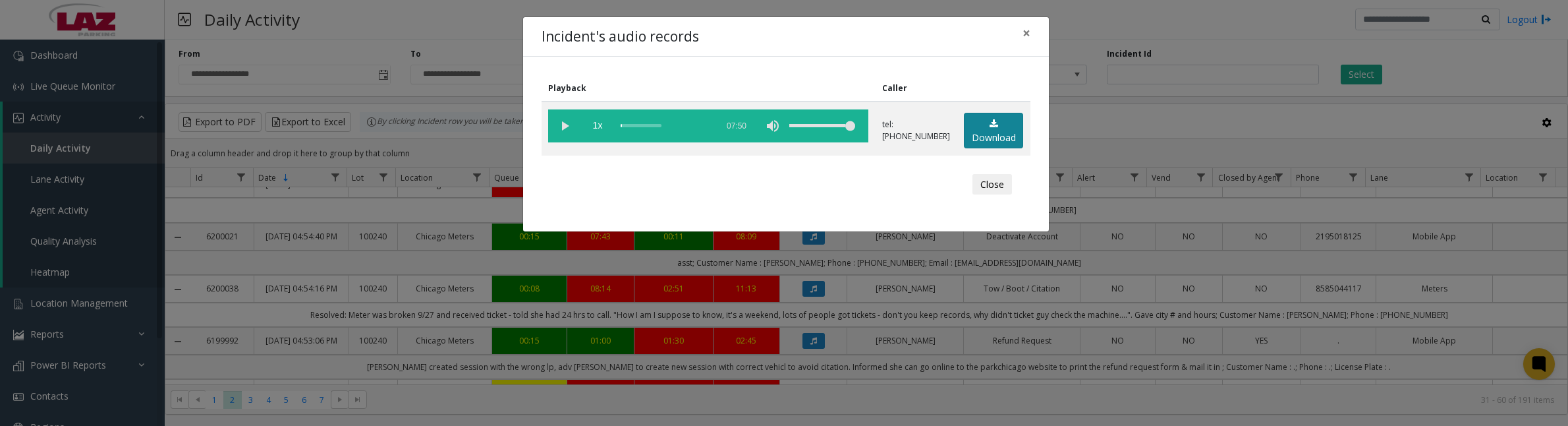
click at [1000, 134] on link "Download" at bounding box center [994, 130] width 59 height 36
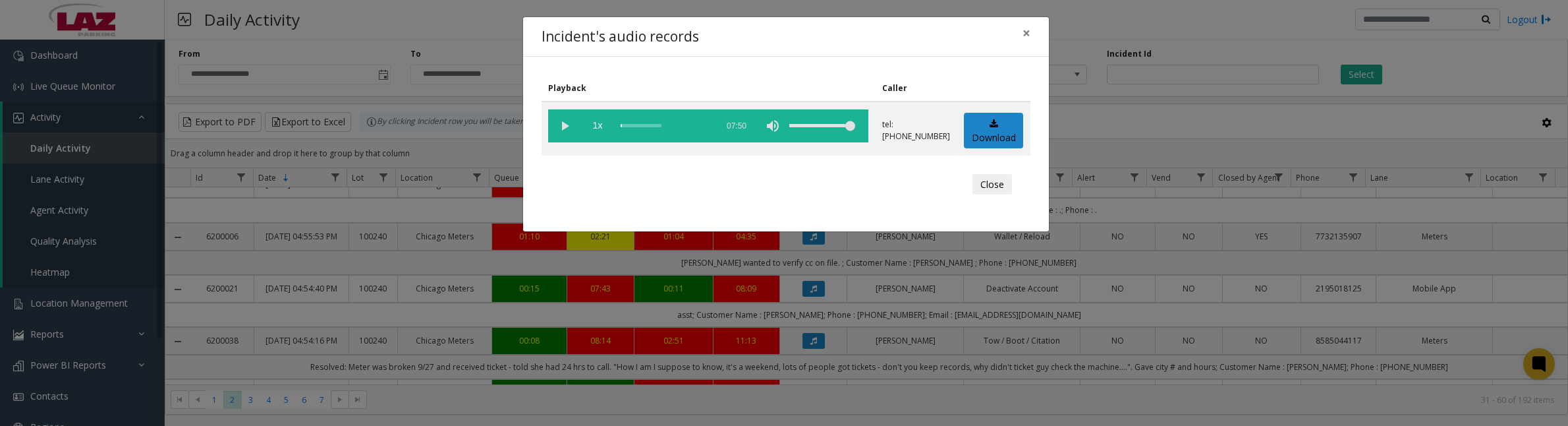
click at [562, 125] on vg-play-pause at bounding box center [564, 125] width 33 height 33
click at [558, 129] on vg-play-pause at bounding box center [564, 125] width 33 height 33
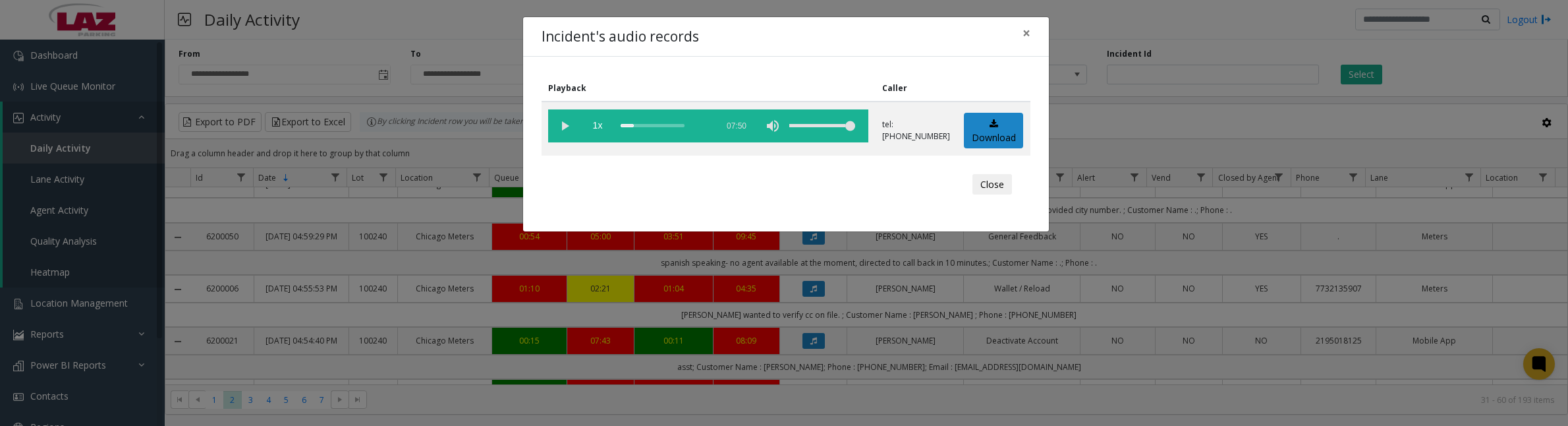
click at [561, 122] on vg-play-pause at bounding box center [564, 125] width 33 height 33
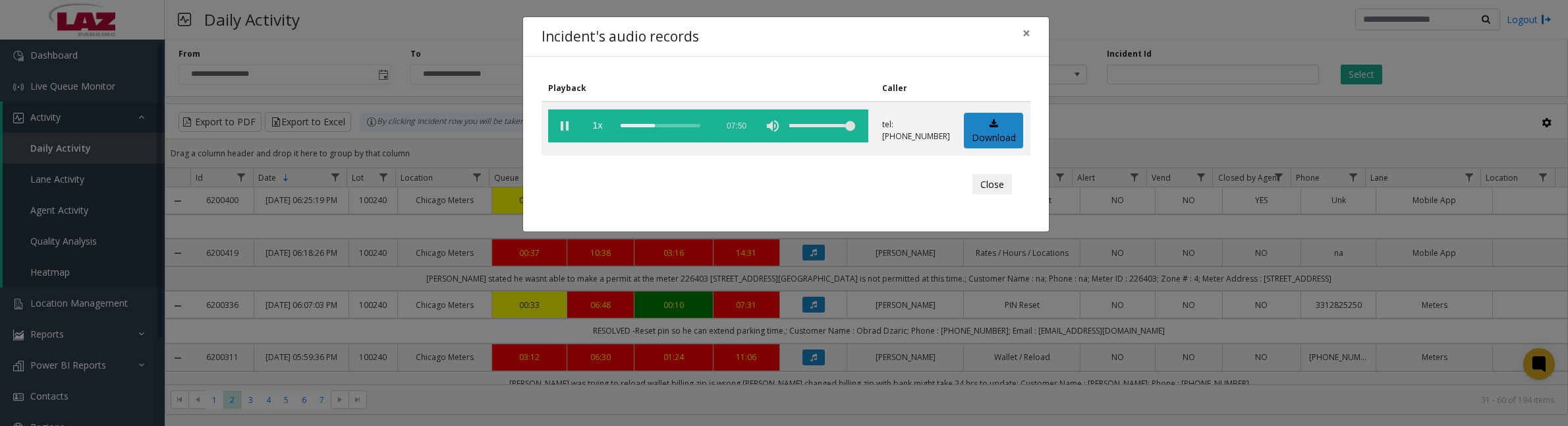
scroll to position [330, 0]
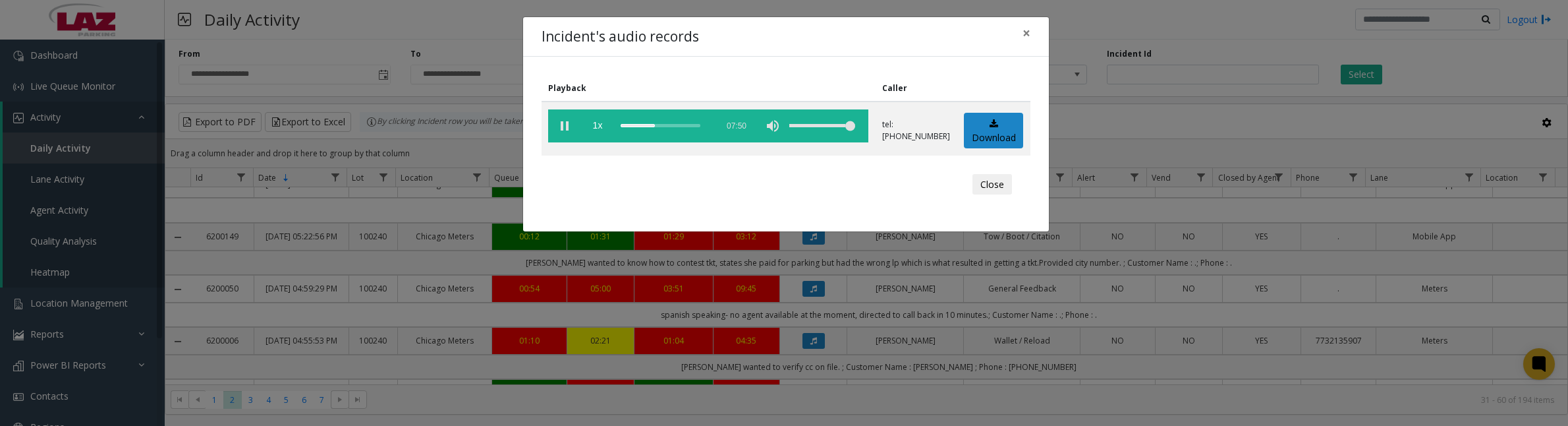
click at [561, 120] on vg-play-pause at bounding box center [564, 125] width 33 height 33
